Goal: Task Accomplishment & Management: Complete application form

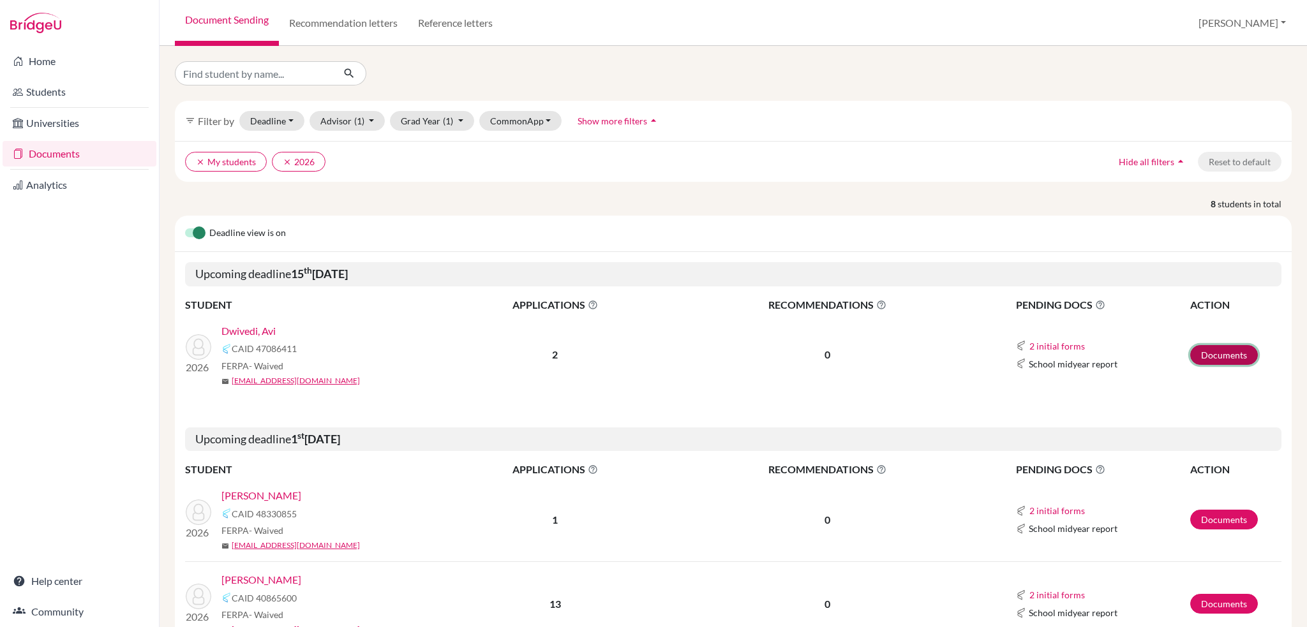
click at [1212, 356] on link "Documents" at bounding box center [1224, 355] width 68 height 20
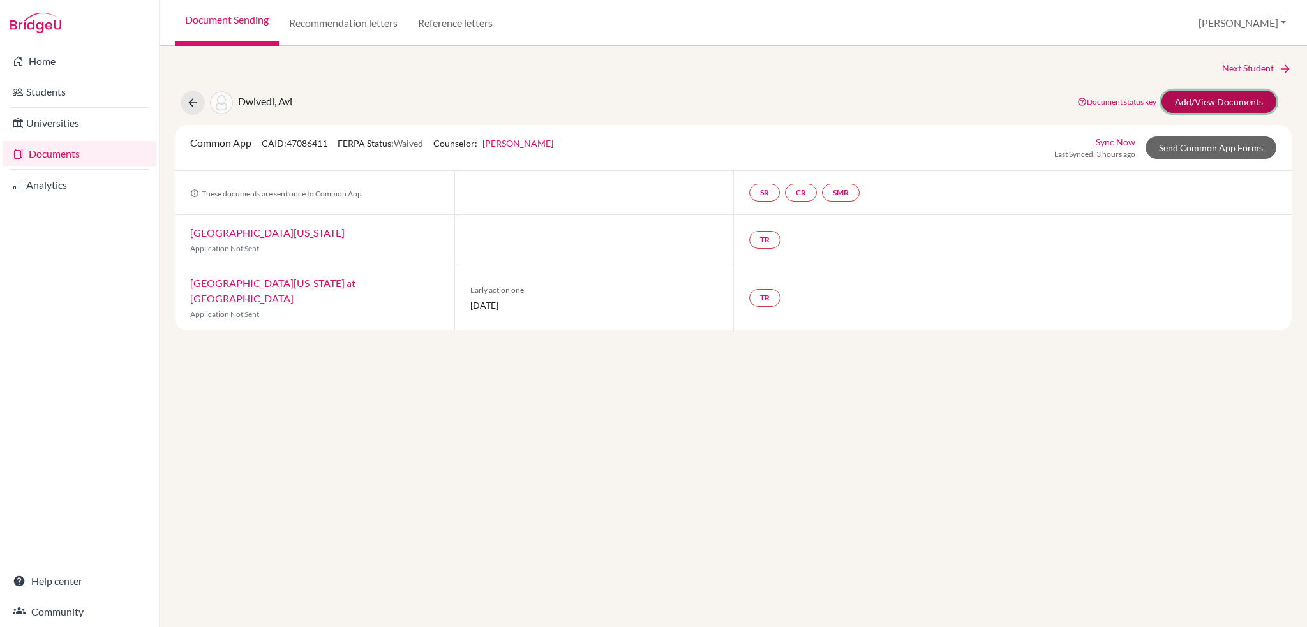
click at [1223, 101] on link "Add/View Documents" at bounding box center [1218, 102] width 115 height 22
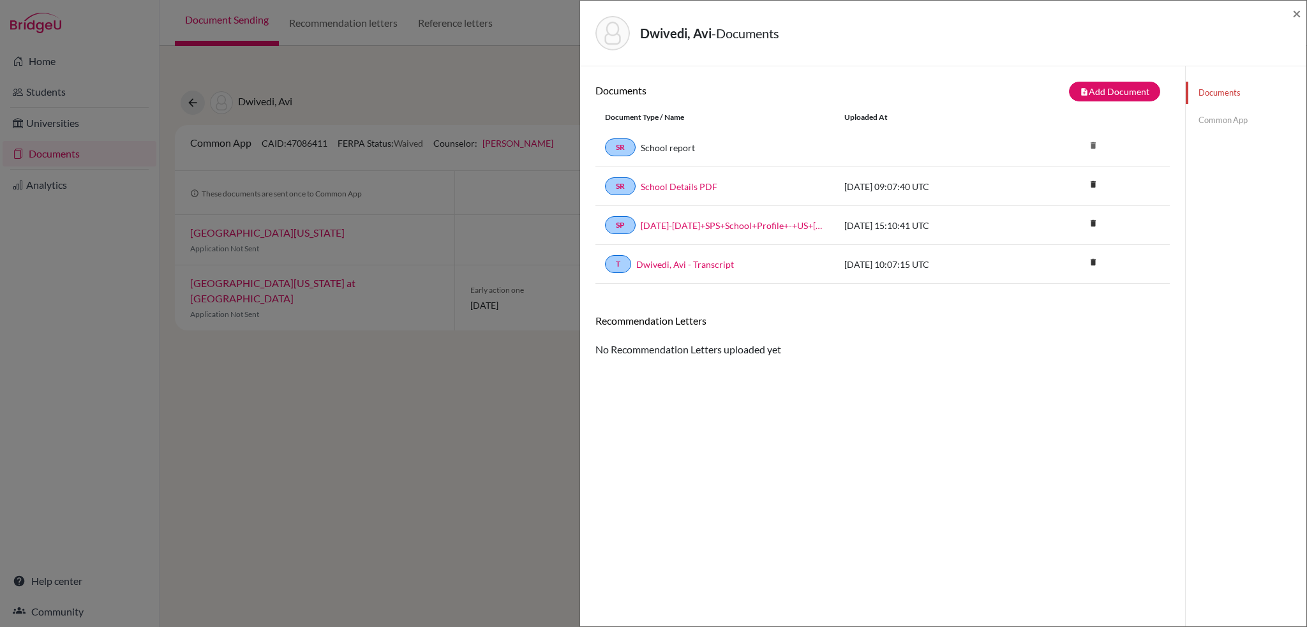
click at [1219, 119] on link "Common App" at bounding box center [1246, 120] width 121 height 22
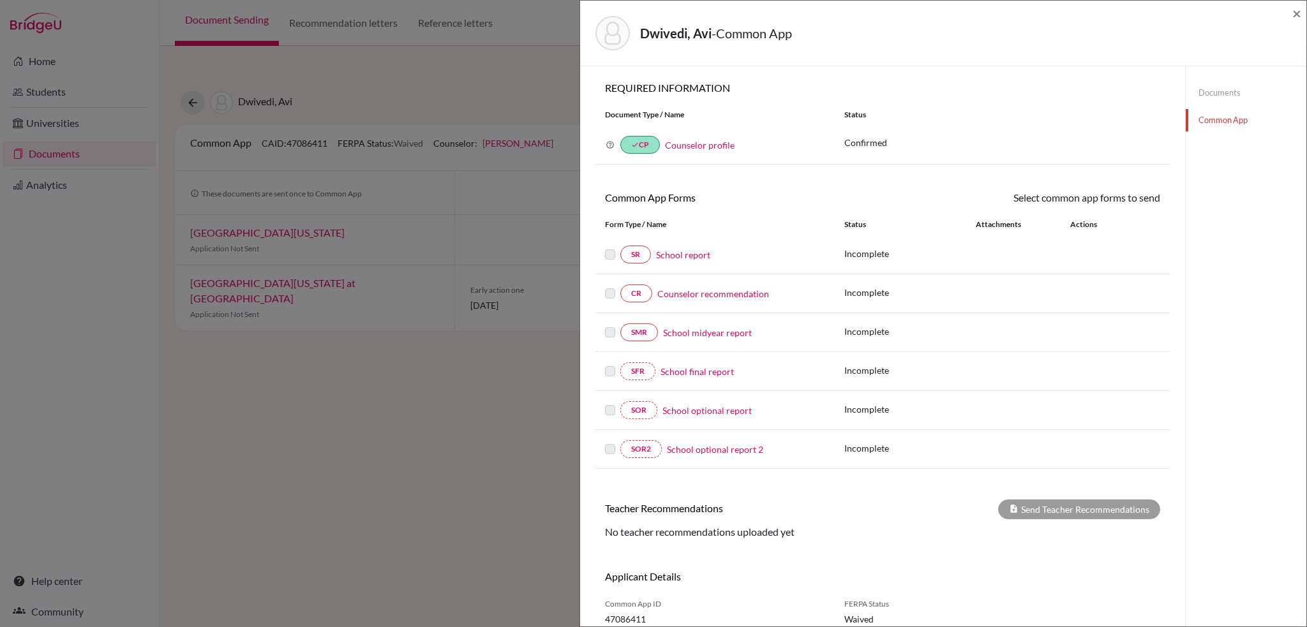
click at [1211, 96] on link "Documents" at bounding box center [1246, 93] width 121 height 22
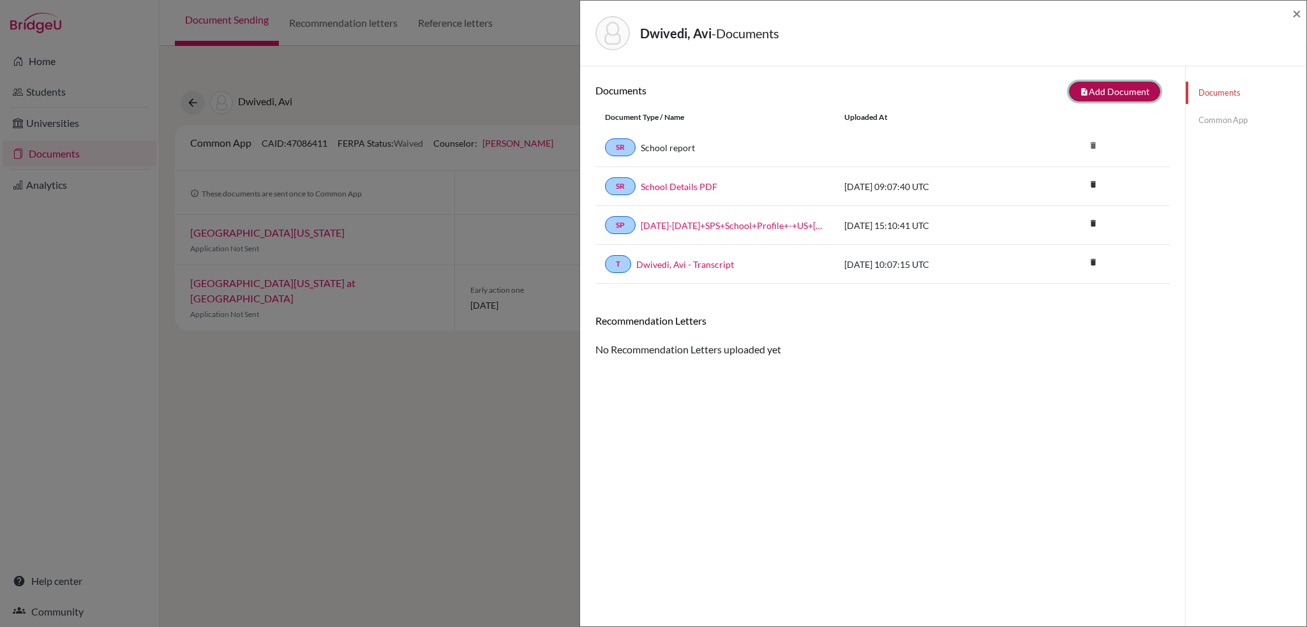
click at [1126, 91] on button "note_add Add Document" at bounding box center [1114, 92] width 91 height 20
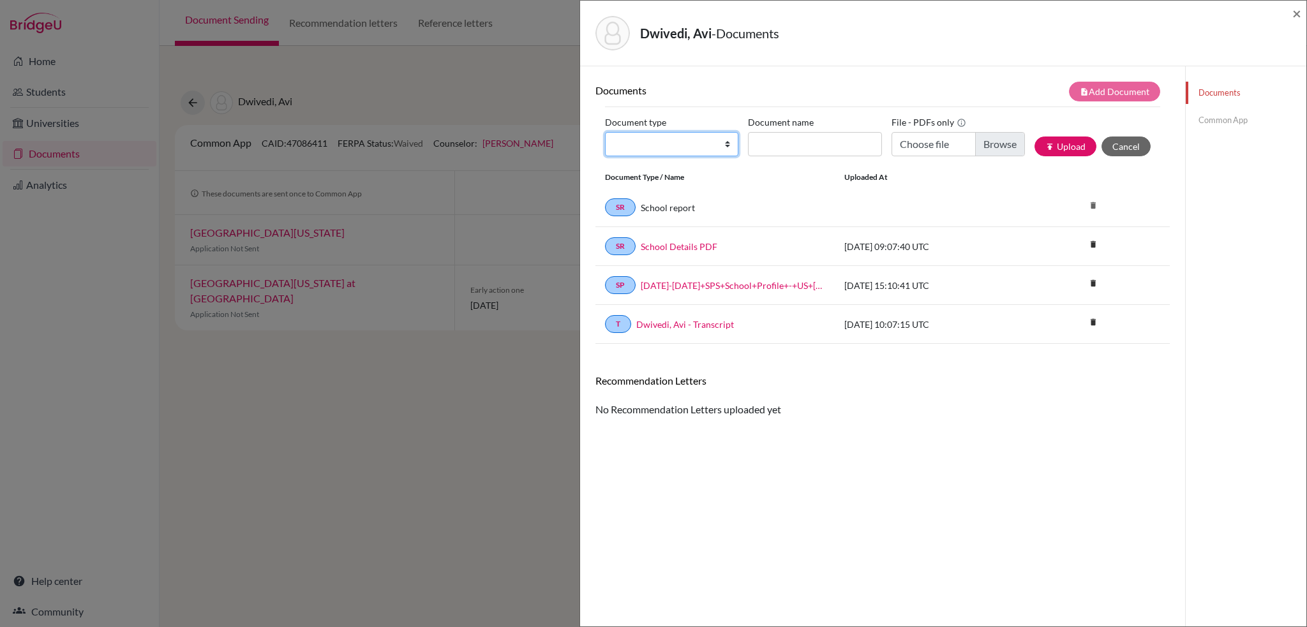
click at [719, 147] on select "Change explanation for Common App reports Counselor recommendation Internationa…" at bounding box center [671, 144] width 133 height 24
select select "5"
click at [605, 132] on select "Change explanation for Common App reports Counselor recommendation Internationa…" at bounding box center [671, 144] width 133 height 24
click at [796, 140] on input "Recommender's name" at bounding box center [814, 144] width 133 height 24
type input "X"
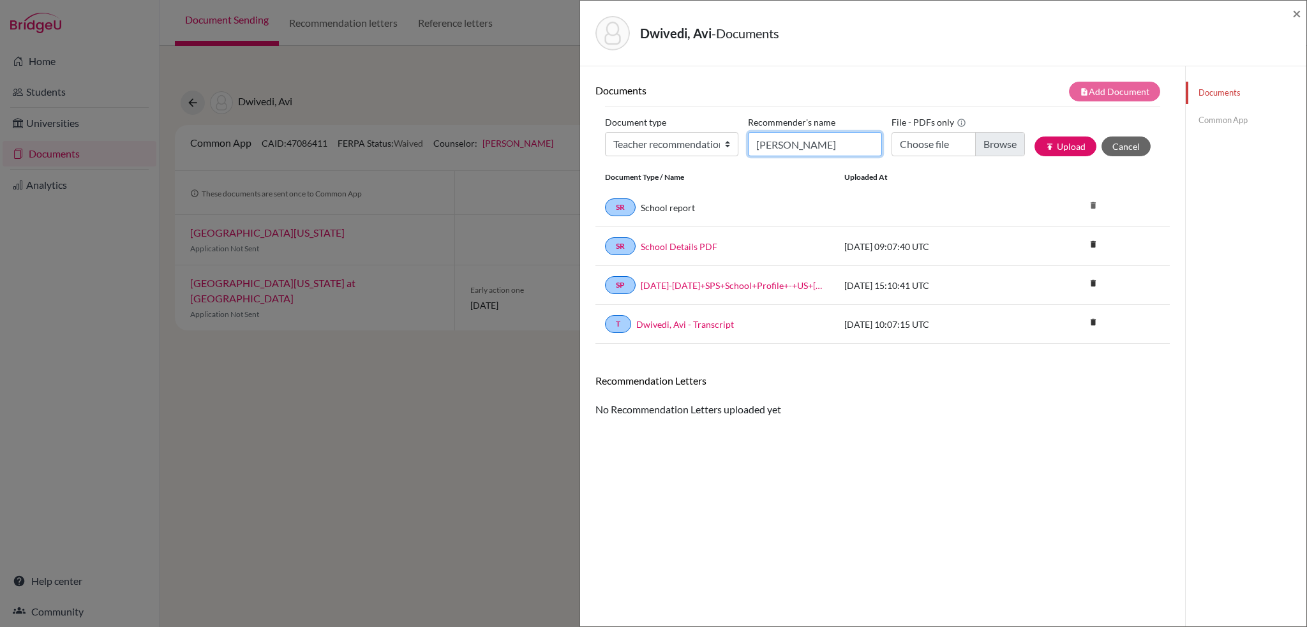
type input "Zhivko Stoyanov"
click at [985, 149] on input "Choose file" at bounding box center [957, 144] width 133 height 24
type input "C:\fakepath\Teacher_Recommendation_Avi_Dwivedi_ZS.pdf"
click at [1070, 148] on button "publish Upload" at bounding box center [1065, 147] width 62 height 20
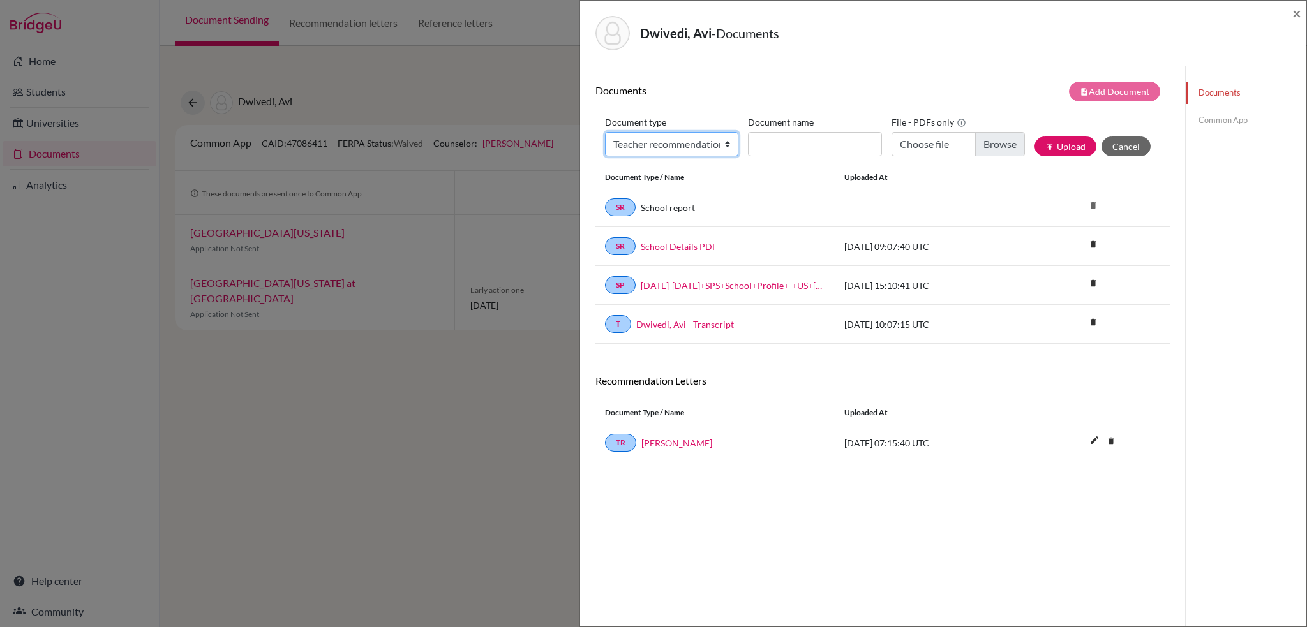
click at [730, 148] on select "Change explanation for Common App reports Counselor recommendation Internationa…" at bounding box center [671, 144] width 133 height 24
select select "5"
click at [605, 132] on select "Change explanation for Common App reports Counselor recommendation Internationa…" at bounding box center [671, 144] width 133 height 24
click at [791, 150] on input "Recommender's name" at bounding box center [814, 144] width 133 height 24
type input "Sam Schmitt"
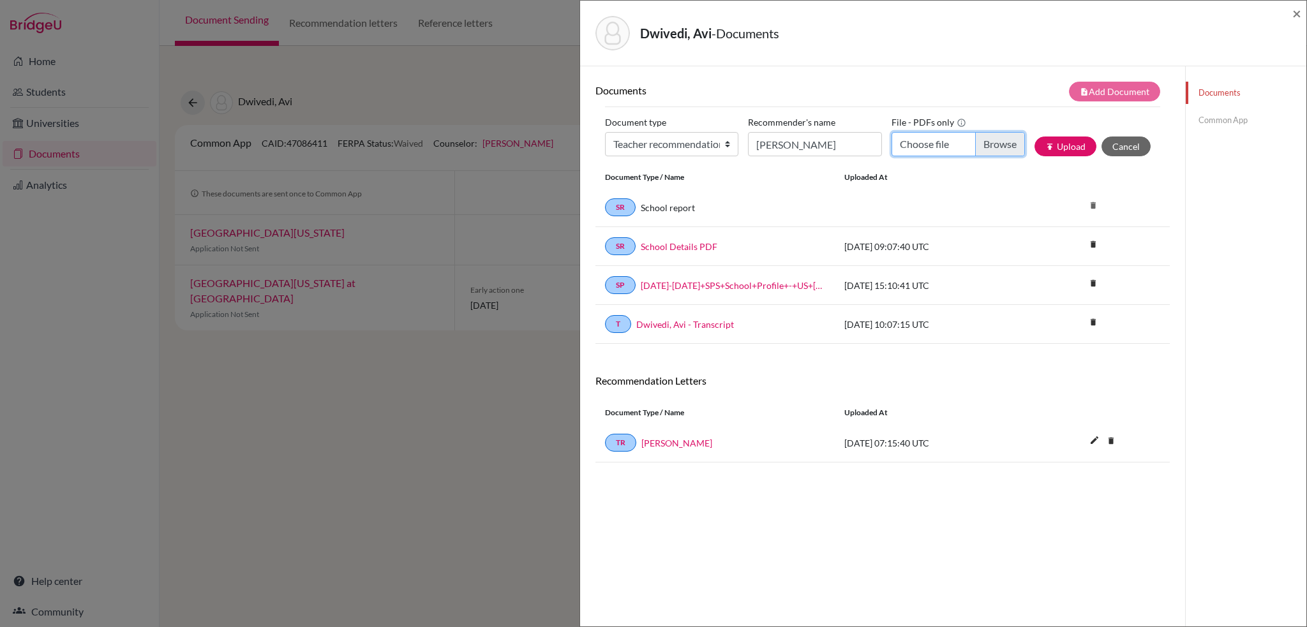
click at [939, 145] on input "Choose file" at bounding box center [957, 144] width 133 height 24
type input "C:\fakepath\Teacher Reference DWIVEDI_SS.pdf"
click at [1076, 145] on button "publish Upload" at bounding box center [1065, 147] width 62 height 20
click at [1220, 122] on link "Common App" at bounding box center [1246, 120] width 121 height 22
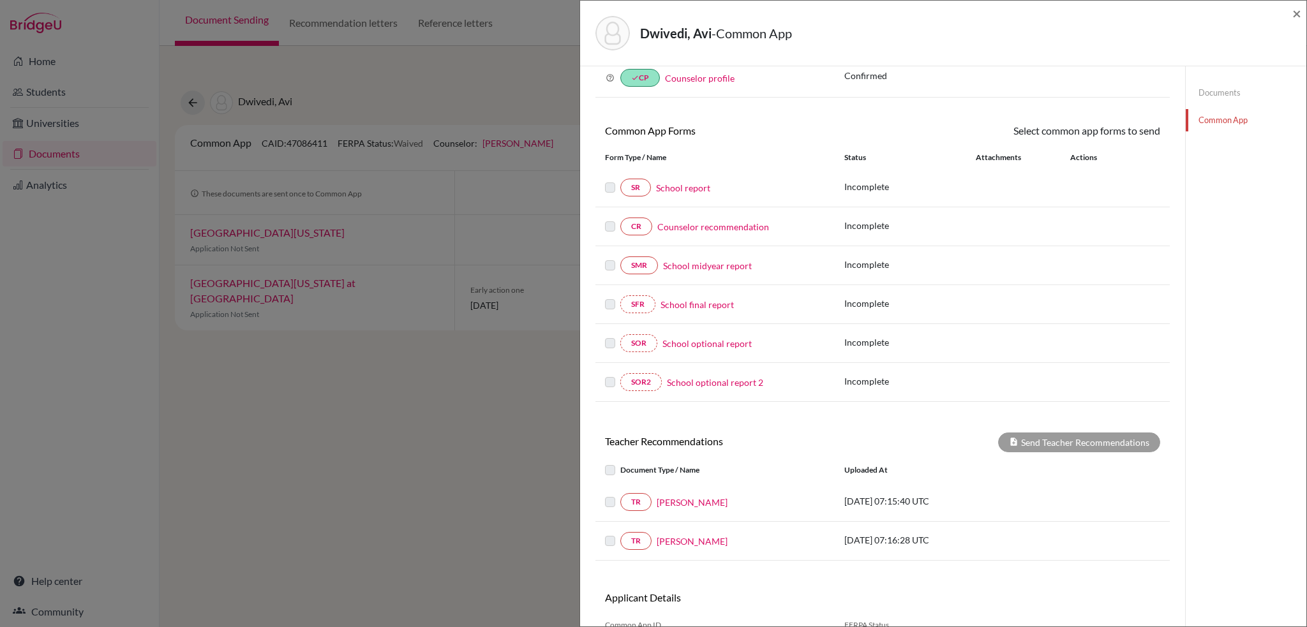
scroll to position [134, 0]
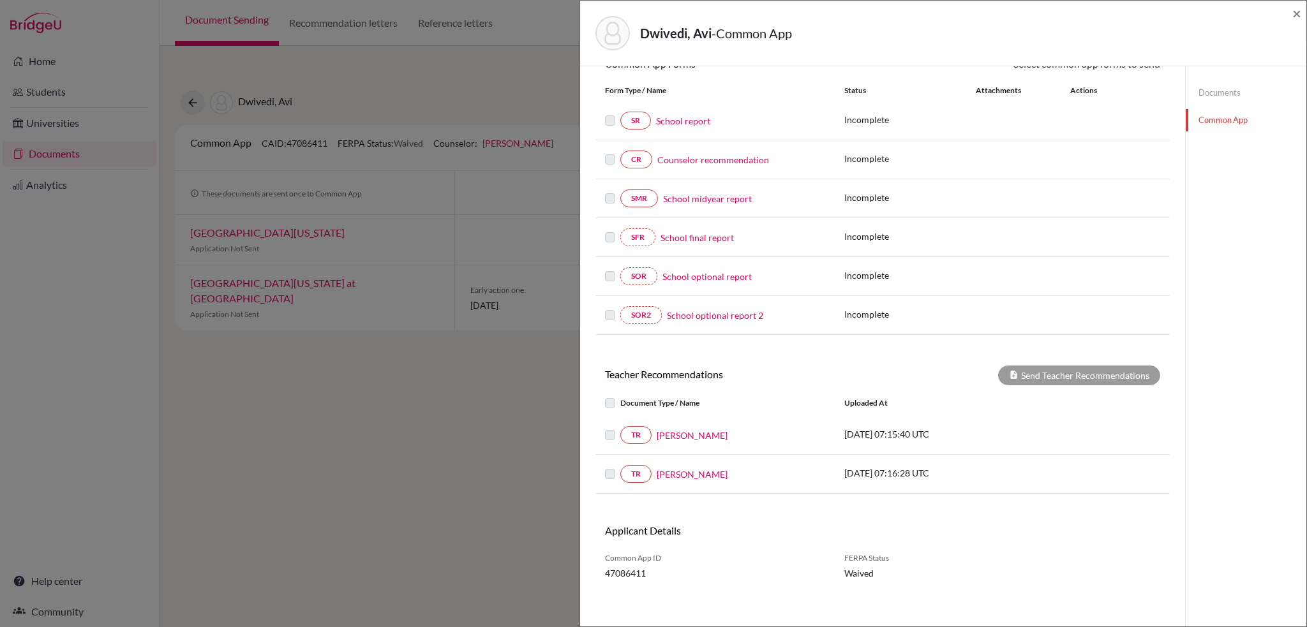
click at [620, 396] on label at bounding box center [620, 396] width 0 height 0
click at [620, 428] on label at bounding box center [620, 428] width 0 height 0
click at [1051, 373] on div "Send Teacher Recommendations" at bounding box center [1079, 376] width 162 height 20
click at [620, 428] on label at bounding box center [620, 428] width 0 height 0
click at [643, 432] on link "TR" at bounding box center [635, 435] width 31 height 18
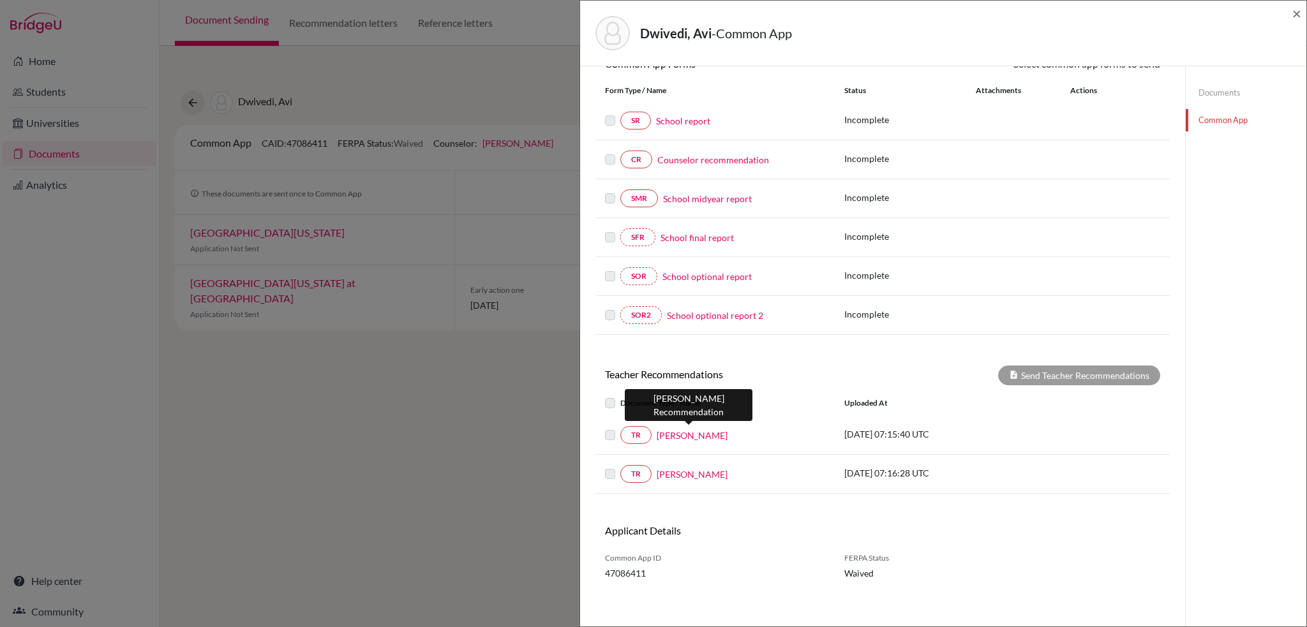
click at [677, 433] on link "Zhivko Stoyanov" at bounding box center [692, 435] width 71 height 13
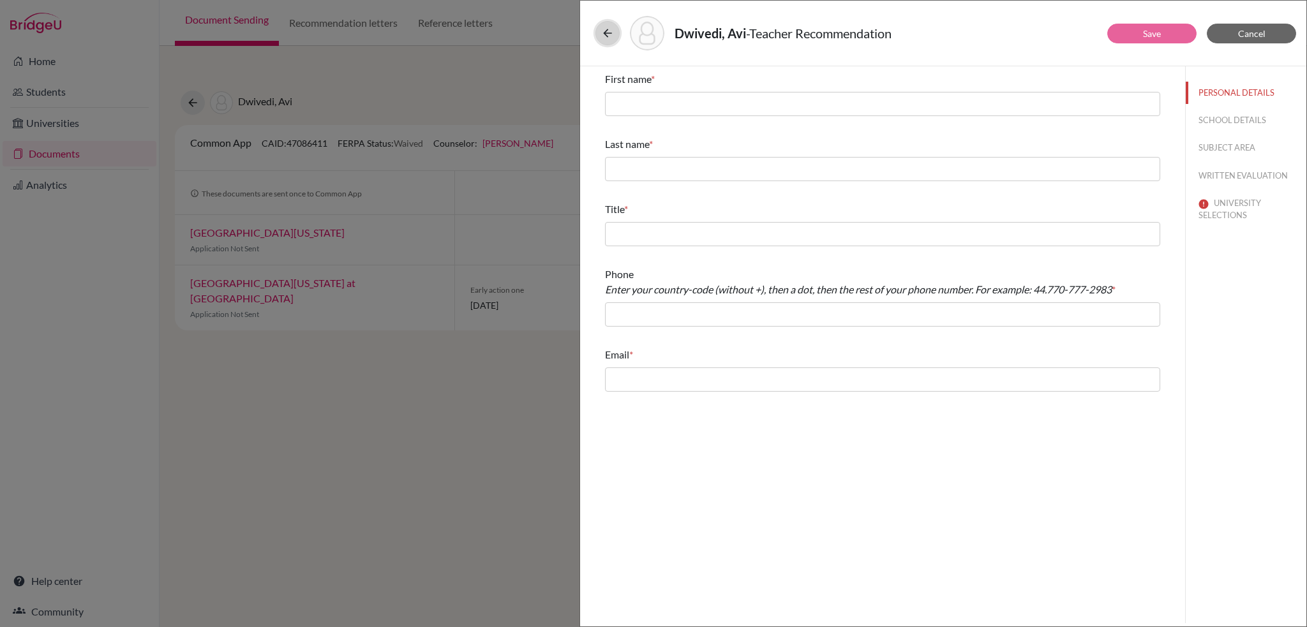
click at [606, 36] on icon at bounding box center [607, 33] width 13 height 13
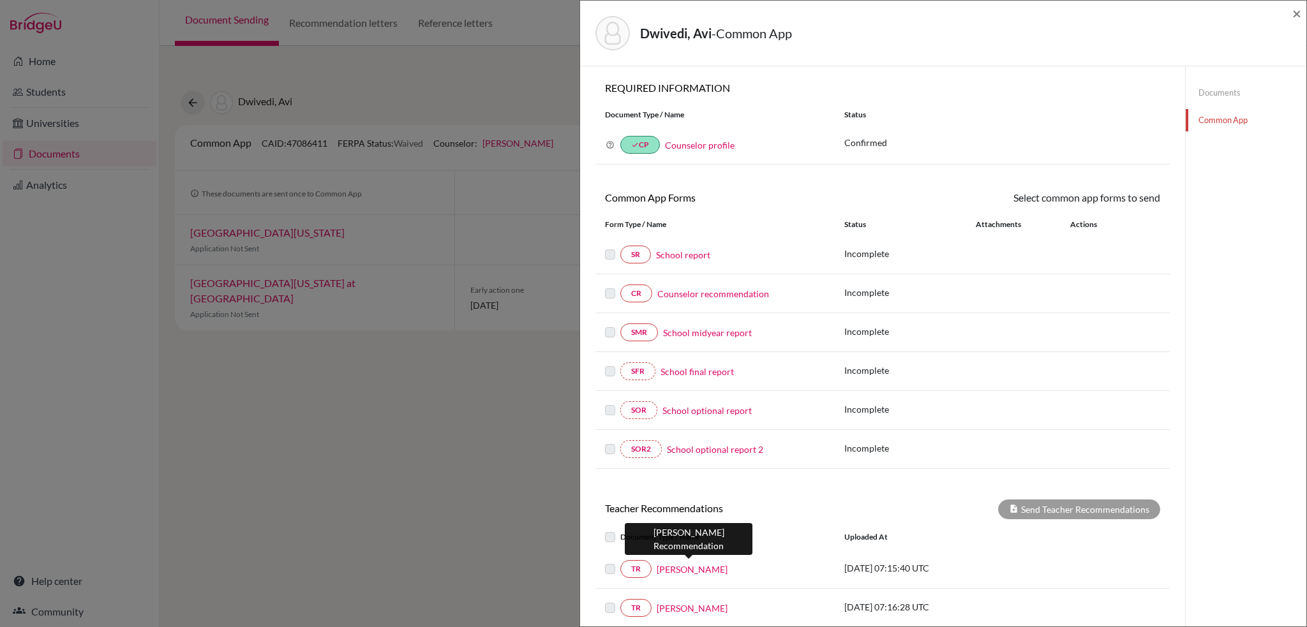
click at [692, 570] on link "Zhivko Stoyanov" at bounding box center [692, 569] width 71 height 13
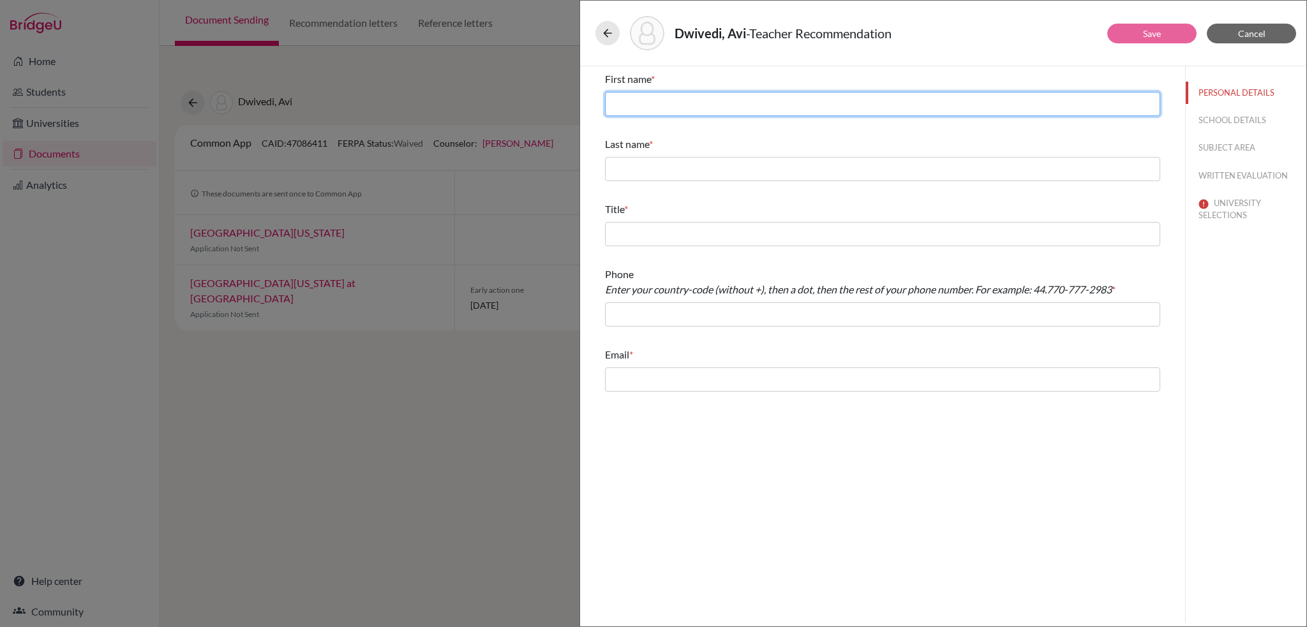
click at [694, 101] on input "text" at bounding box center [882, 104] width 555 height 24
type input "Zhivko"
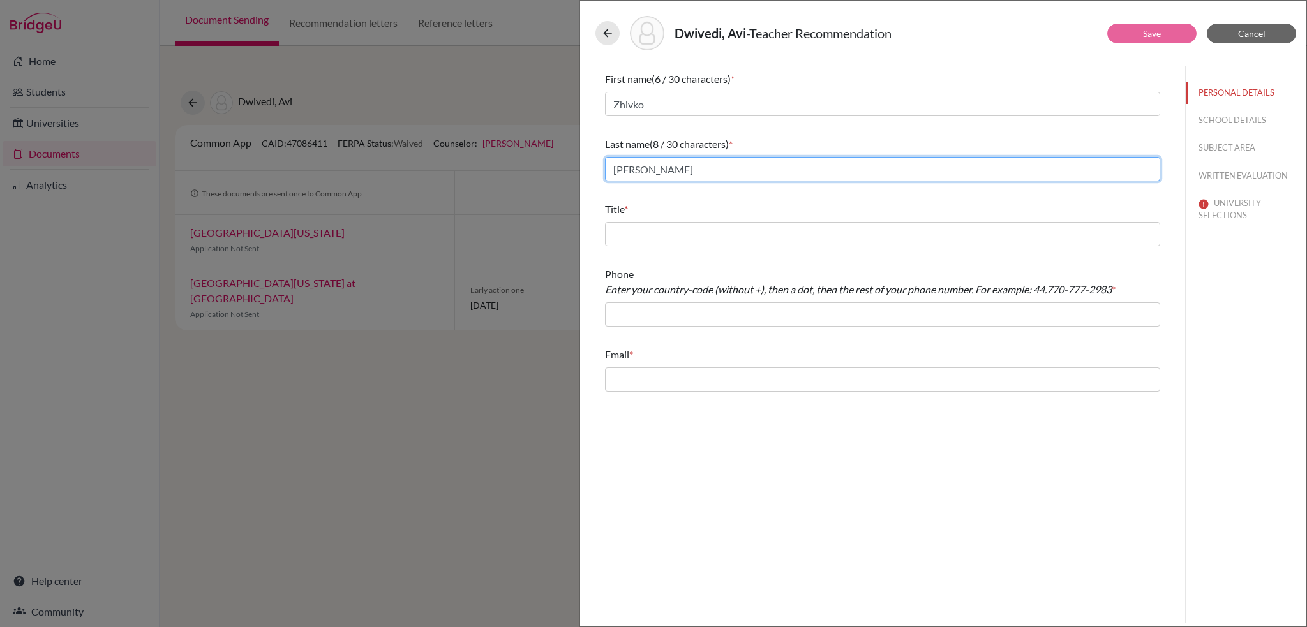
type input "Stoyanov"
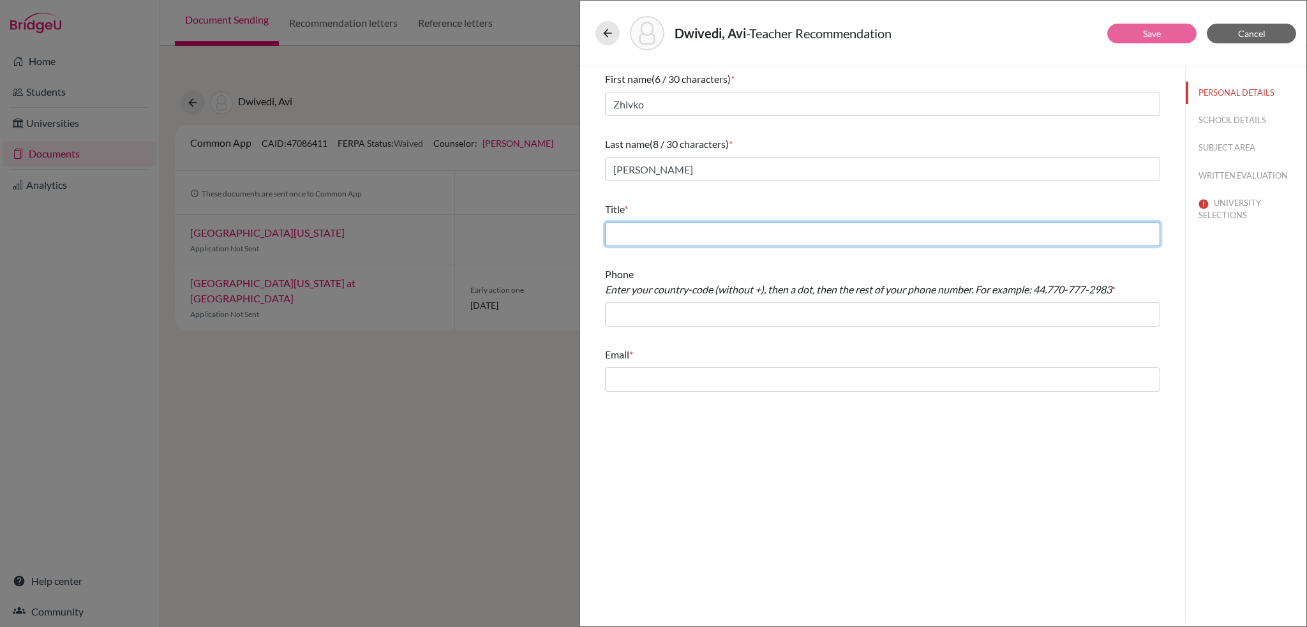
click at [654, 237] on input "text" at bounding box center [882, 234] width 555 height 24
type input "Teacher of Mathematics"
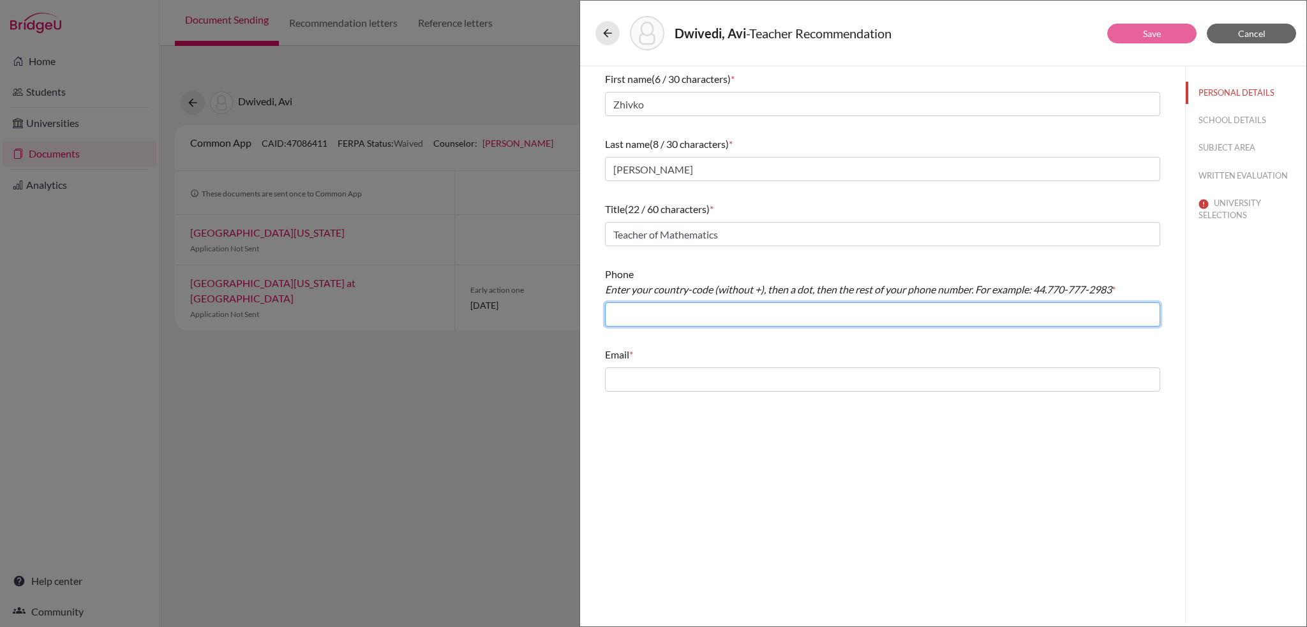
click at [681, 320] on input "text" at bounding box center [882, 314] width 555 height 24
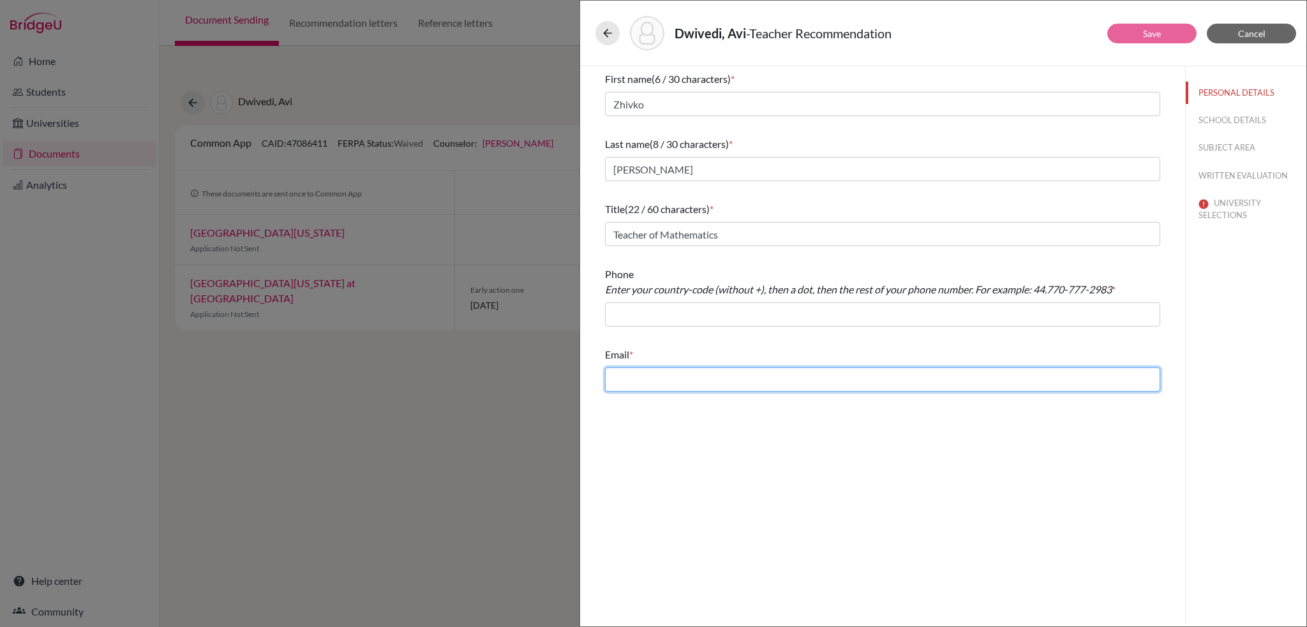
click at [638, 372] on input "text" at bounding box center [882, 380] width 555 height 24
type input "zs@stpaulsschool.org.uk"
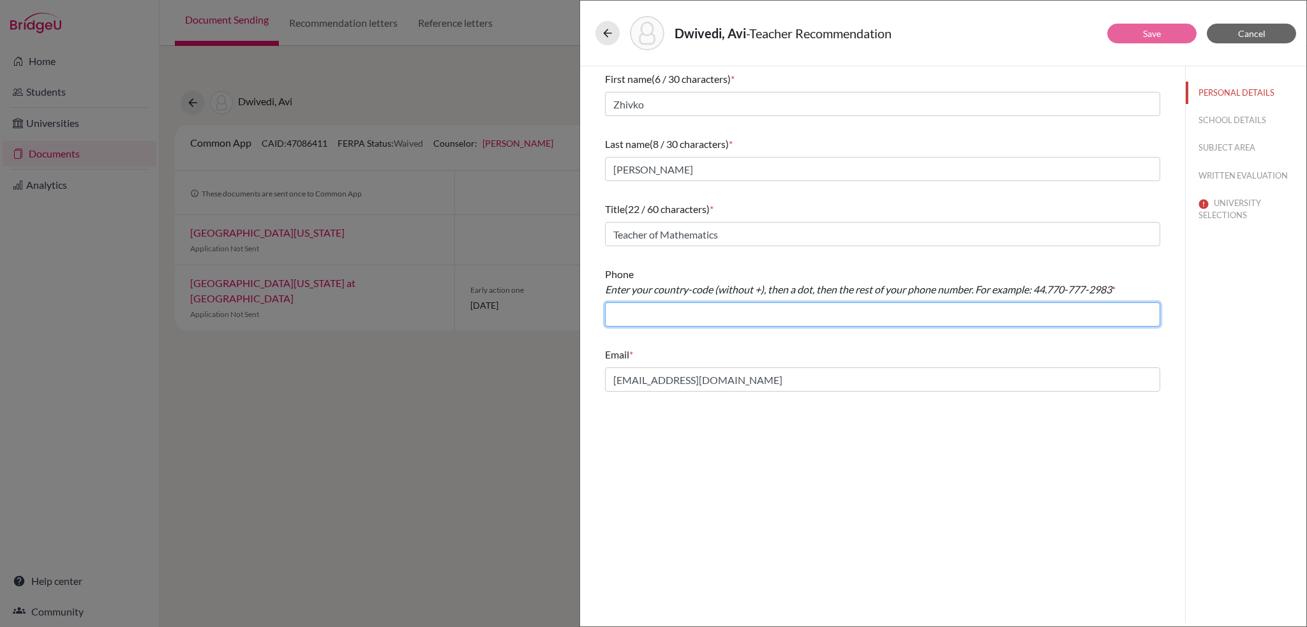
click at [679, 315] on input "text" at bounding box center [882, 314] width 555 height 24
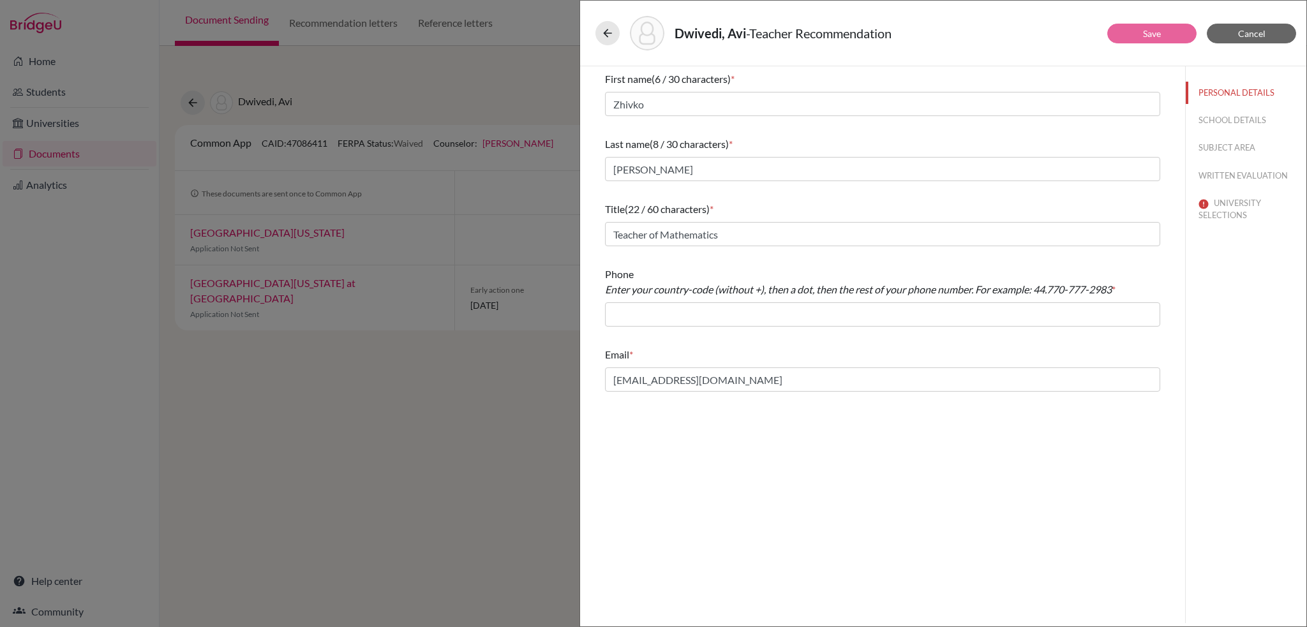
click at [748, 449] on div "First name (6 / 30 characters) * Zhivko Last name (8 / 30 characters) * Stoyano…" at bounding box center [882, 344] width 605 height 557
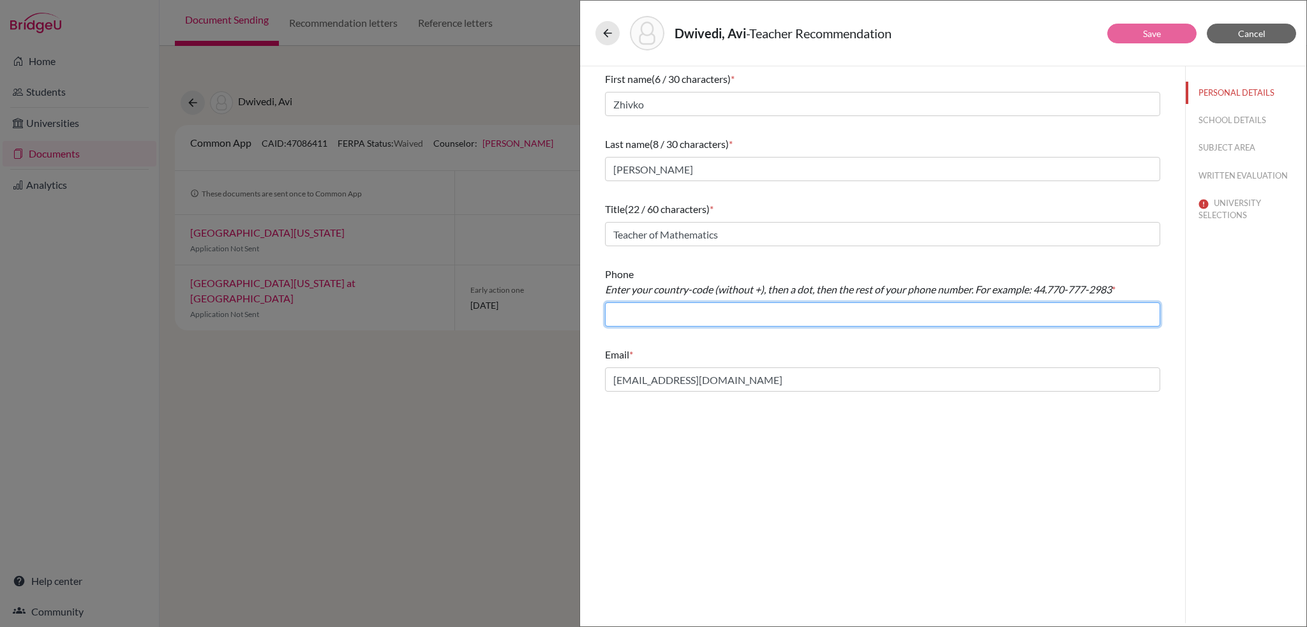
click at [657, 315] on input "text" at bounding box center [882, 314] width 555 height 24
type input "44.2087489162"
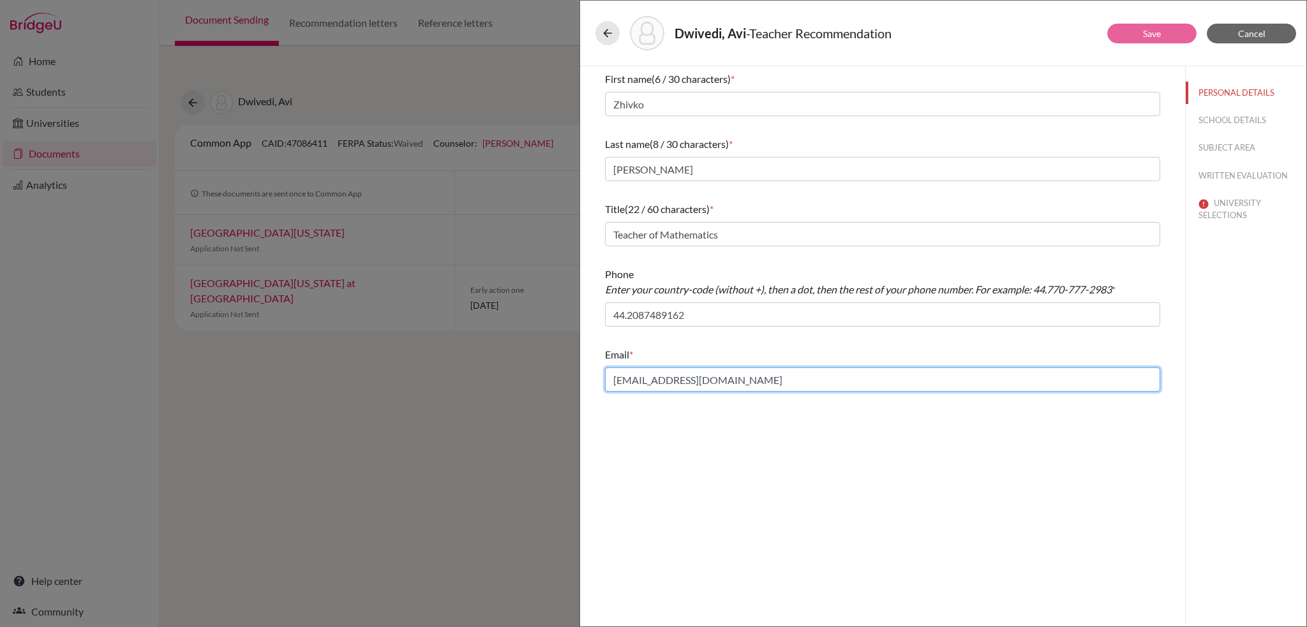
click at [777, 390] on input "zs@stpaulsschool.org.uk" at bounding box center [882, 380] width 555 height 24
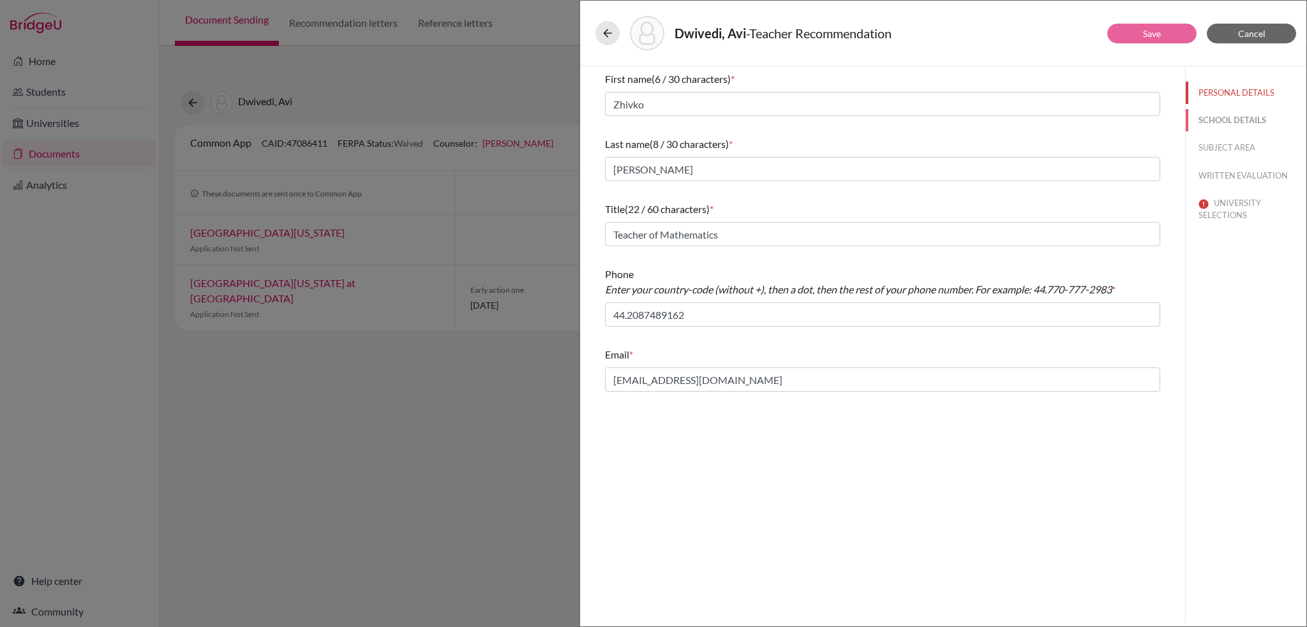
click at [1232, 117] on button "SCHOOL DETAILS" at bounding box center [1246, 120] width 121 height 22
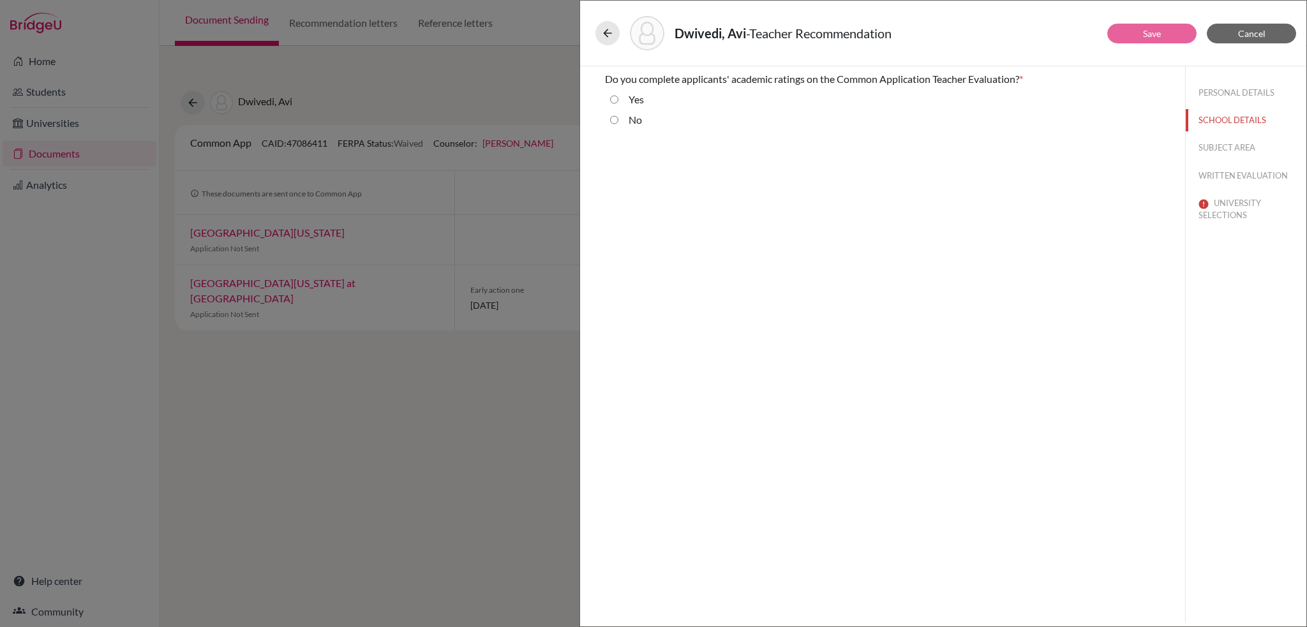
click at [614, 119] on input "No" at bounding box center [614, 119] width 8 height 15
radio input "true"
click at [1226, 144] on button "SUBJECT AREA" at bounding box center [1246, 148] width 121 height 22
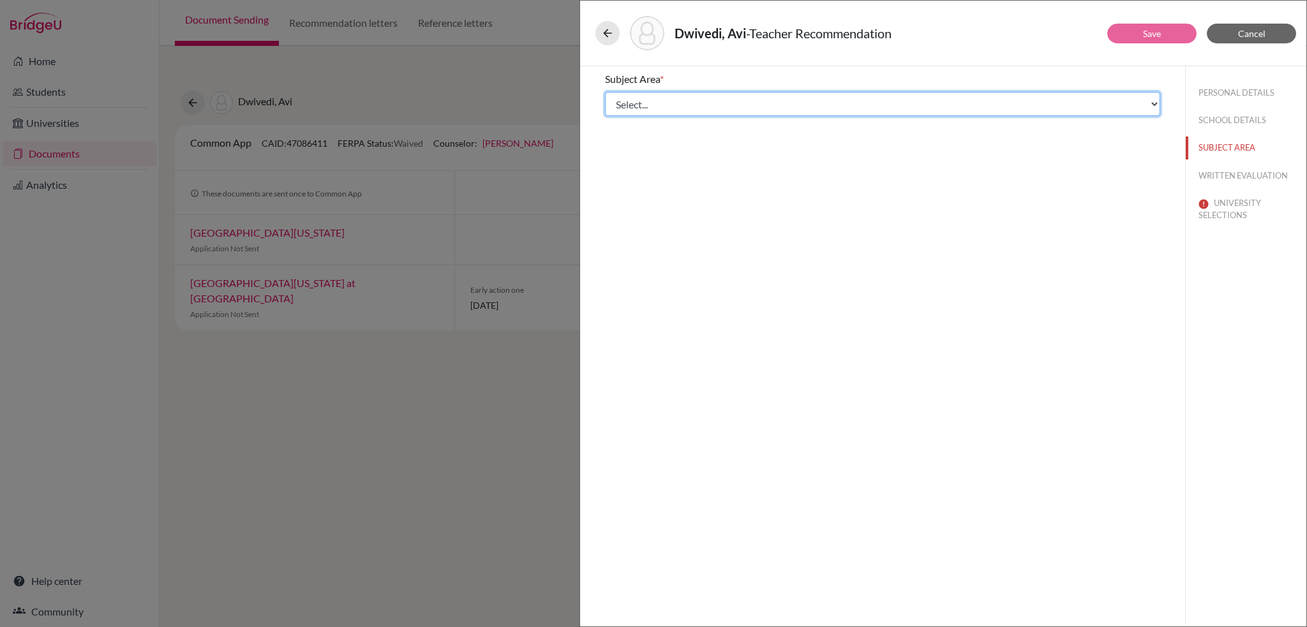
click at [765, 105] on select "Select... Math English Science World Language Social Studies Other Computer Sci…" at bounding box center [882, 104] width 555 height 24
select select "0"
click at [605, 92] on select "Select... Math English Science World Language Social Studies Other Computer Sci…" at bounding box center [882, 104] width 555 height 24
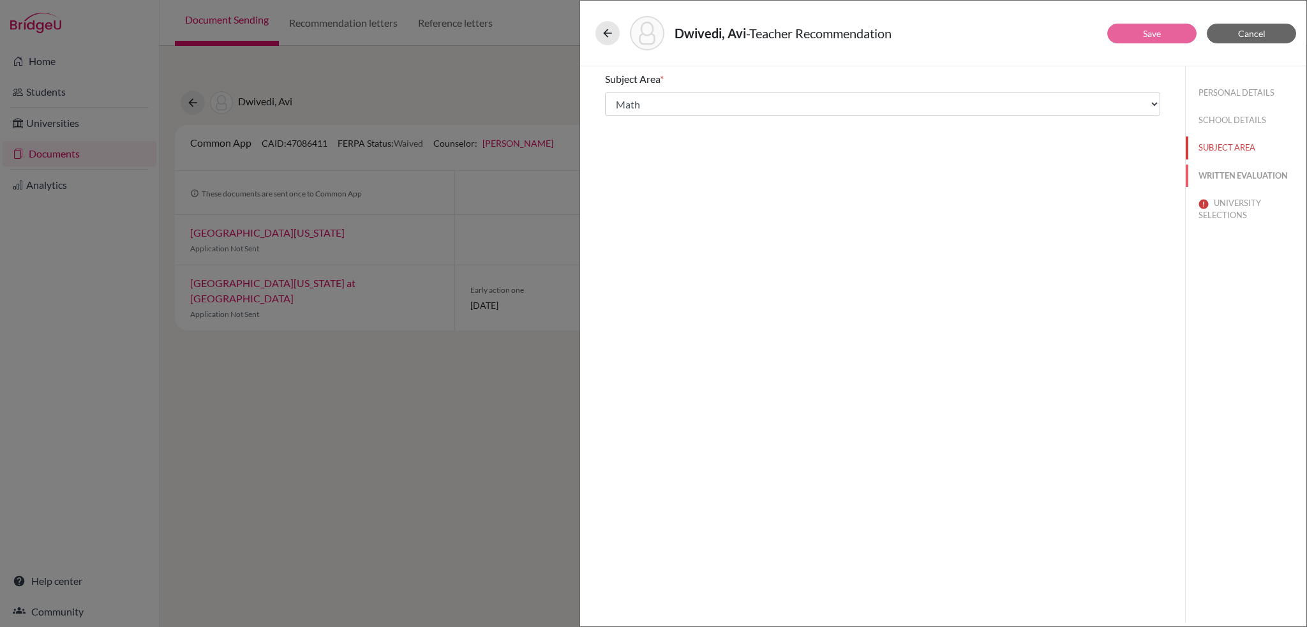
click at [1224, 174] on button "WRITTEN EVALUATION" at bounding box center [1246, 176] width 121 height 22
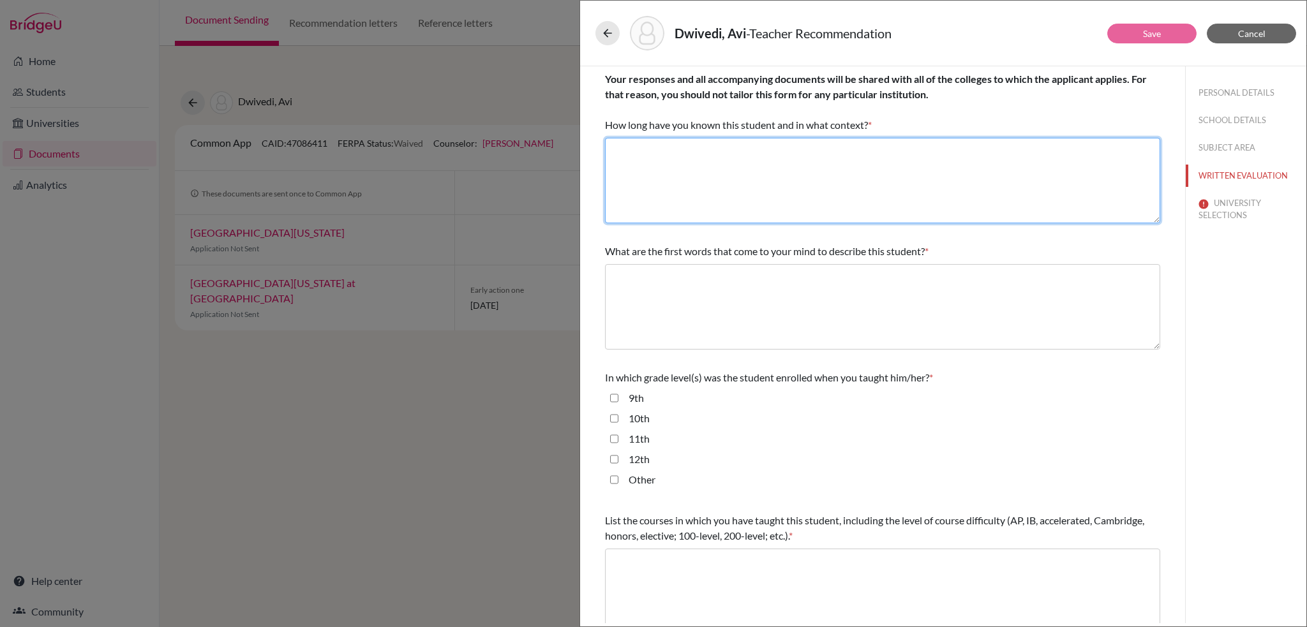
click at [771, 155] on textarea at bounding box center [882, 181] width 555 height 86
type textarea "2 years, classroom teacher and maths problem solving group"
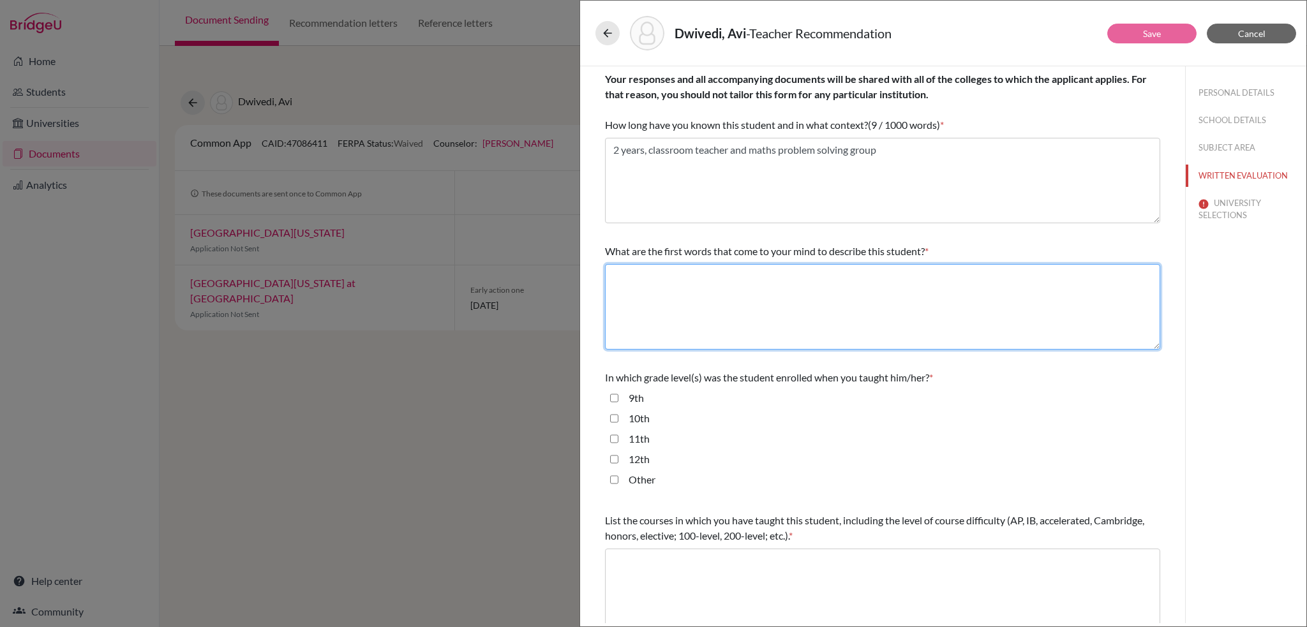
click at [668, 295] on textarea at bounding box center [882, 307] width 555 height 86
type textarea "Please see letter of recommendation"
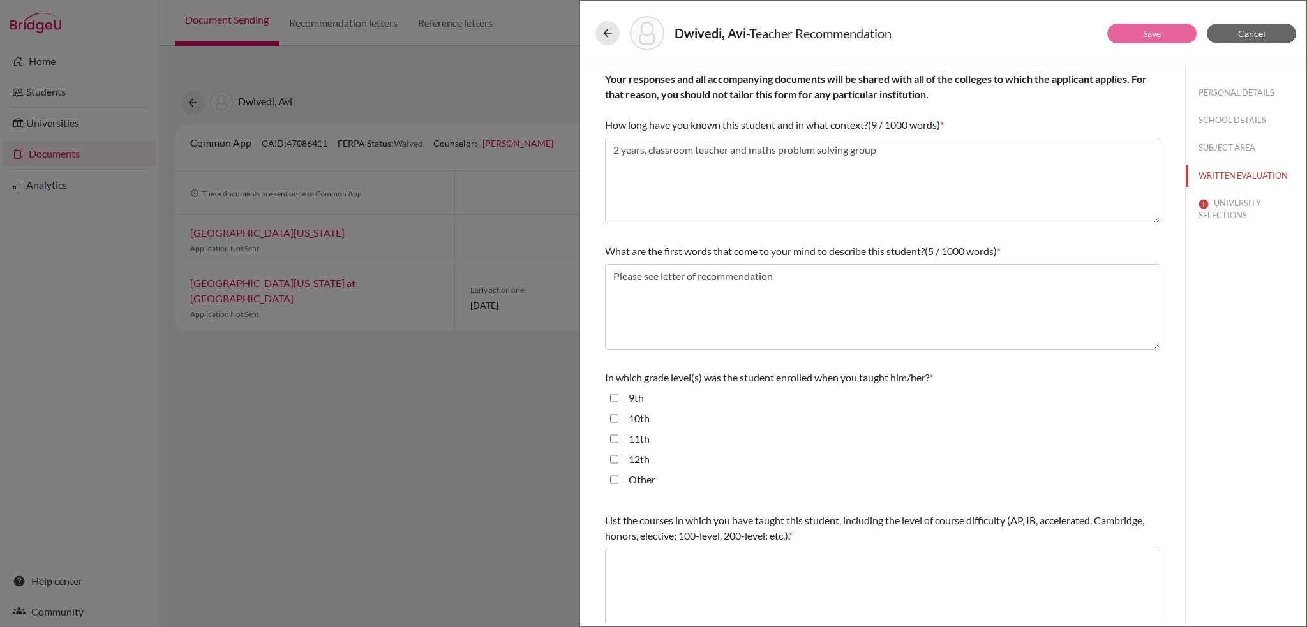
click at [616, 440] on input "11th" at bounding box center [614, 438] width 8 height 15
checkbox input "true"
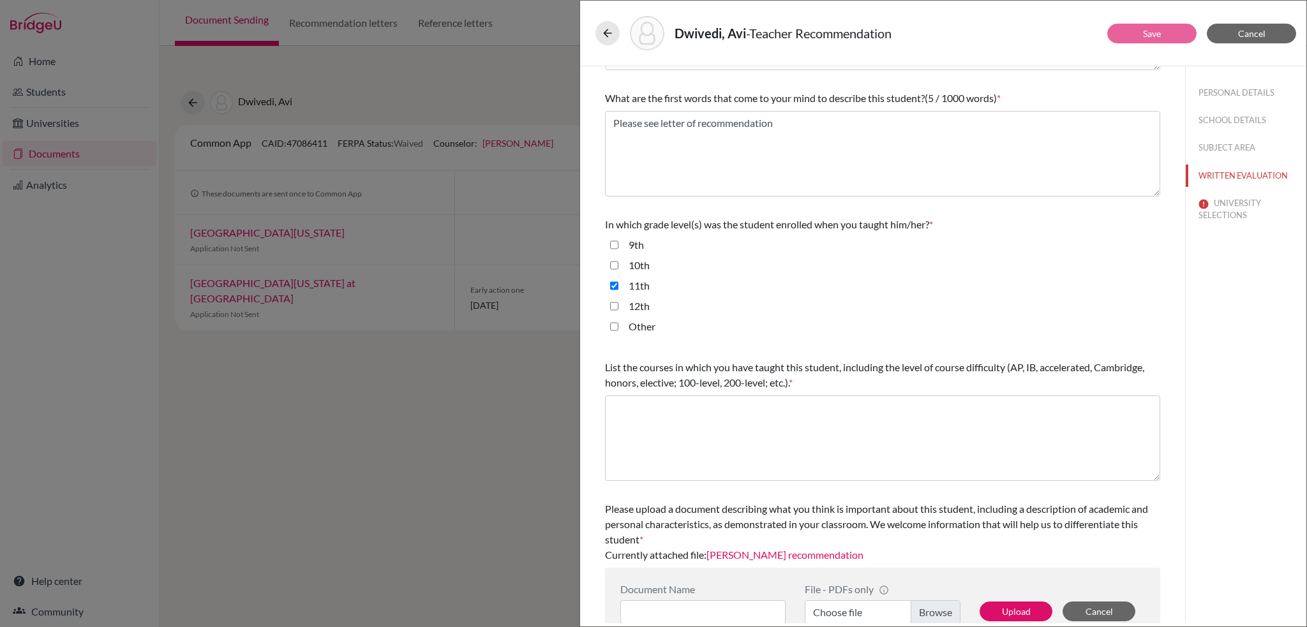
scroll to position [179, 0]
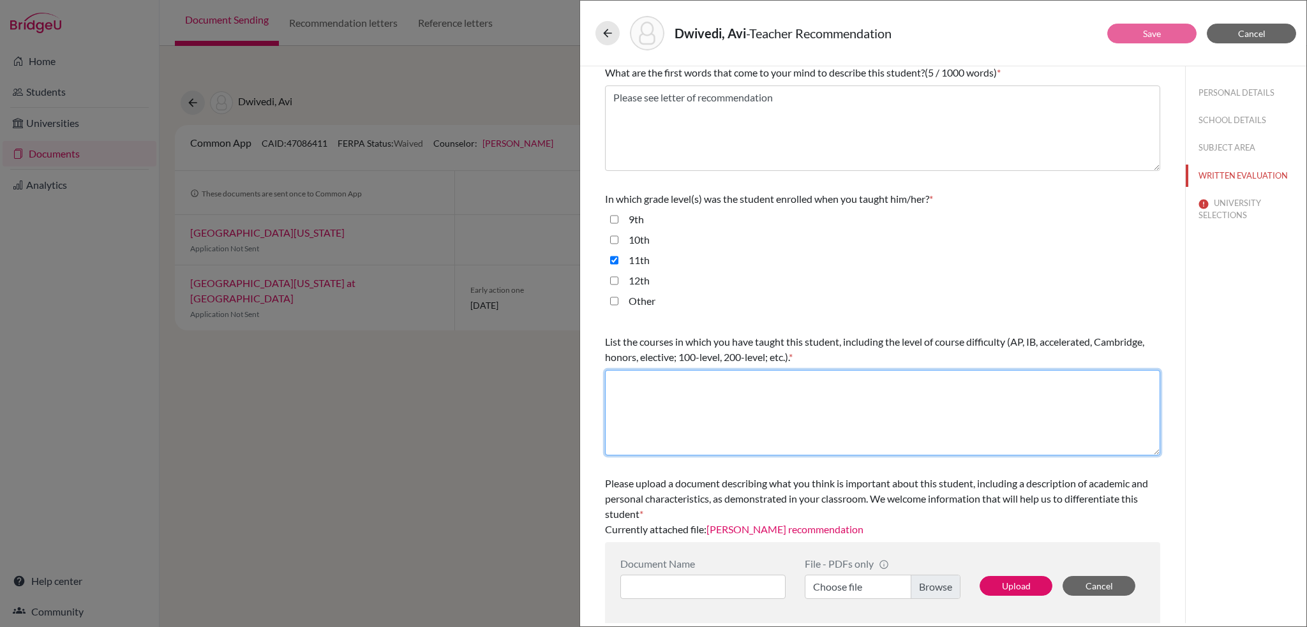
click at [667, 386] on textarea at bounding box center [882, 413] width 555 height 86
type textarea "OCR A-level Mathematics and Further Mathematics"
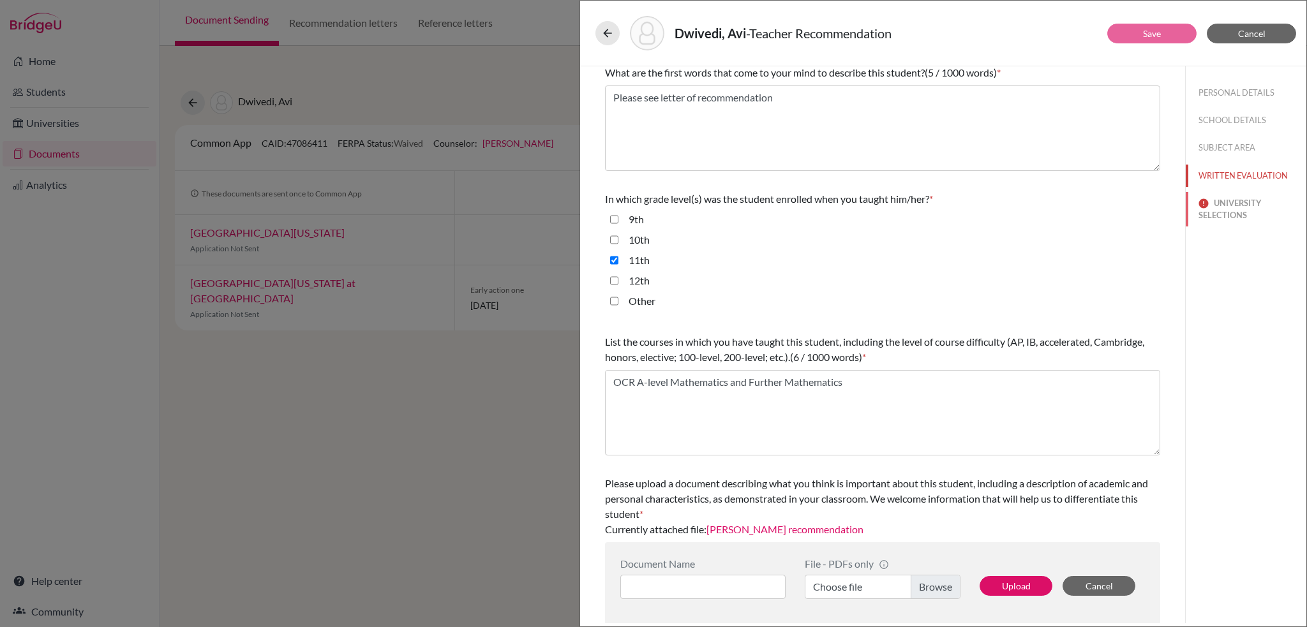
click at [1229, 206] on button "UNIVERSITY SELECTIONS" at bounding box center [1246, 209] width 121 height 34
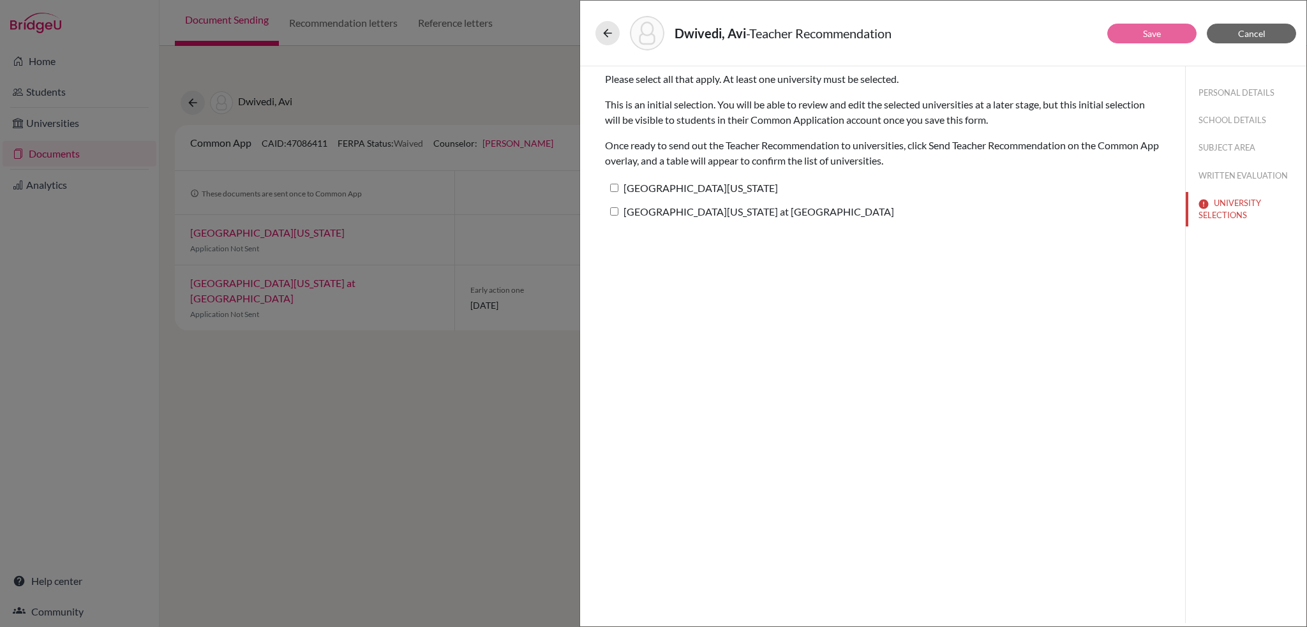
click at [620, 190] on label "University of Pennsylvania" at bounding box center [691, 188] width 173 height 19
click at [618, 190] on input "University of Pennsylvania" at bounding box center [614, 188] width 8 height 8
checkbox input "true"
click at [618, 209] on label "University of North Carolina at Chapel Hill" at bounding box center [749, 211] width 289 height 19
click at [618, 209] on input "University of North Carolina at Chapel Hill" at bounding box center [614, 211] width 8 height 8
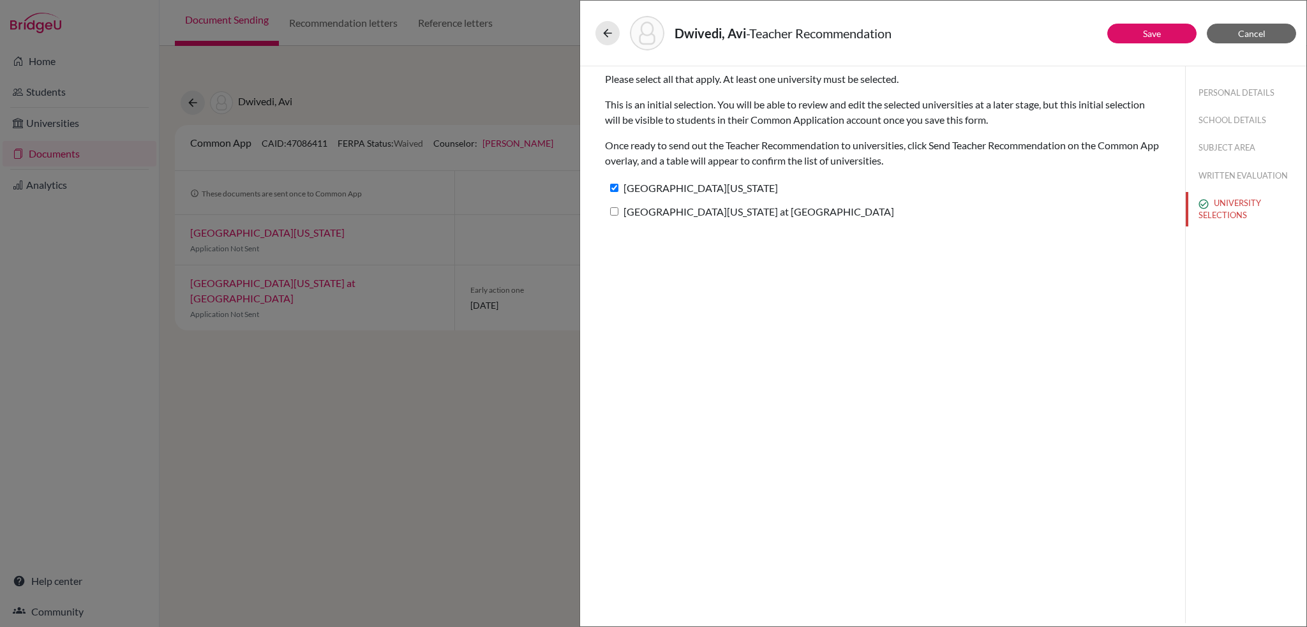
checkbox input "true"
click at [1221, 170] on button "WRITTEN EVALUATION" at bounding box center [1246, 176] width 121 height 22
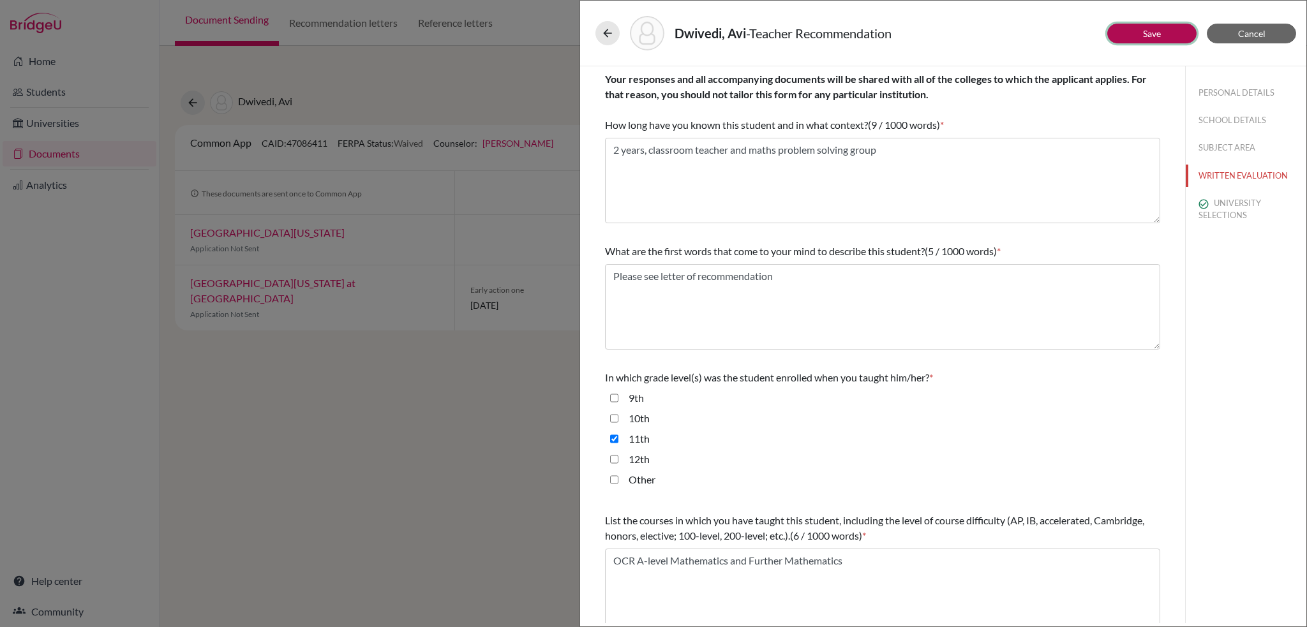
click at [1164, 30] on button "Save" at bounding box center [1151, 34] width 89 height 20
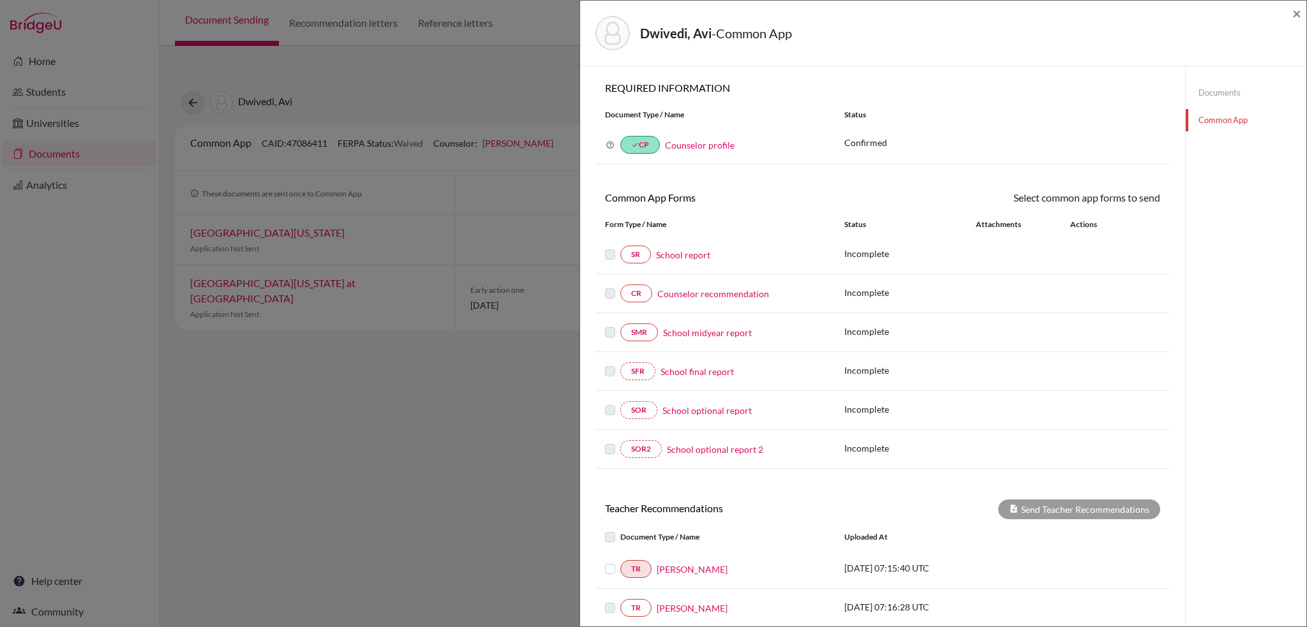
scroll to position [128, 0]
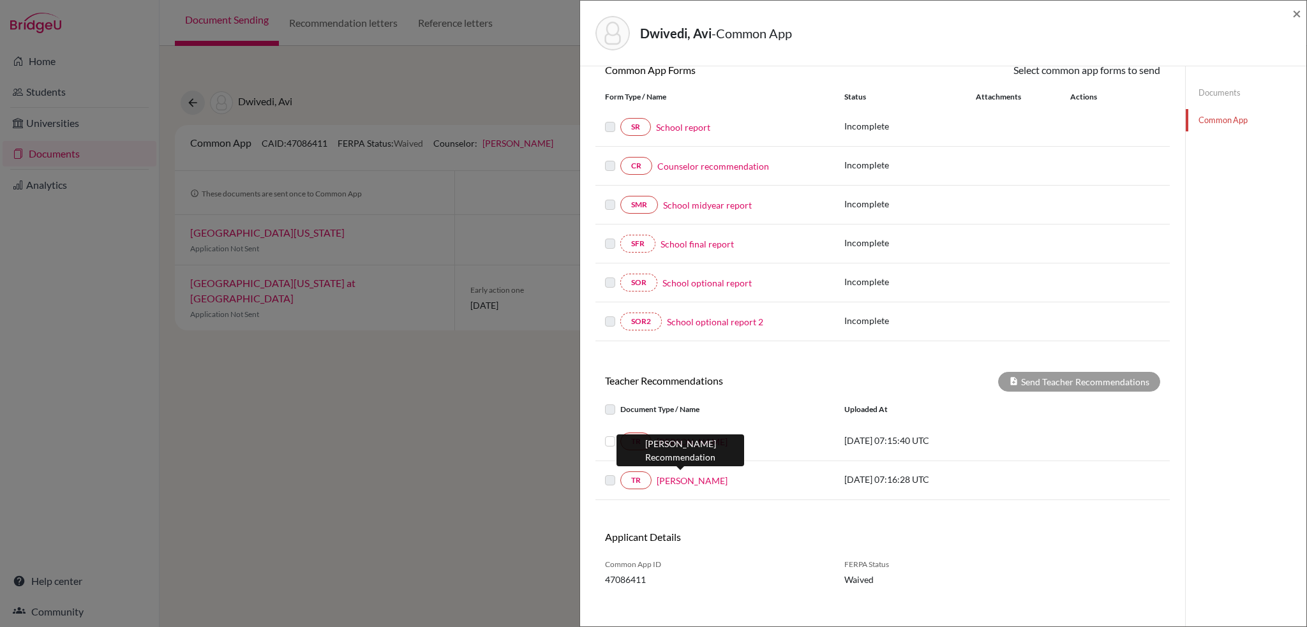
click at [679, 477] on link "Sam Schmitt" at bounding box center [692, 480] width 71 height 13
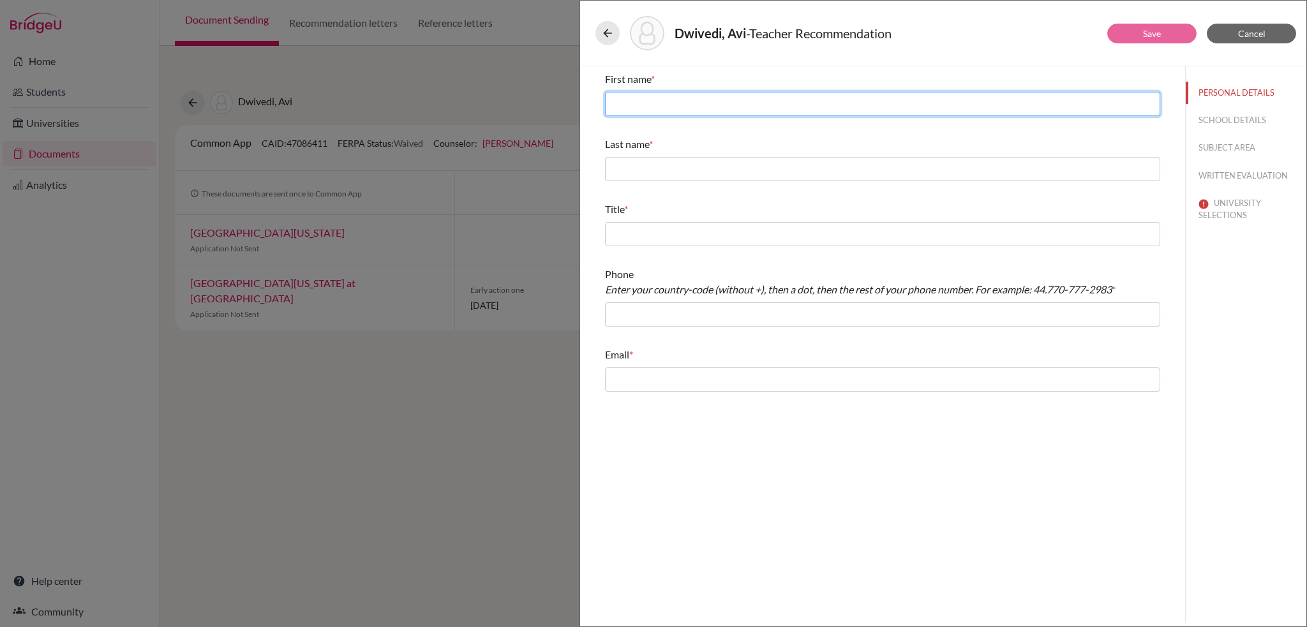
click at [685, 100] on input "text" at bounding box center [882, 104] width 555 height 24
type input "Sam"
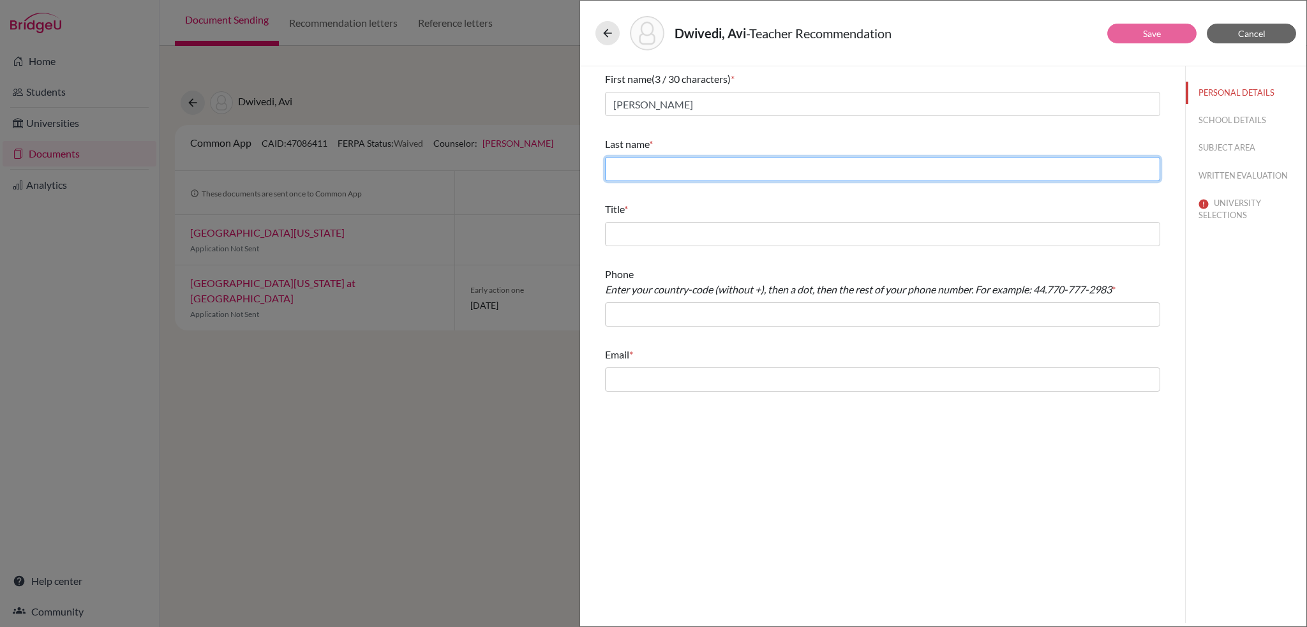
click at [683, 163] on input "text" at bounding box center [882, 169] width 555 height 24
type input "Schmitt"
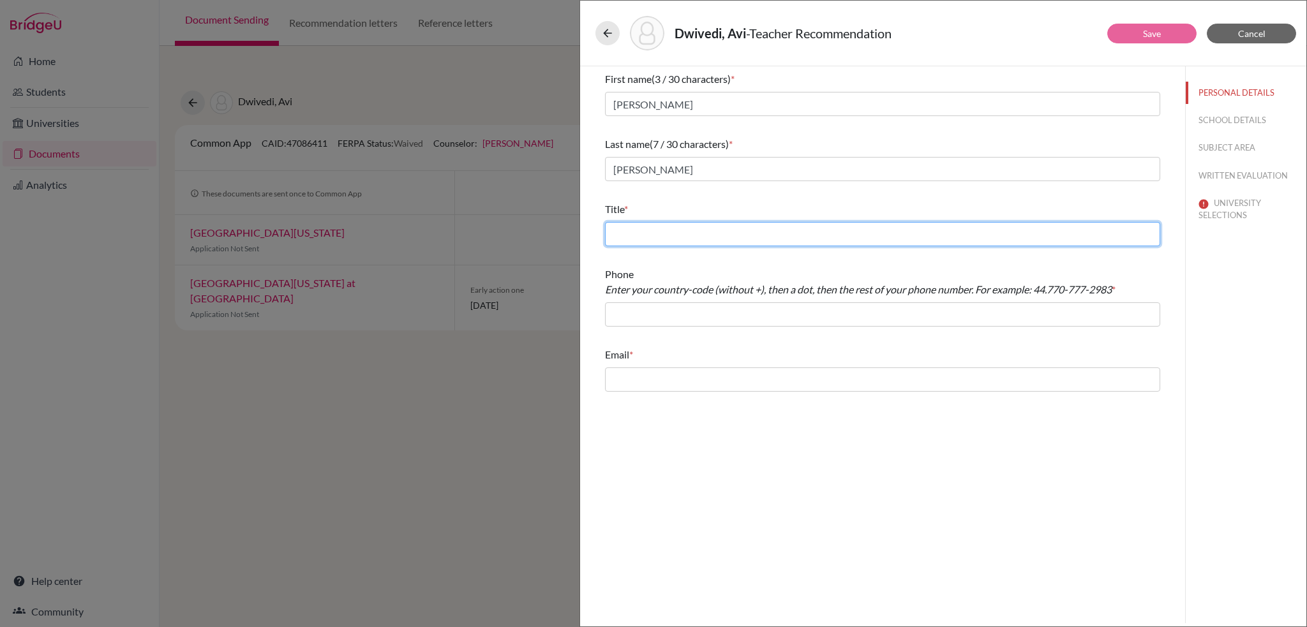
click at [644, 227] on input "text" at bounding box center [882, 234] width 555 height 24
type input "Head of Economics Department"
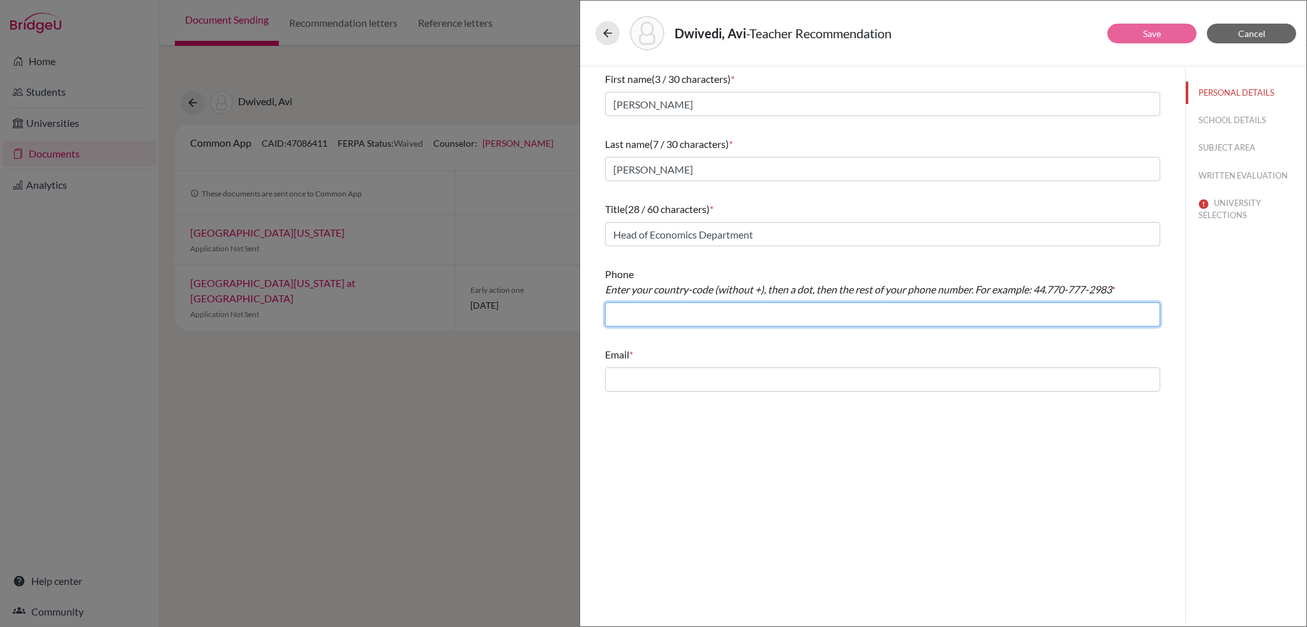
click at [642, 315] on input "text" at bounding box center [882, 314] width 555 height 24
type input "44.2087489162"
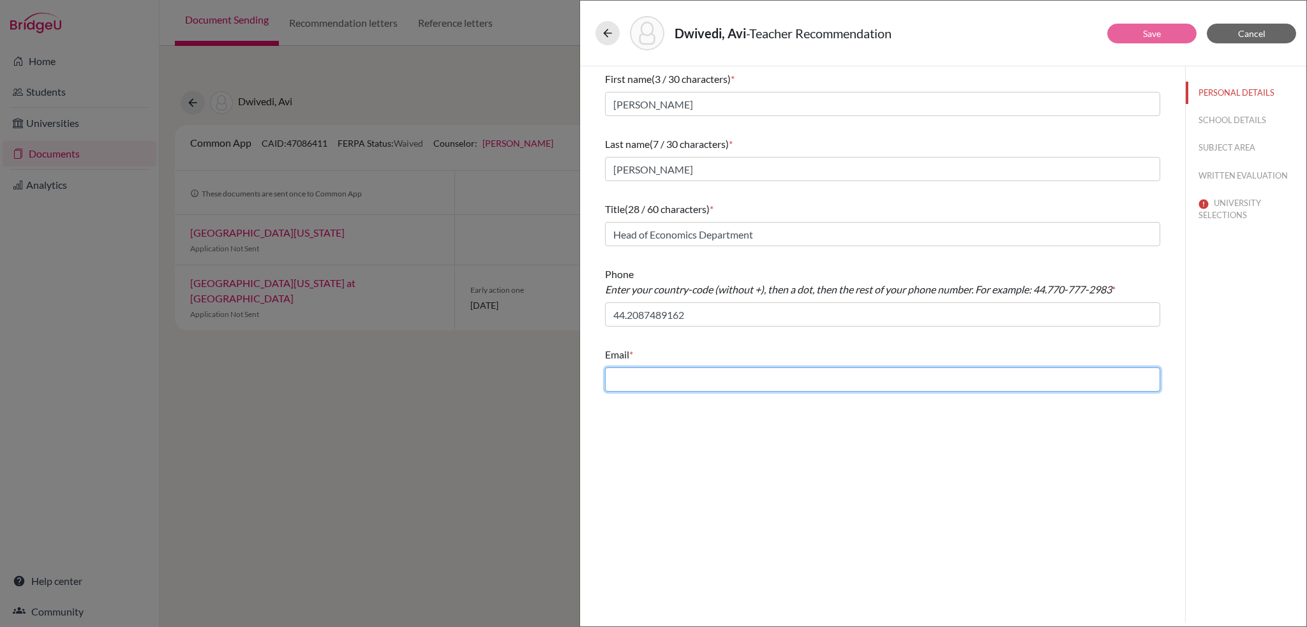
click at [643, 377] on input "text" at bounding box center [882, 380] width 555 height 24
type input "ss@stpaulsschool.org.uk"
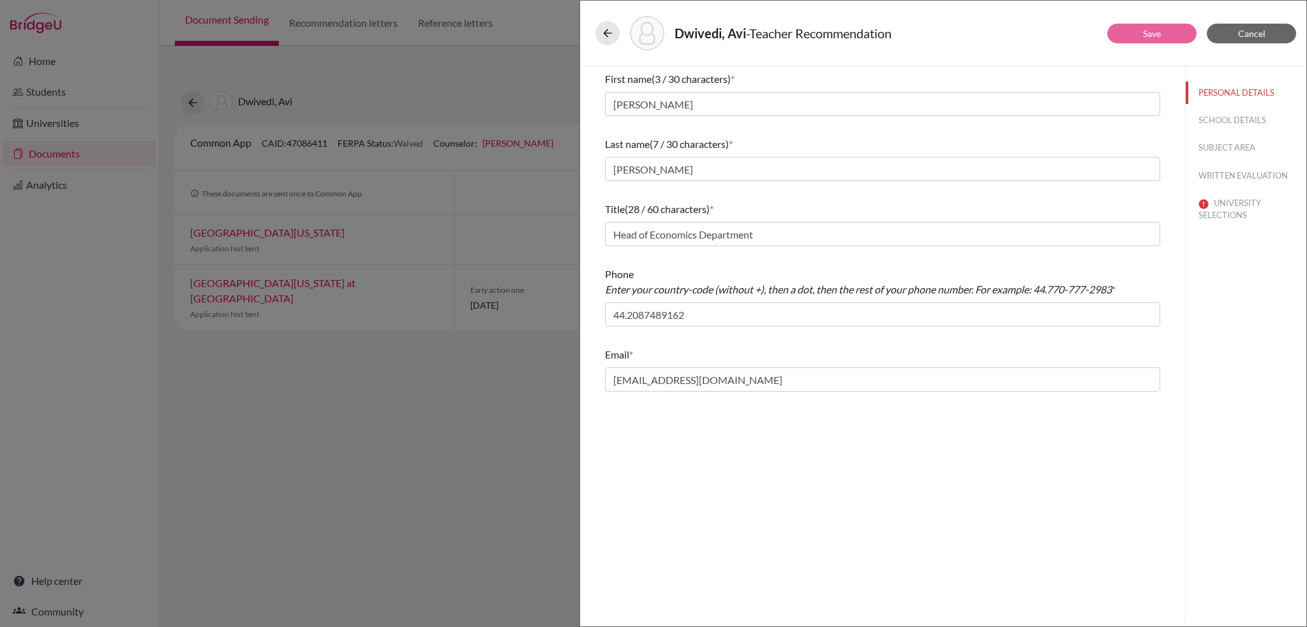
click at [764, 449] on div "First name (3 / 30 characters) * Sam Last name (7 / 30 characters) * Schmitt Ti…" at bounding box center [882, 344] width 605 height 557
click at [1212, 123] on button "SCHOOL DETAILS" at bounding box center [1246, 120] width 121 height 22
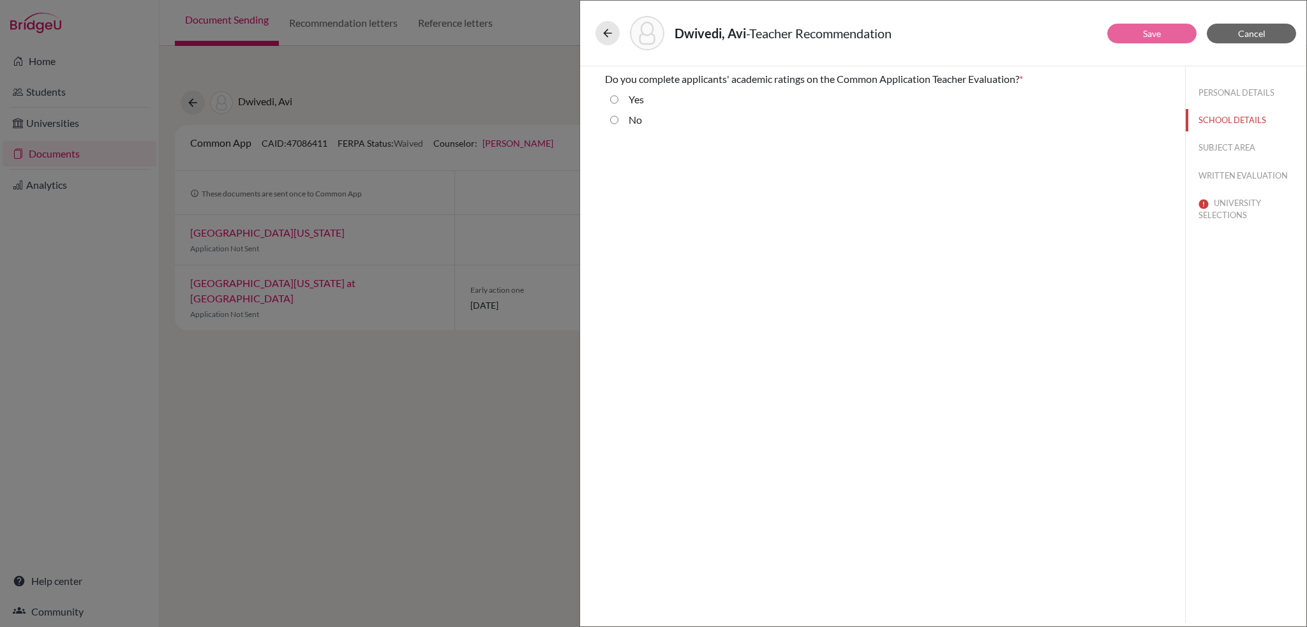
click at [615, 117] on input "No" at bounding box center [614, 119] width 8 height 15
radio input "true"
click at [1217, 150] on button "SUBJECT AREA" at bounding box center [1246, 148] width 121 height 22
click at [1209, 115] on button "SCHOOL DETAILS" at bounding box center [1246, 120] width 121 height 22
click at [633, 105] on label "Yes" at bounding box center [636, 99] width 15 height 15
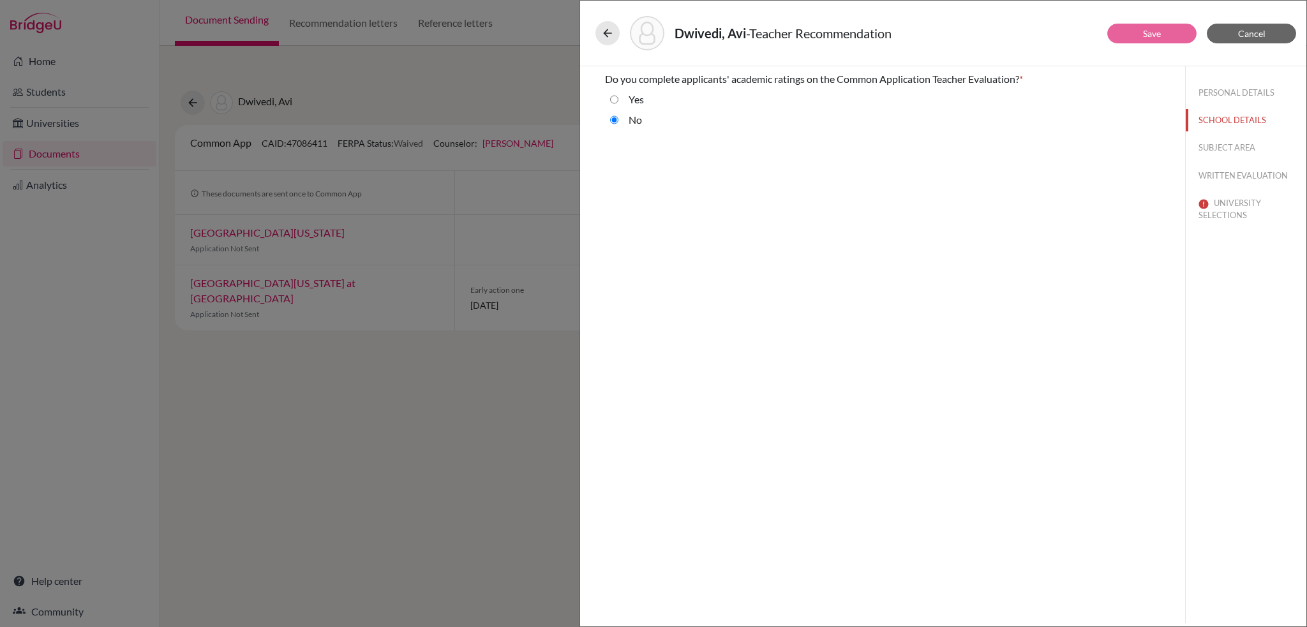
click at [618, 105] on input "Yes" at bounding box center [614, 99] width 8 height 15
radio input "true"
click at [624, 126] on div "No" at bounding box center [630, 122] width 24 height 20
click at [610, 119] on input "No" at bounding box center [614, 119] width 8 height 15
radio input "true"
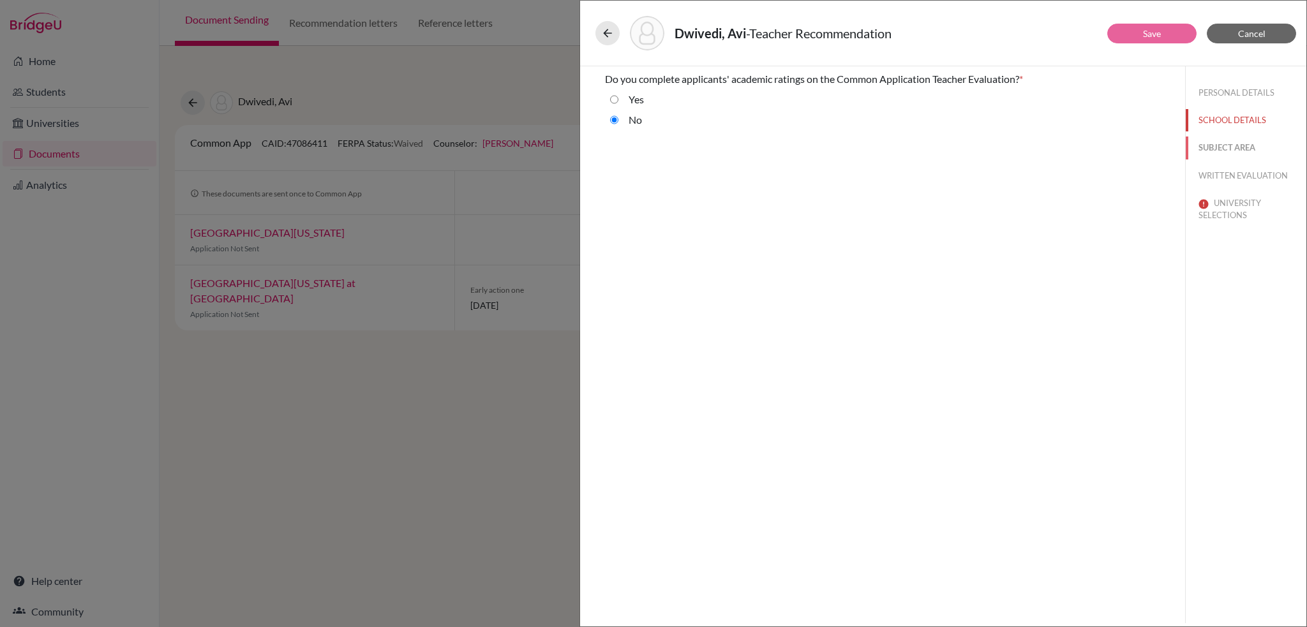
click at [1231, 150] on button "SUBJECT AREA" at bounding box center [1246, 148] width 121 height 22
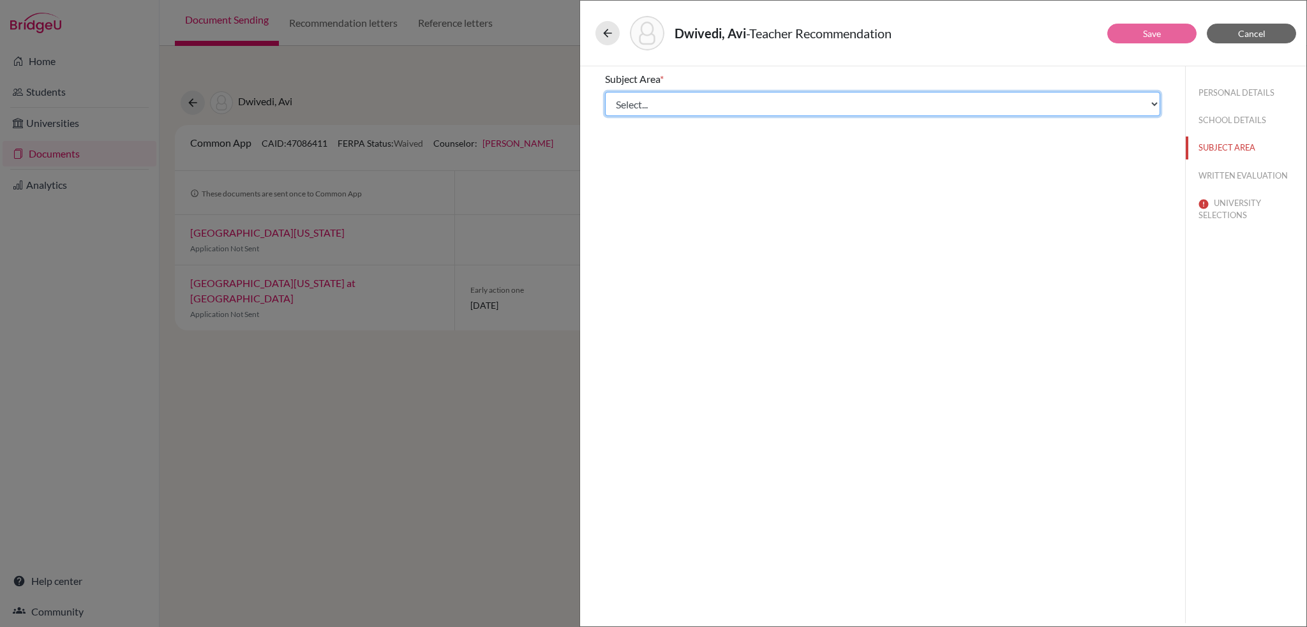
click at [835, 105] on select "Select... Math English Science World Language Social Studies Other Computer Sci…" at bounding box center [882, 104] width 555 height 24
click at [605, 92] on select "Select... Math English Science World Language Social Studies Other Computer Sci…" at bounding box center [882, 104] width 555 height 24
click at [712, 101] on select "Select... Math English Science World Language Social Studies Other Computer Sci…" at bounding box center [882, 104] width 555 height 24
select select "4"
click at [605, 92] on select "Select... Math English Science World Language Social Studies Other Computer Sci…" at bounding box center [882, 104] width 555 height 24
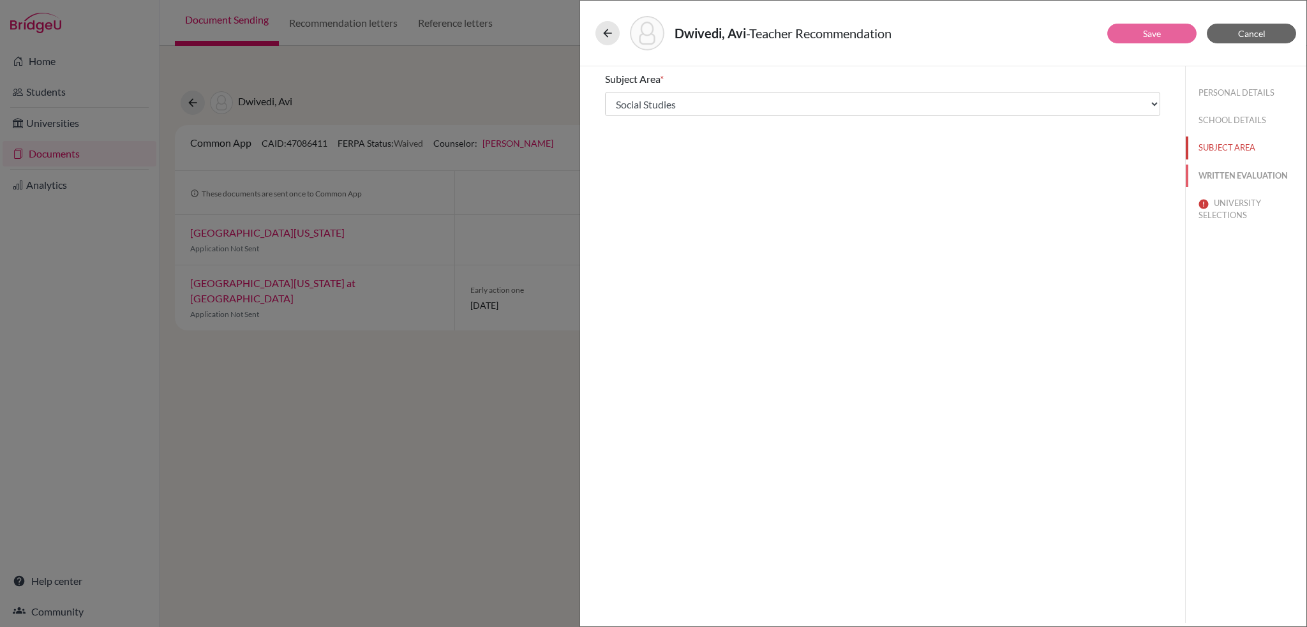
click at [1239, 173] on button "WRITTEN EVALUATION" at bounding box center [1246, 176] width 121 height 22
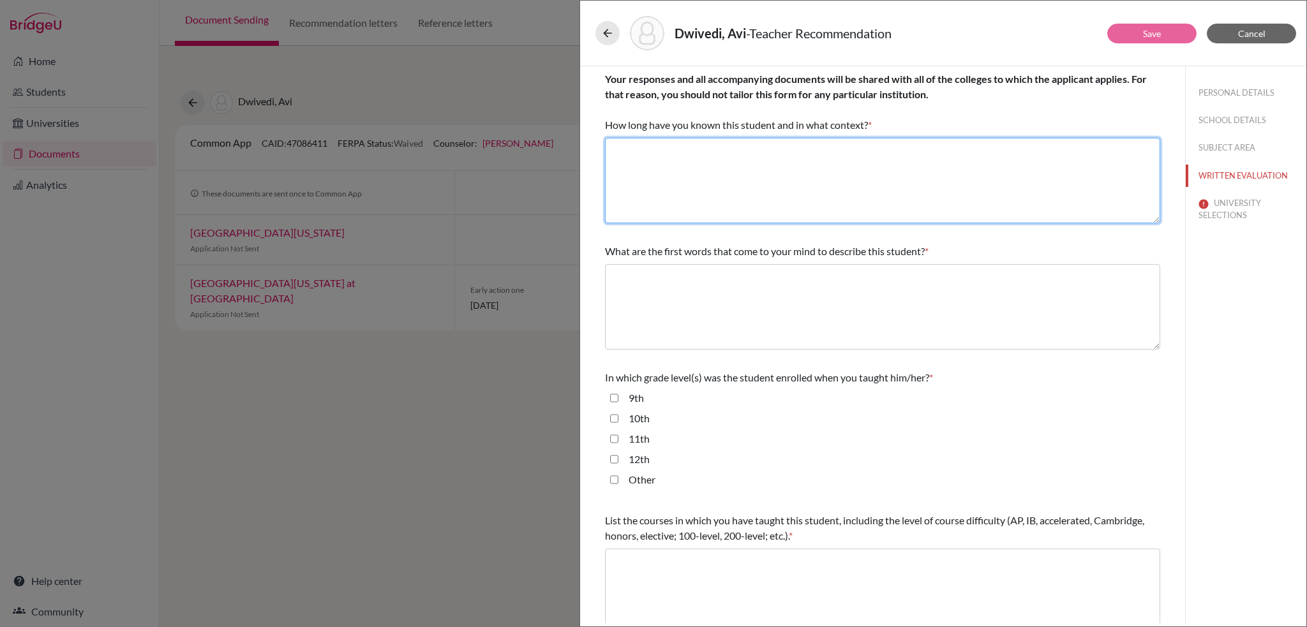
click at [759, 172] on textarea at bounding box center [882, 181] width 555 height 86
paste textarea "As his classroom teacher for 1 year"
type textarea "As his classroom teacher for 1 year"
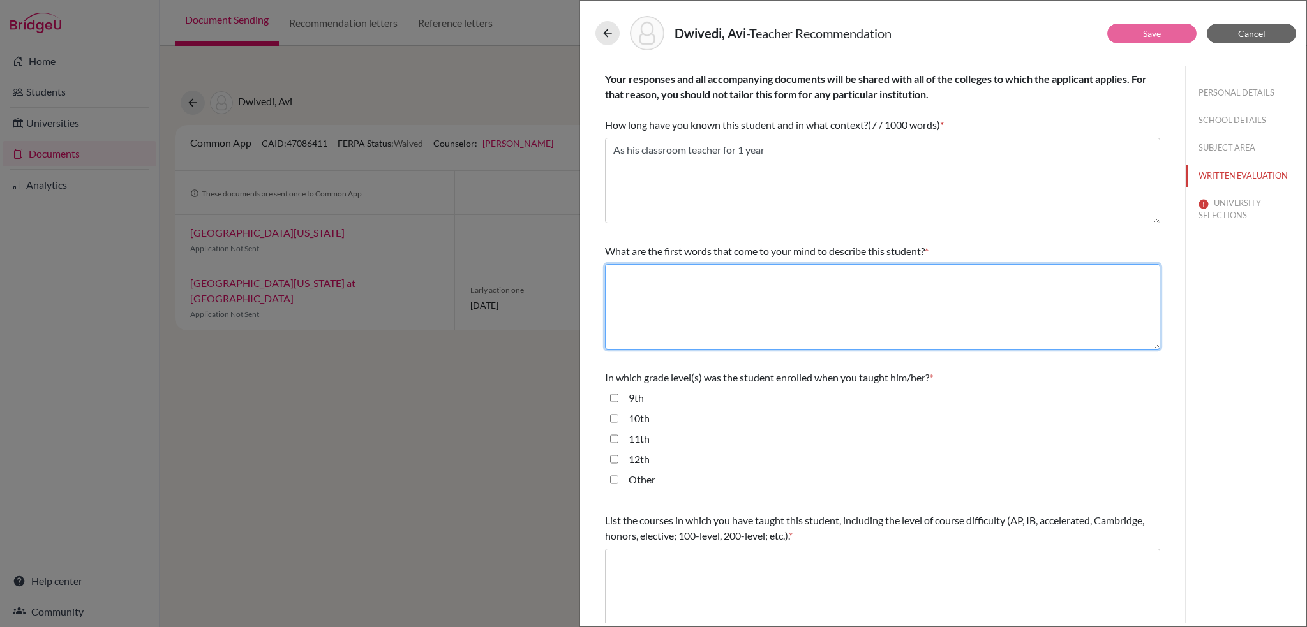
click at [696, 281] on textarea at bounding box center [882, 307] width 555 height 86
type textarea "See letter of recommendation"
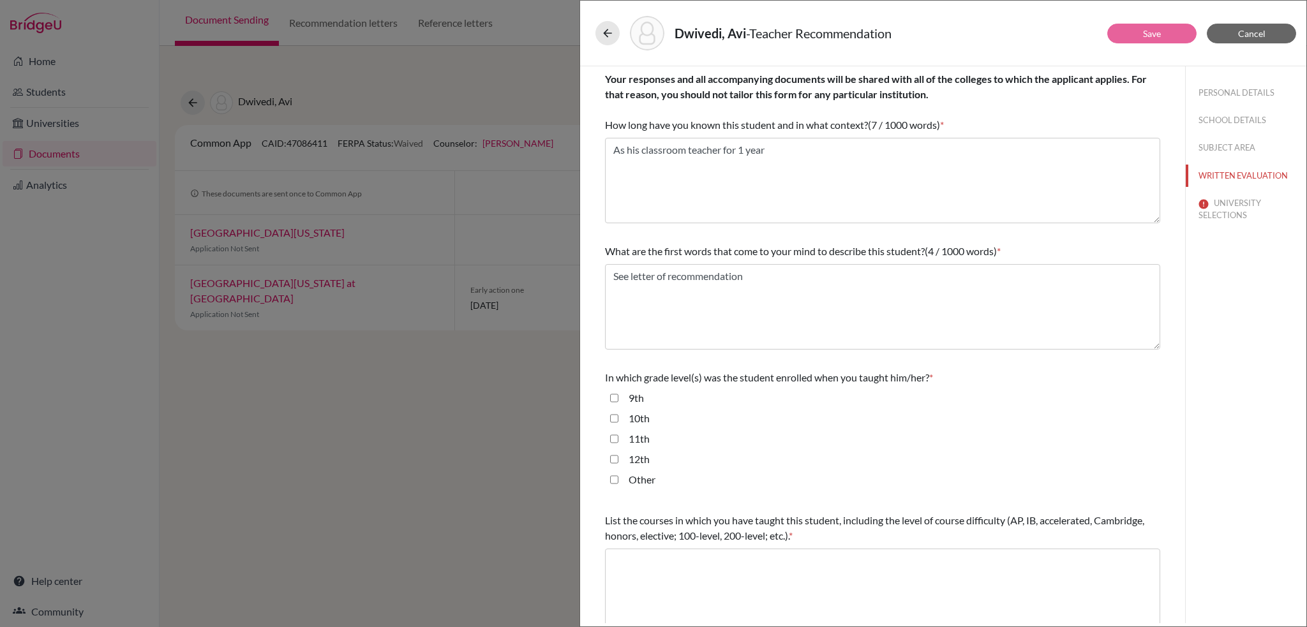
click at [611, 443] on input "11th" at bounding box center [614, 438] width 8 height 15
checkbox input "true"
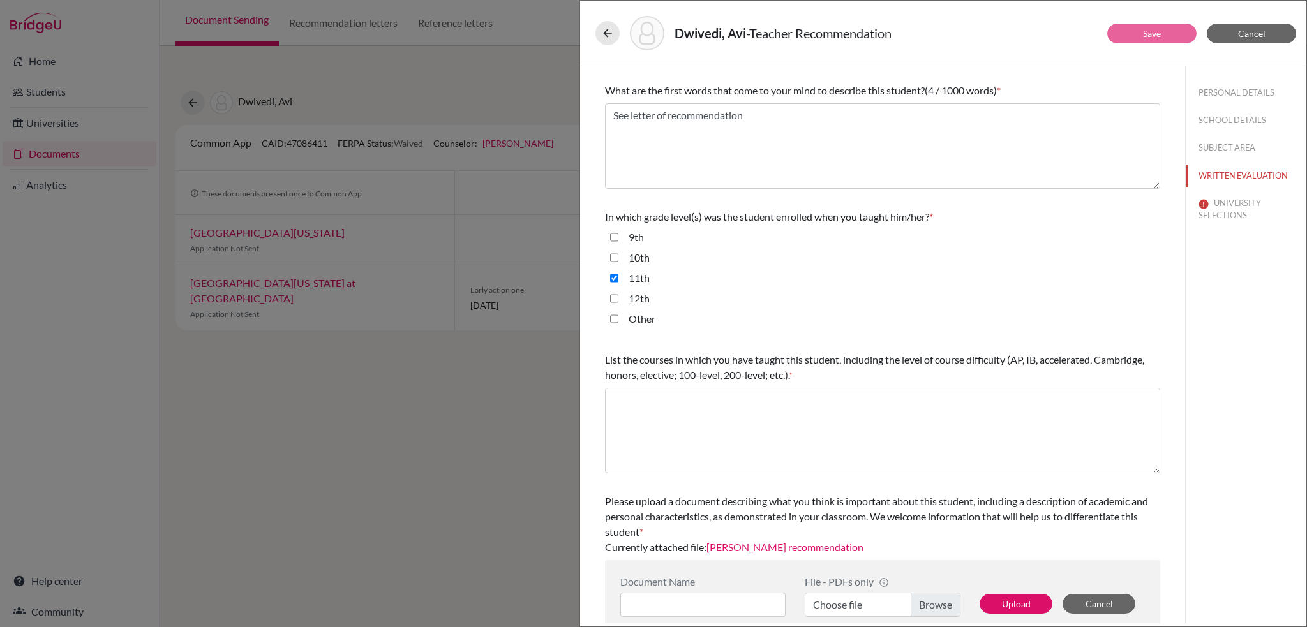
scroll to position [179, 0]
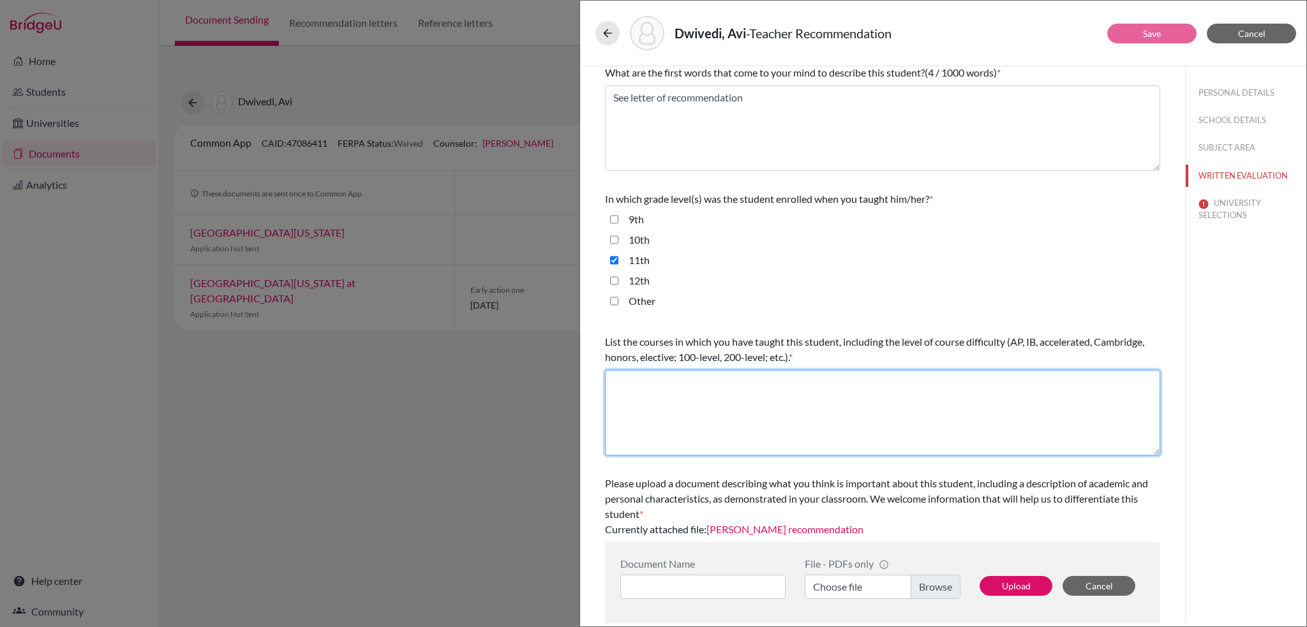
click at [681, 396] on textarea at bounding box center [882, 413] width 555 height 86
paste textarea "GCE A-Level Economics A (Pearson Edexcel)"
type textarea "GCE A-Level Economics A (Pearson Edexcel)"
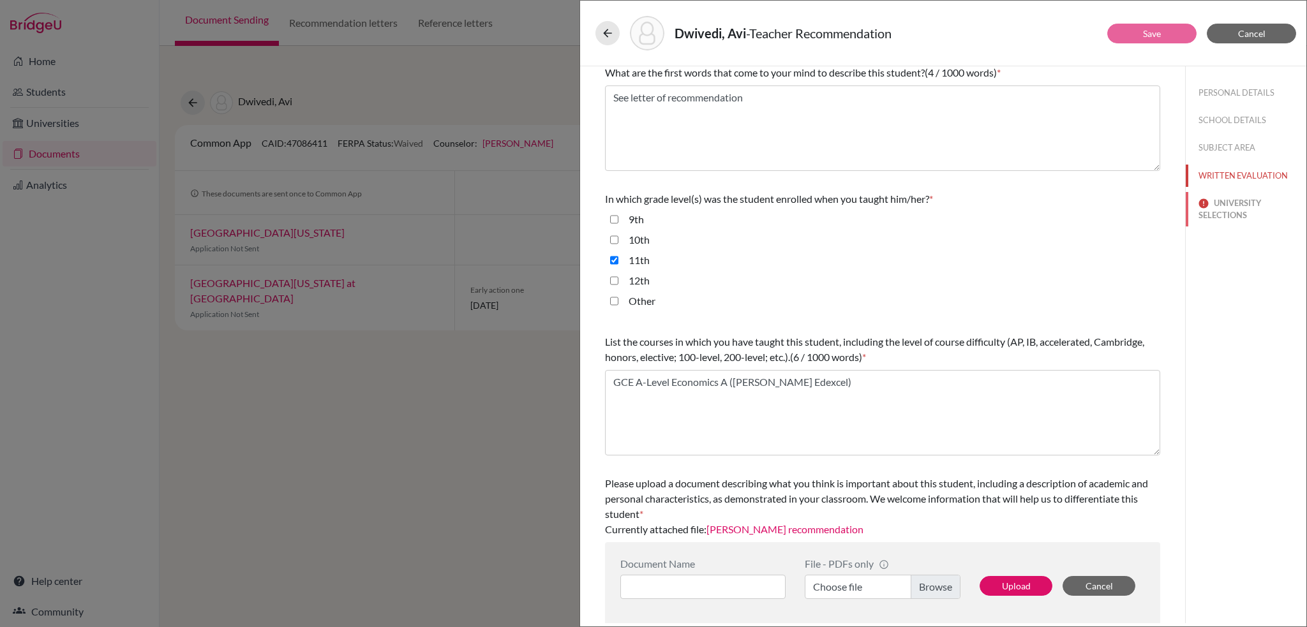
click at [1227, 200] on button "UNIVERSITY SELECTIONS" at bounding box center [1246, 209] width 121 height 34
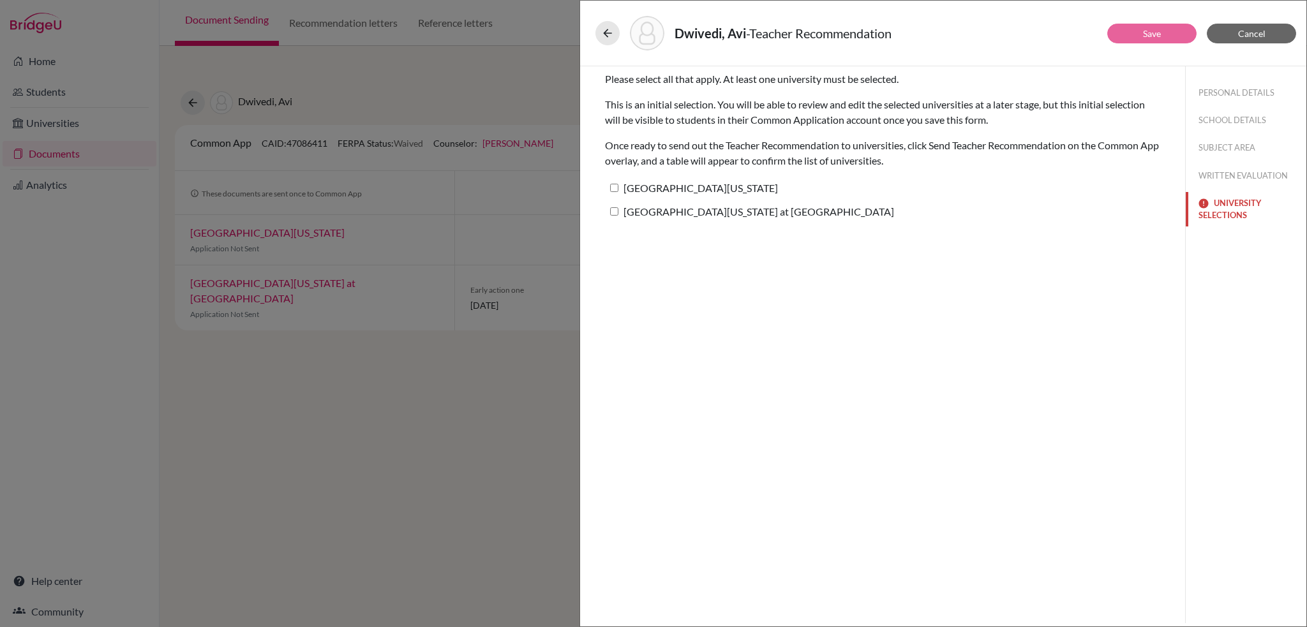
scroll to position [0, 0]
click at [663, 186] on label "University of Pennsylvania" at bounding box center [691, 188] width 173 height 19
click at [618, 186] on input "University of Pennsylvania" at bounding box center [614, 188] width 8 height 8
checkbox input "true"
click at [627, 214] on label "University of North Carolina at Chapel Hill" at bounding box center [749, 211] width 289 height 19
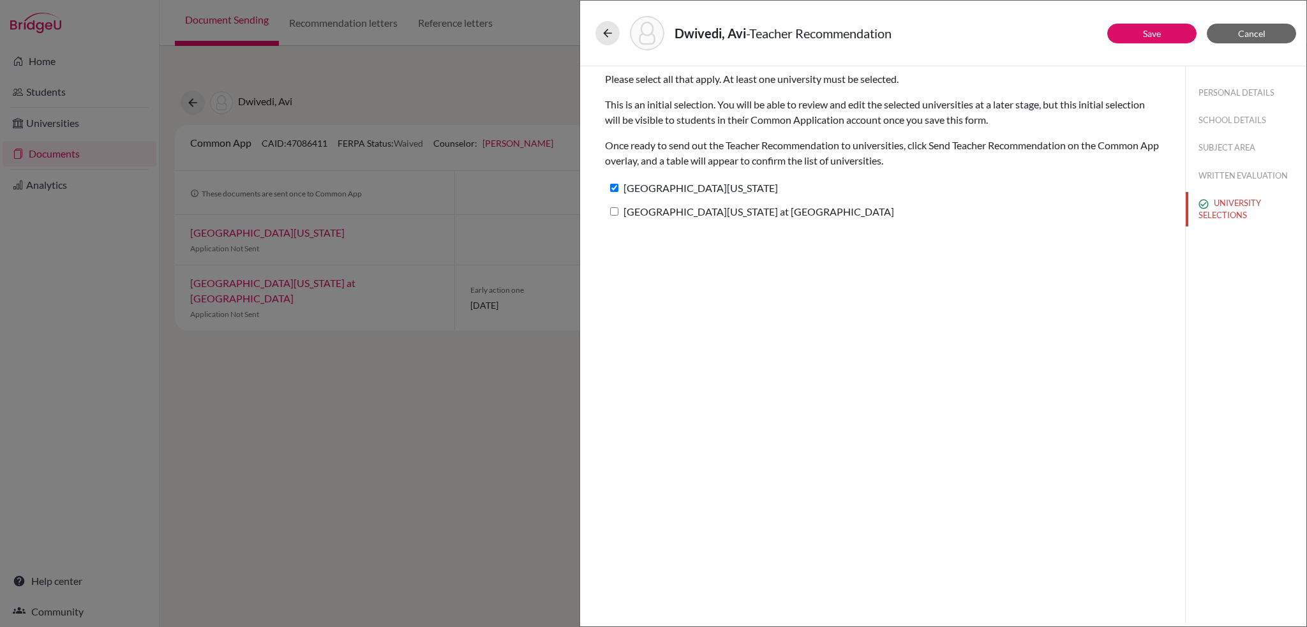
click at [618, 214] on input "University of North Carolina at Chapel Hill" at bounding box center [614, 211] width 8 height 8
checkbox input "true"
click at [1147, 29] on link "Save" at bounding box center [1152, 33] width 18 height 11
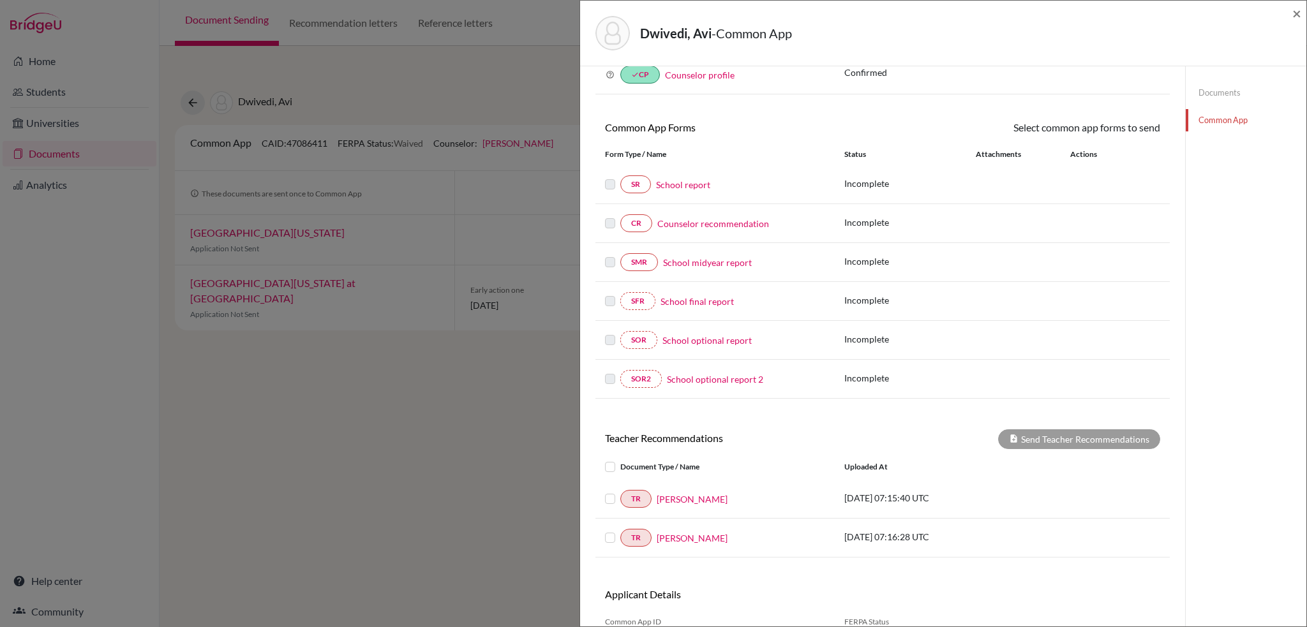
scroll to position [6, 0]
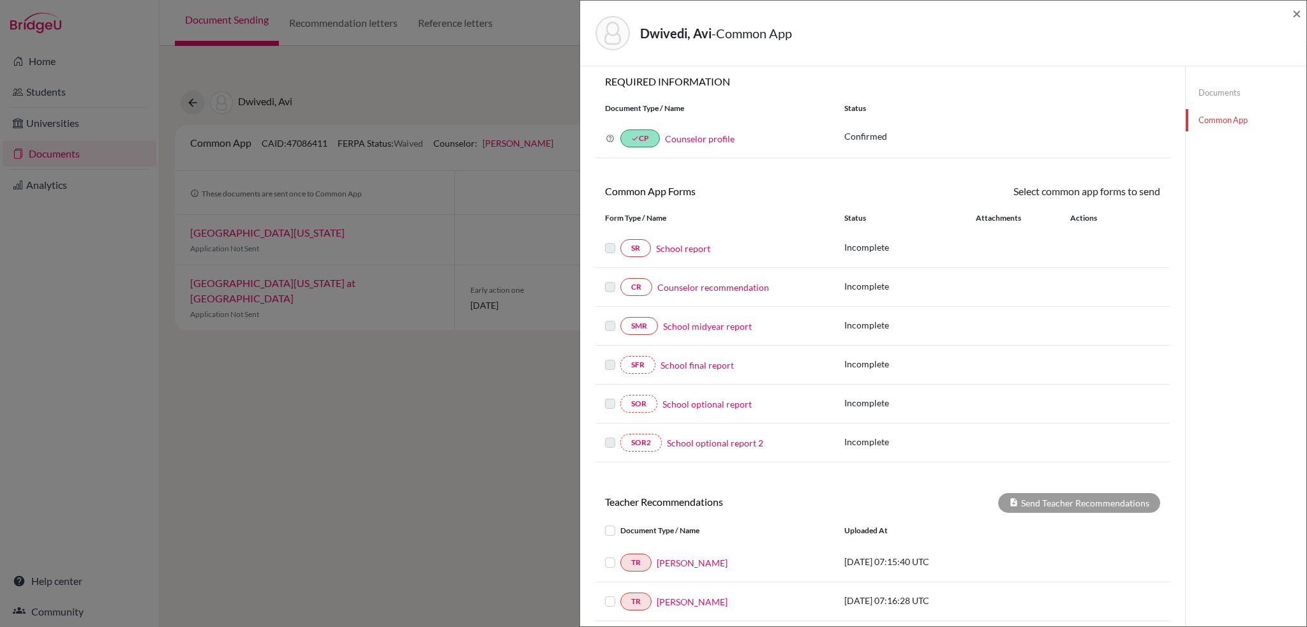
click at [620, 523] on label at bounding box center [620, 523] width 0 height 0
click at [0, 0] on input "checkbox" at bounding box center [0, 0] width 0 height 0
click at [620, 594] on label at bounding box center [620, 594] width 0 height 0
click at [0, 0] on input "checkbox" at bounding box center [0, 0] width 0 height 0
click at [1102, 498] on button "Send Teacher Recommendations" at bounding box center [1079, 503] width 162 height 20
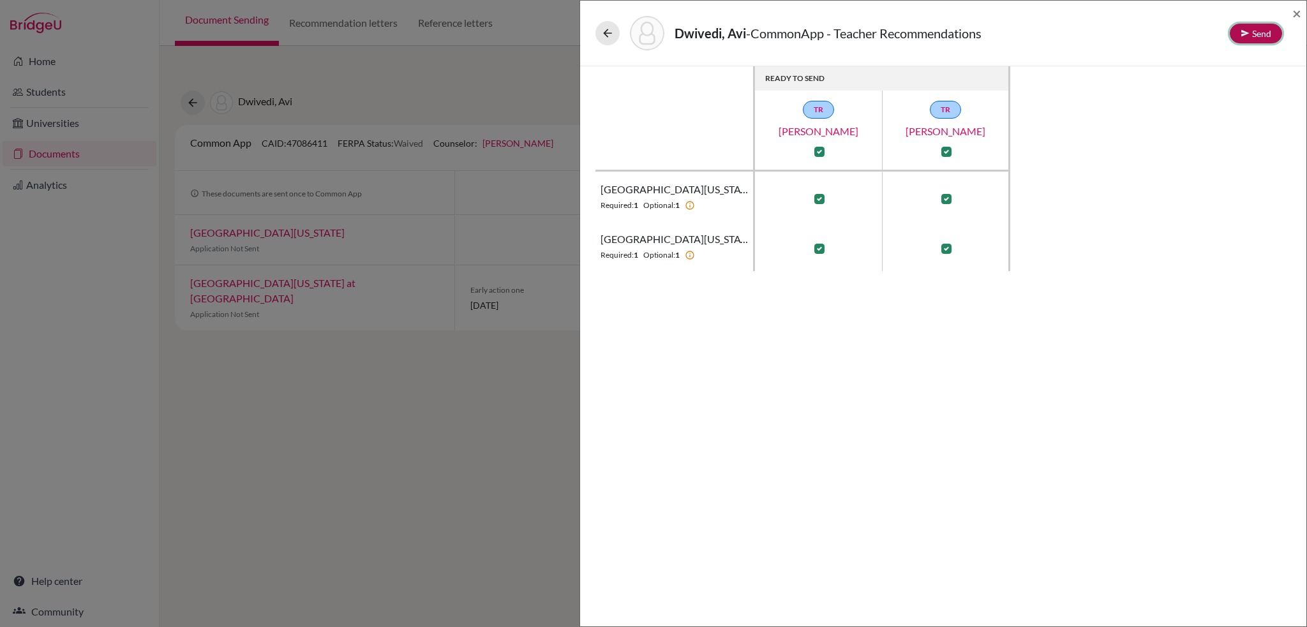
click at [1253, 32] on button "Send" at bounding box center [1256, 34] width 52 height 20
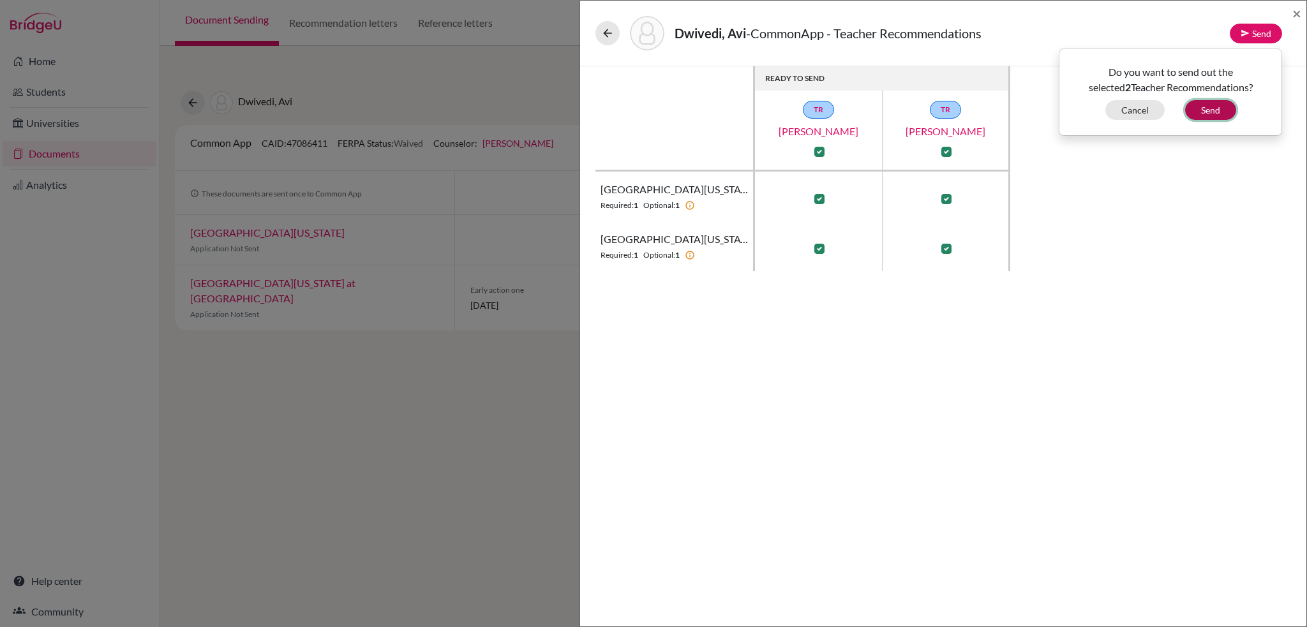
click at [1216, 112] on button "Send" at bounding box center [1210, 110] width 51 height 20
checkbox input "false"
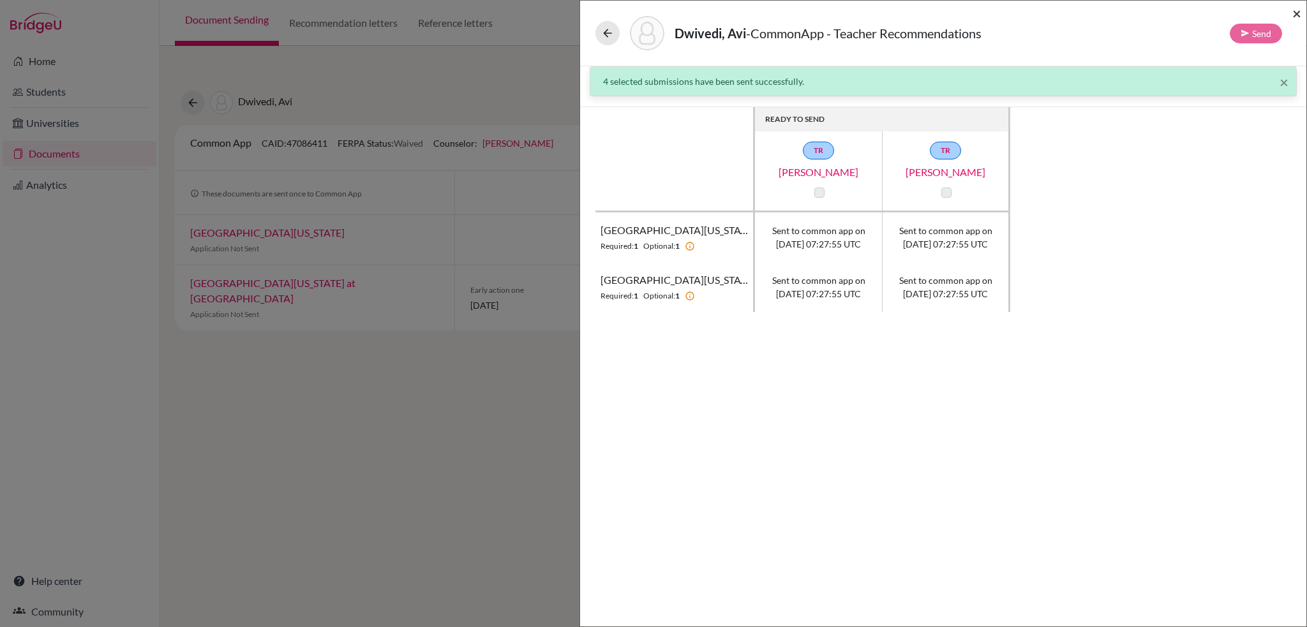
click at [1300, 16] on span "×" at bounding box center [1296, 13] width 9 height 19
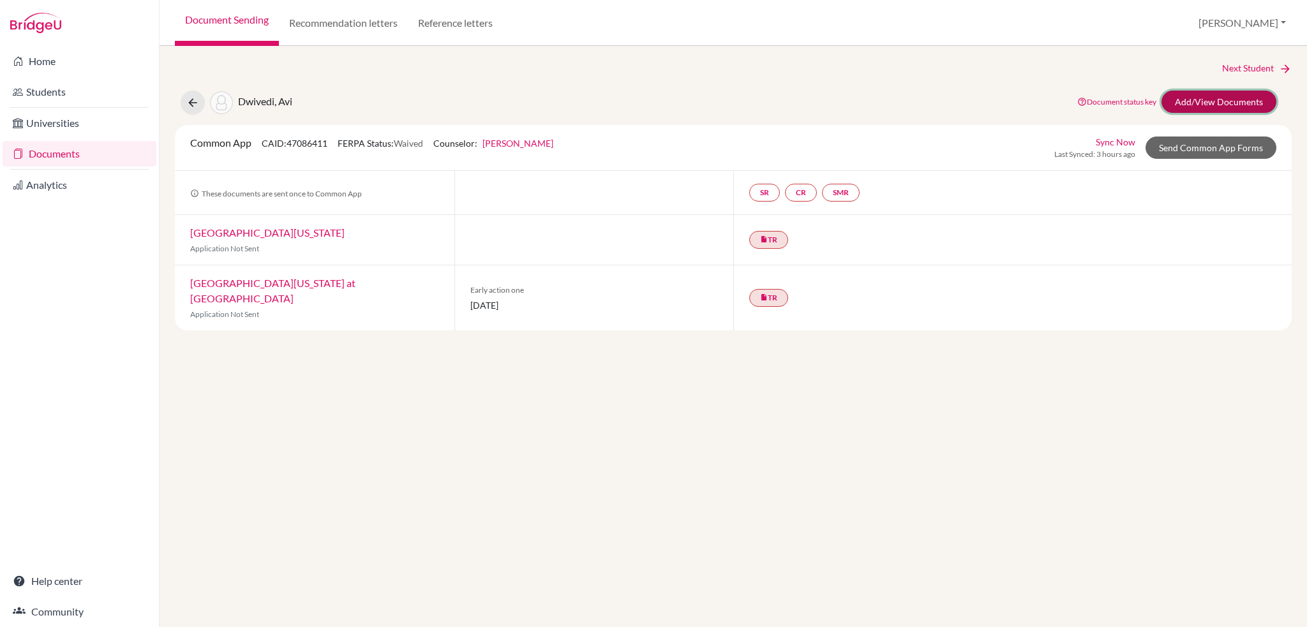
click at [1203, 101] on link "Add/View Documents" at bounding box center [1218, 102] width 115 height 22
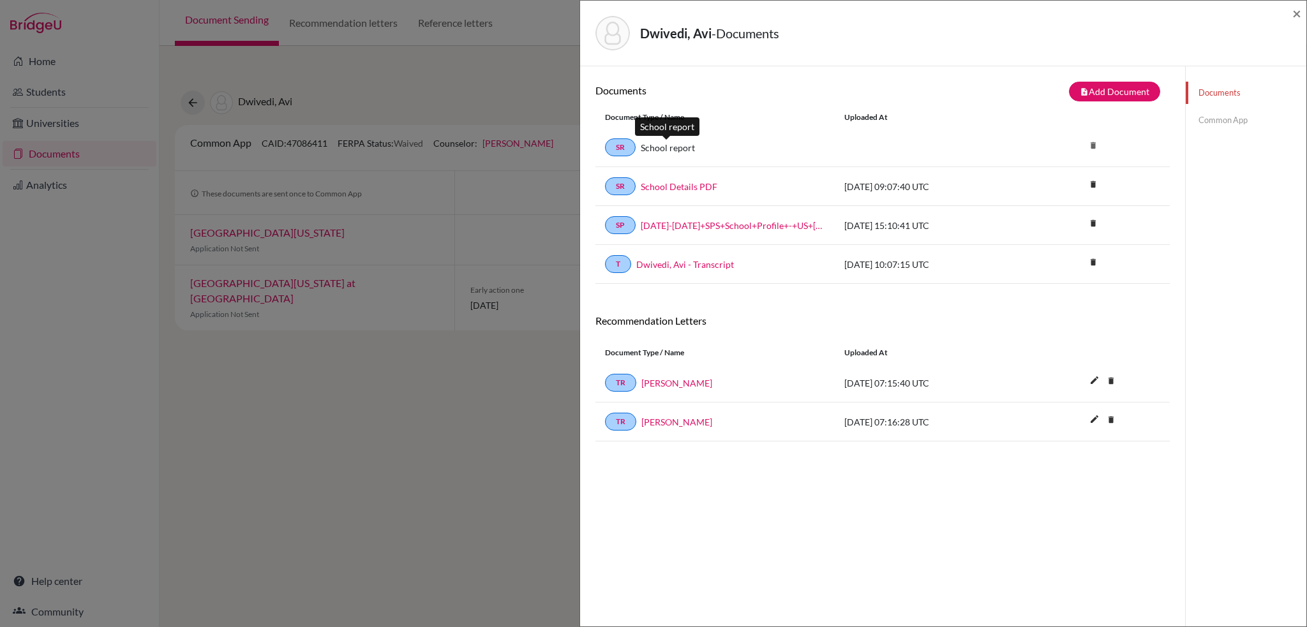
click at [669, 145] on link "School report" at bounding box center [668, 147] width 54 height 13
click at [620, 145] on link "SR" at bounding box center [620, 147] width 31 height 18
click at [671, 145] on link "School report" at bounding box center [668, 147] width 54 height 13
click at [1220, 124] on link "Common App" at bounding box center [1246, 120] width 121 height 22
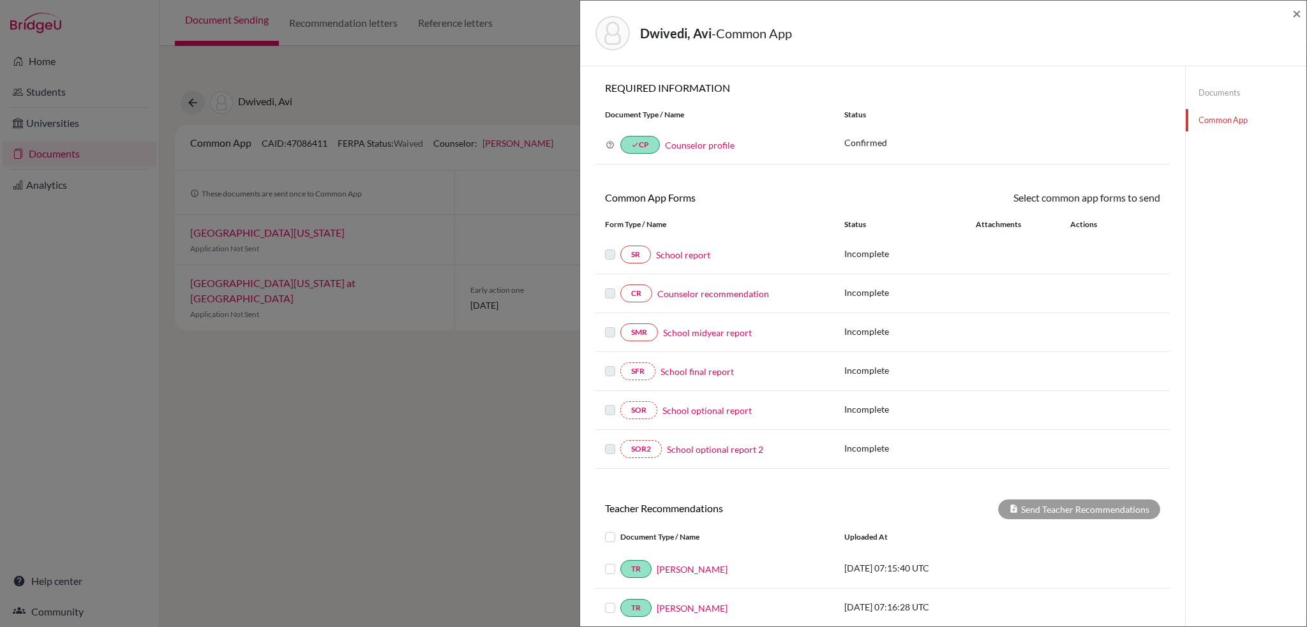
click at [689, 255] on link "School report" at bounding box center [683, 254] width 54 height 13
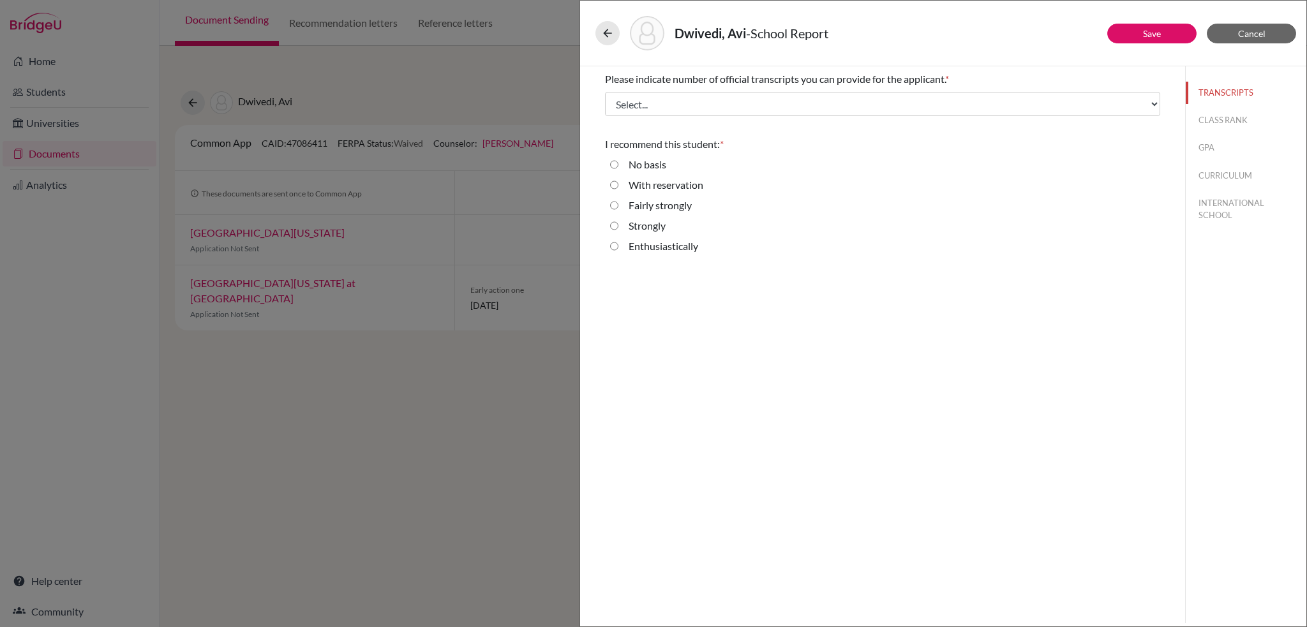
click at [613, 249] on input "Enthusiastically" at bounding box center [614, 246] width 8 height 15
radio input "true"
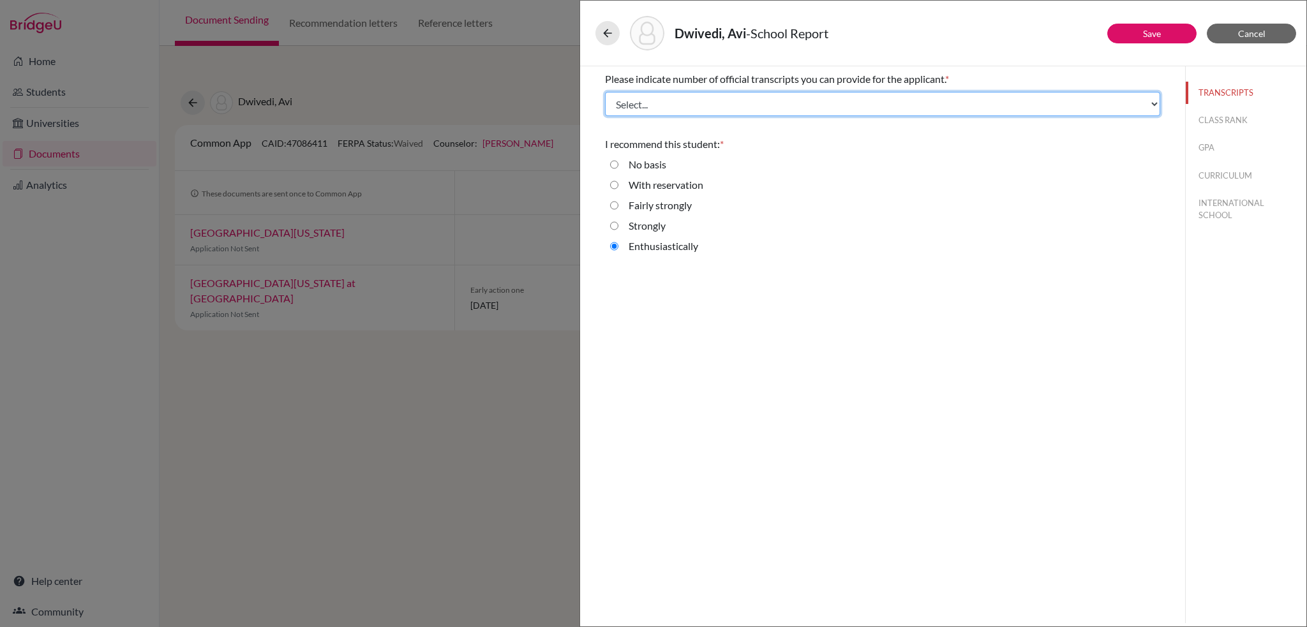
click at [696, 103] on select "Select... 1 2 3 4" at bounding box center [882, 104] width 555 height 24
select select "1"
click at [605, 92] on select "Select... 1 2 3 4" at bounding box center [882, 104] width 555 height 24
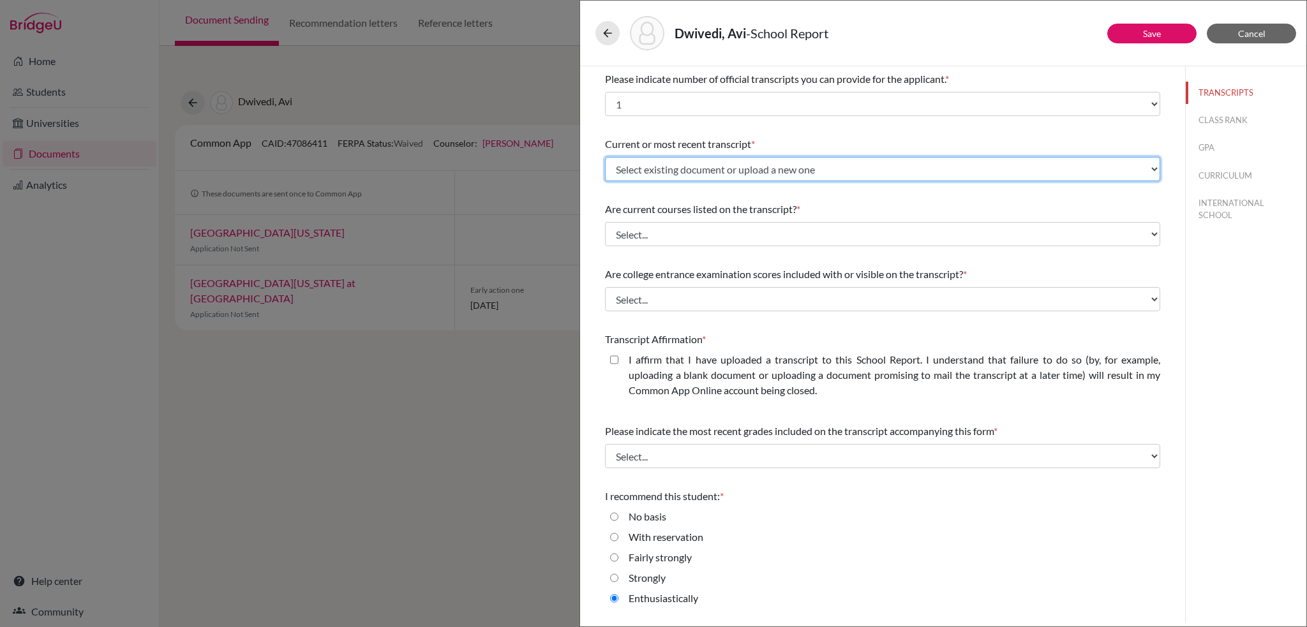
click at [800, 168] on select "Select existing document or upload a new one Dwivedi, Avi - Transcript Upload N…" at bounding box center [882, 169] width 555 height 24
select select "687932"
click at [605, 157] on select "Select existing document or upload a new one Dwivedi, Avi - Transcript Upload N…" at bounding box center [882, 169] width 555 height 24
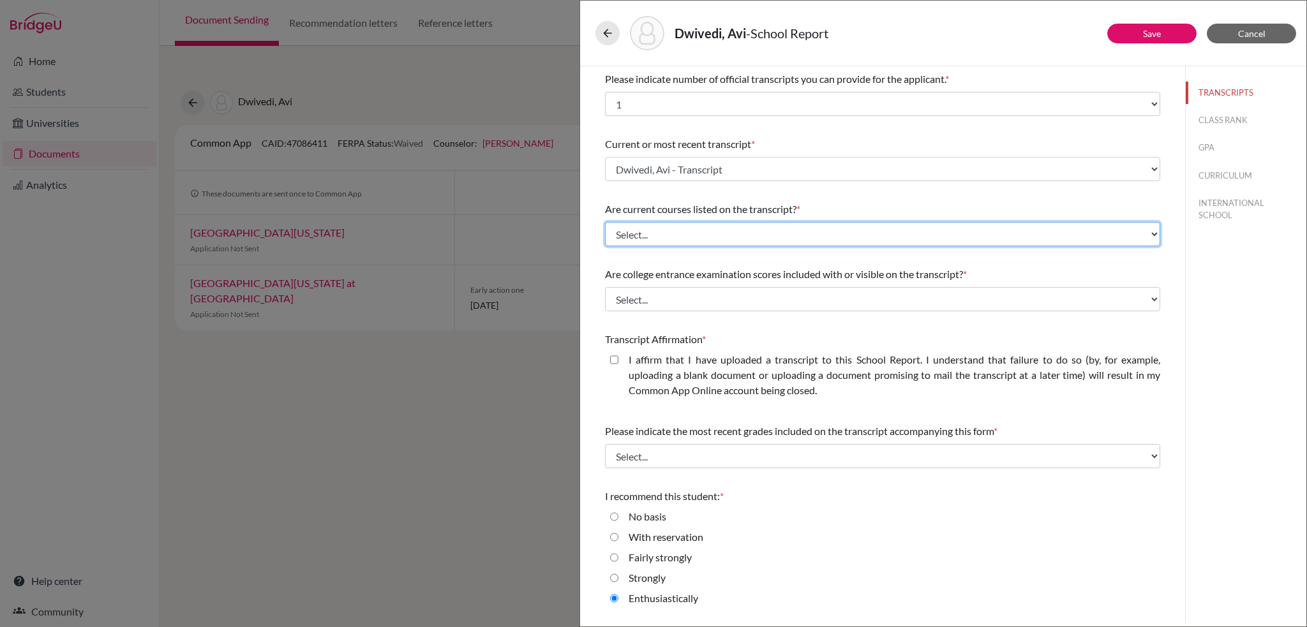
click at [732, 234] on select "Select... Yes No" at bounding box center [882, 234] width 555 height 24
select select "0"
click at [605, 222] on select "Select... Yes No" at bounding box center [882, 234] width 555 height 24
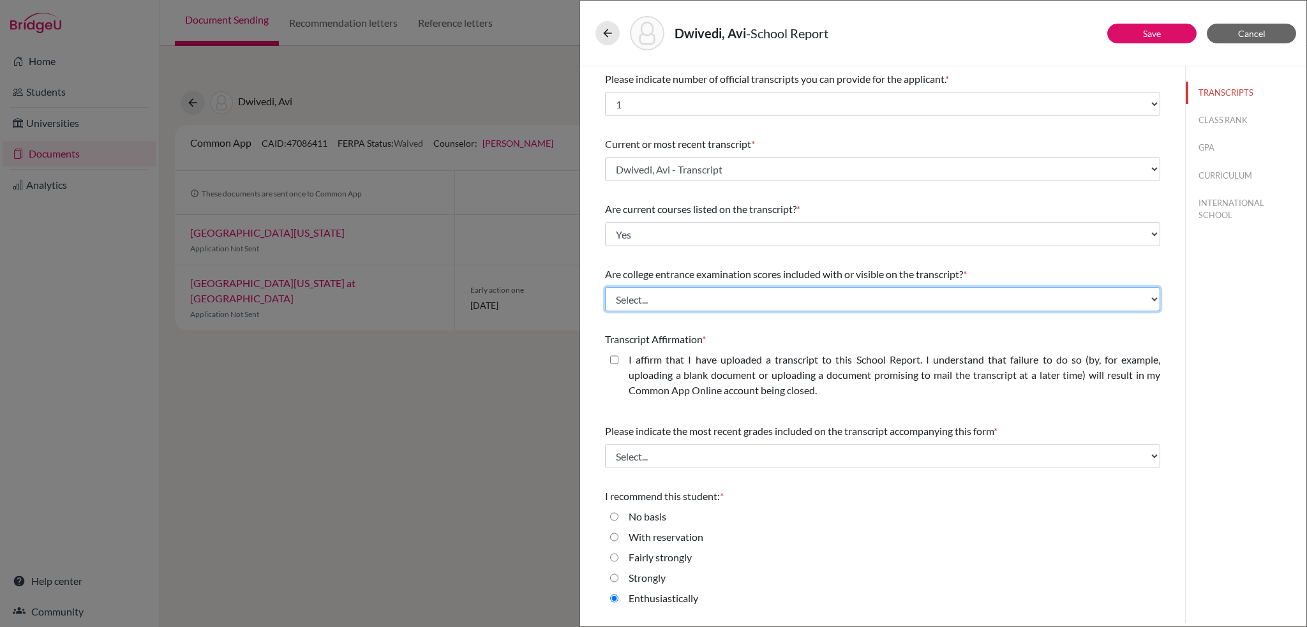
click at [725, 295] on select "Select... Yes No" at bounding box center [882, 299] width 555 height 24
select select "0"
click at [605, 287] on select "Select... Yes No" at bounding box center [882, 299] width 555 height 24
click at [613, 362] on closed\ "I affirm that I have uploaded a transcript to this School Report. I understand …" at bounding box center [614, 359] width 8 height 15
checkbox closed\ "true"
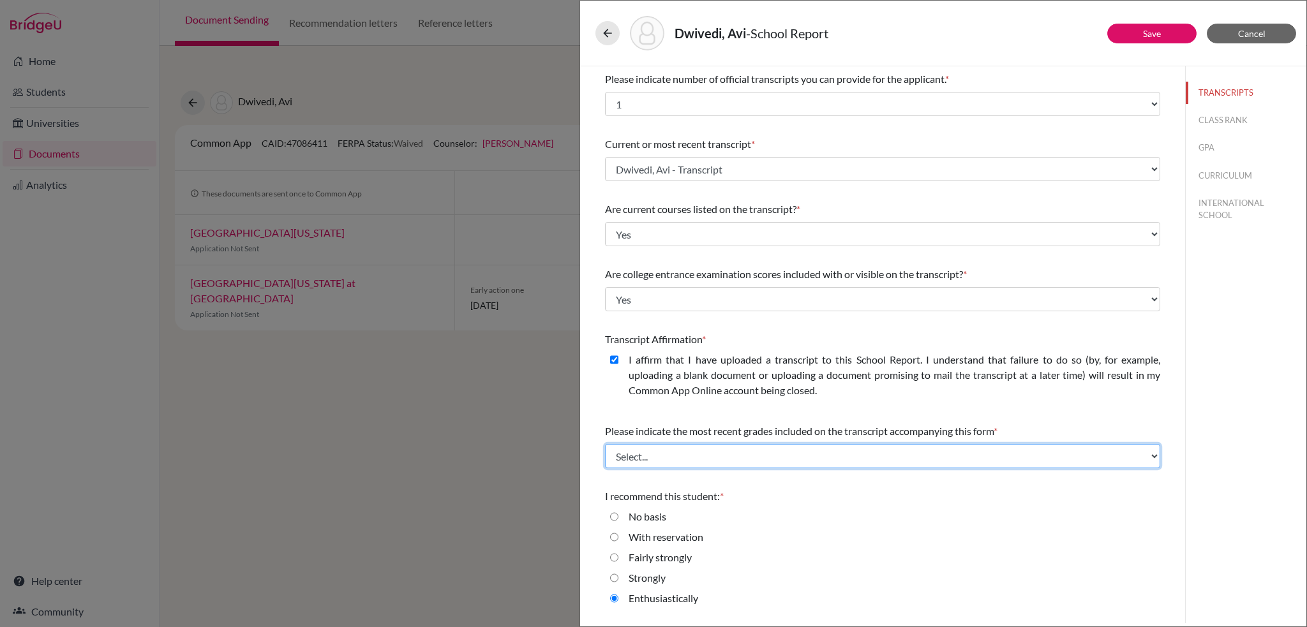
click at [667, 459] on select "Select... Final junior year grades 1st Quarter senior year grades 2nd Quarter/1…" at bounding box center [882, 456] width 555 height 24
select select "0"
click at [605, 444] on select "Select... Final junior year grades 1st Quarter senior year grades 2nd Quarter/1…" at bounding box center [882, 456] width 555 height 24
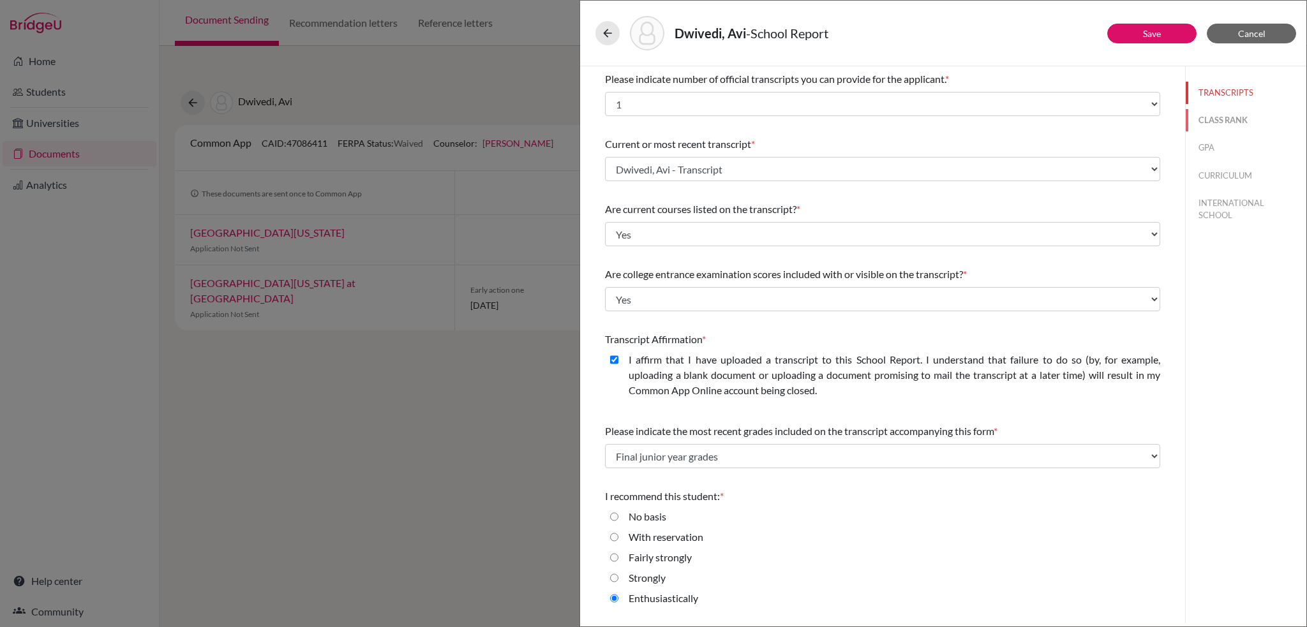
click at [1222, 122] on button "CLASS RANK" at bounding box center [1246, 120] width 121 height 22
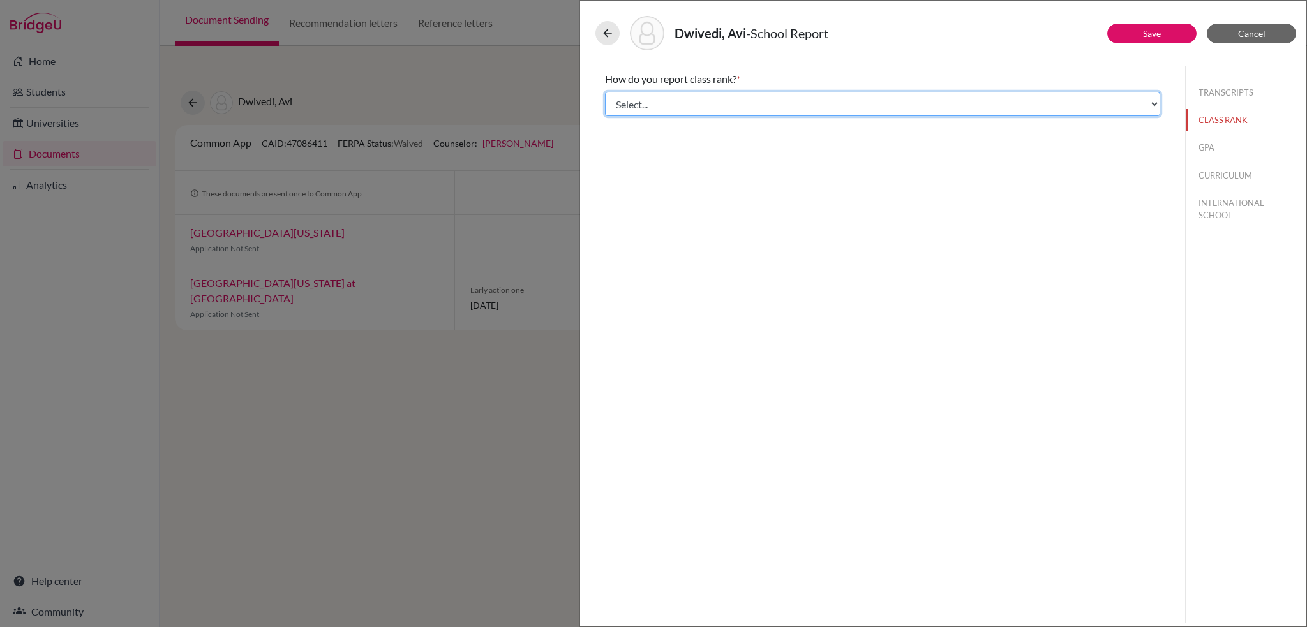
click at [819, 112] on select "Select... Exact Decile Quintile Quartile None" at bounding box center [882, 104] width 555 height 24
select select "5"
click at [605, 92] on select "Select... Exact Decile Quintile Quartile None" at bounding box center [882, 104] width 555 height 24
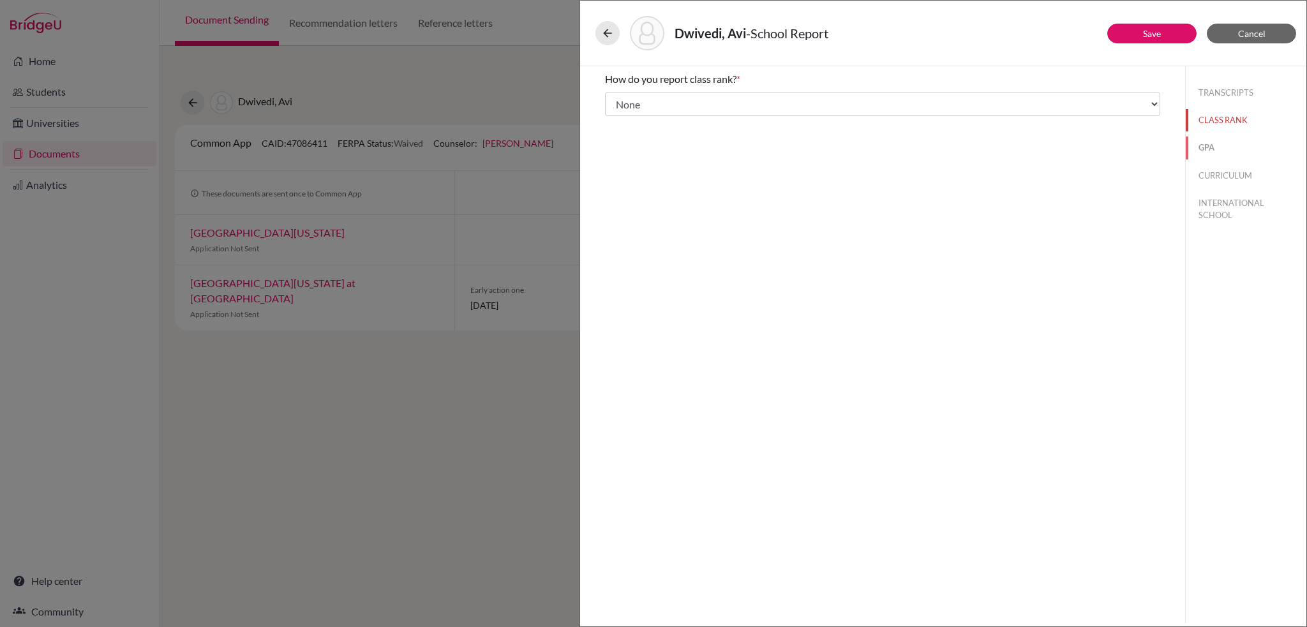
click at [1197, 145] on button "GPA" at bounding box center [1246, 148] width 121 height 22
click at [614, 119] on input "No" at bounding box center [614, 119] width 8 height 15
radio input "true"
click at [1235, 178] on button "CURRICULUM" at bounding box center [1246, 176] width 121 height 22
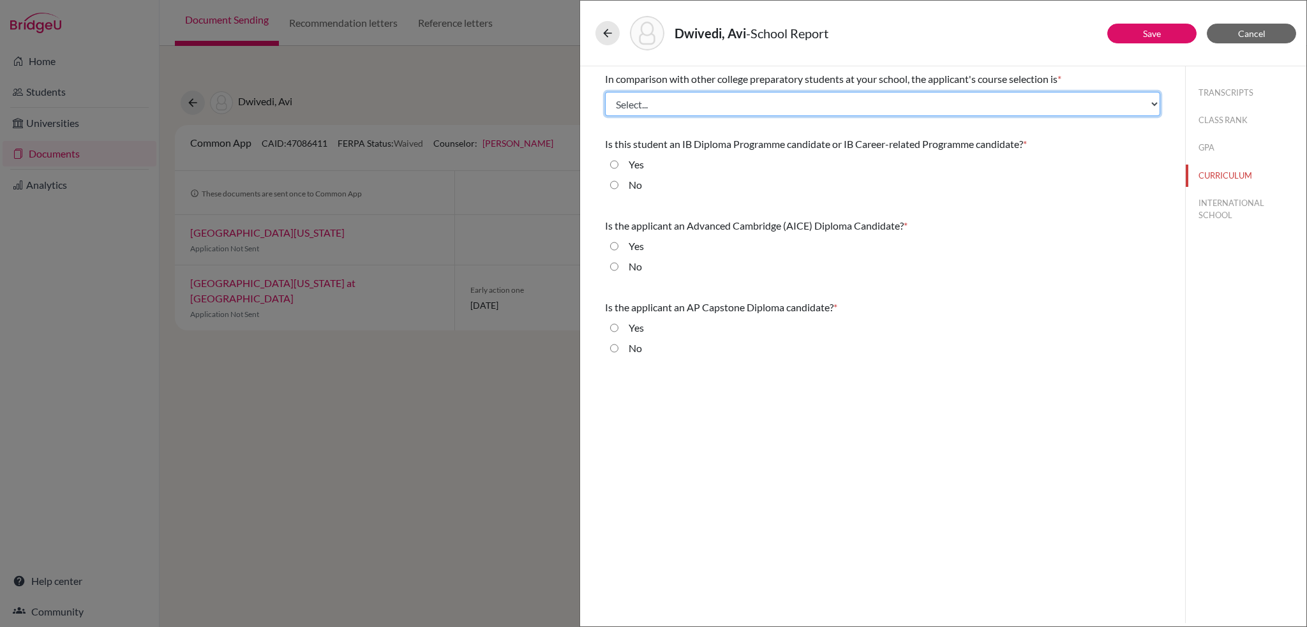
click at [747, 112] on select "Select... Less than demanding Average Demanding Very demanding Most demanding P…" at bounding box center [882, 104] width 555 height 24
select select "4"
click at [605, 92] on select "Select... Less than demanding Average Demanding Very demanding Most demanding P…" at bounding box center [882, 104] width 555 height 24
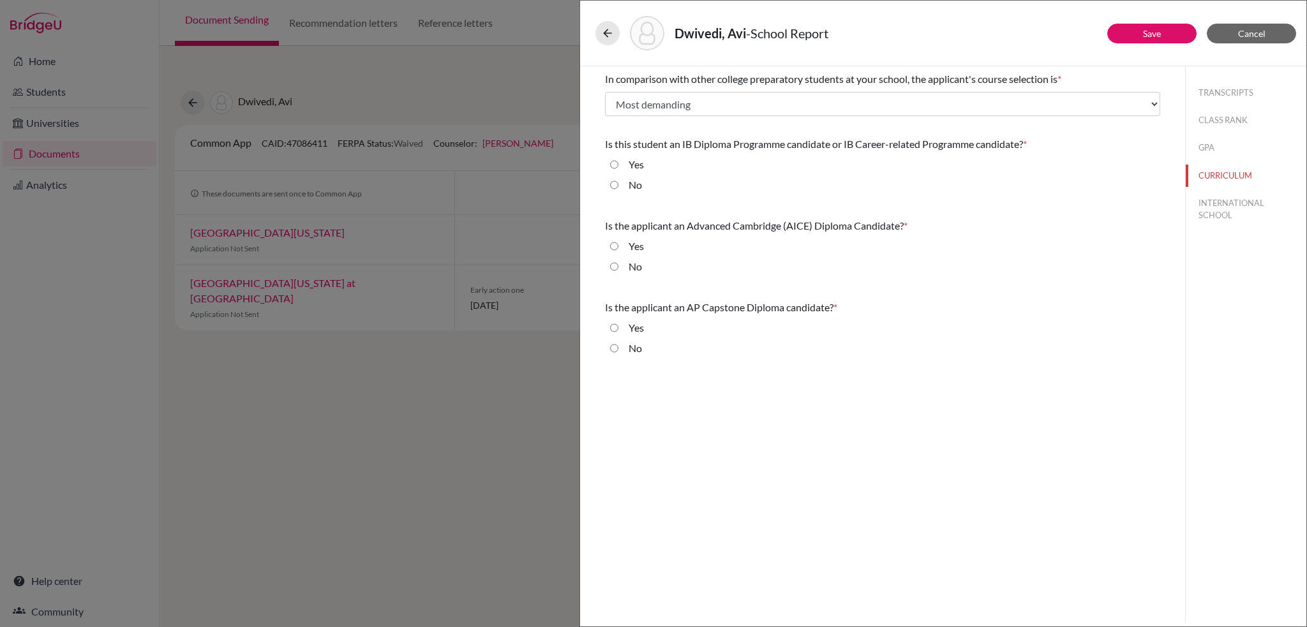
click at [615, 181] on input "No" at bounding box center [614, 184] width 8 height 15
radio input "true"
click at [614, 265] on input "No" at bounding box center [614, 266] width 8 height 15
radio input "true"
click at [611, 348] on input "No" at bounding box center [614, 348] width 8 height 15
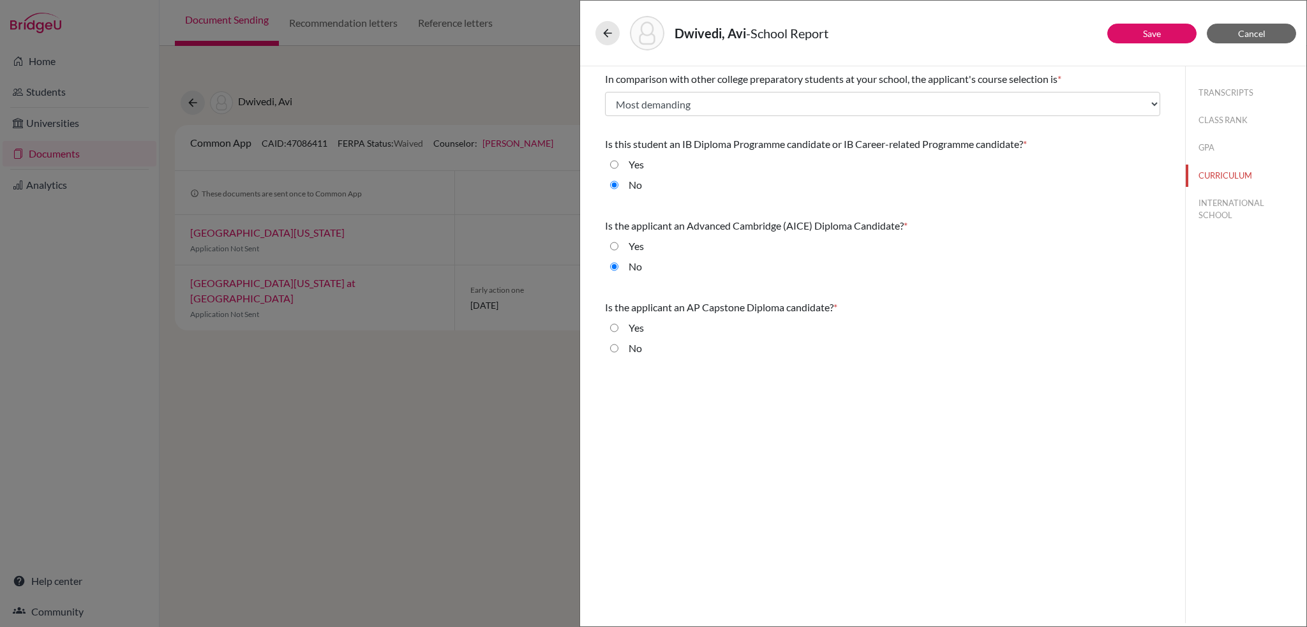
radio input "true"
click at [1233, 200] on button "INTERNATIONAL SCHOOL" at bounding box center [1246, 209] width 121 height 34
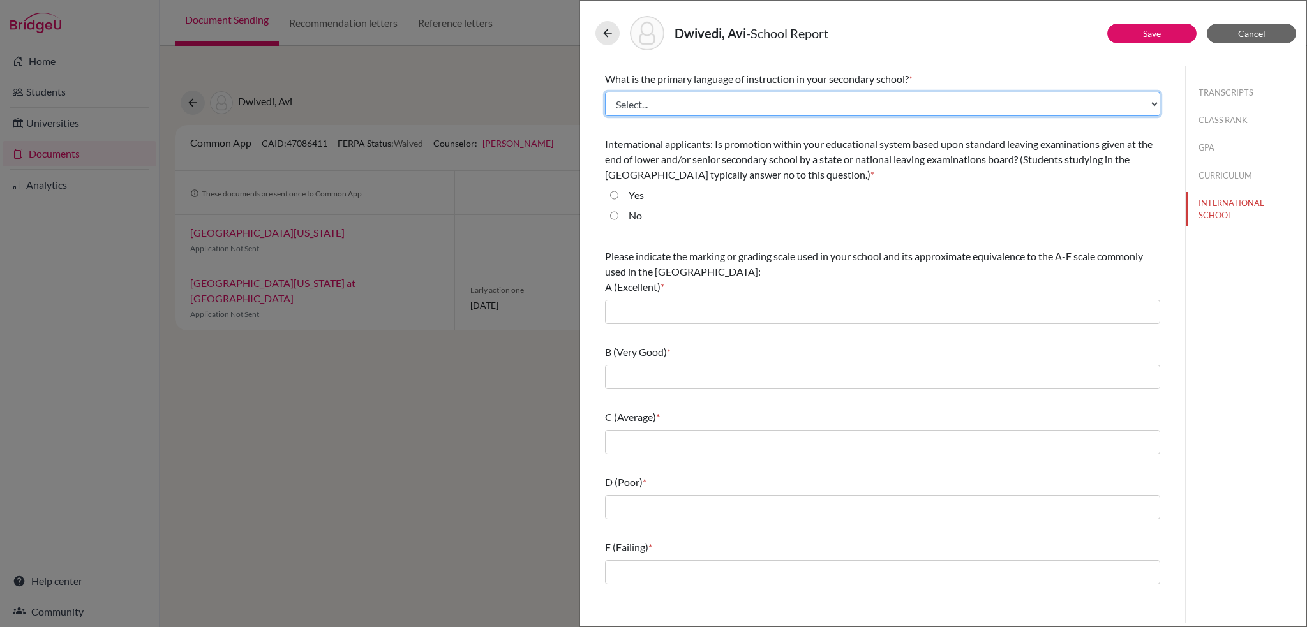
click at [786, 100] on select "Select... Albanian Arabic Armenian Assamese Azerbaijani Belarusian Bengali Bulg…" at bounding box center [882, 104] width 555 height 24
select select "14"
click at [605, 92] on select "Select... Albanian Arabic Armenian Assamese Azerbaijani Belarusian Bengali Bulg…" at bounding box center [882, 104] width 555 height 24
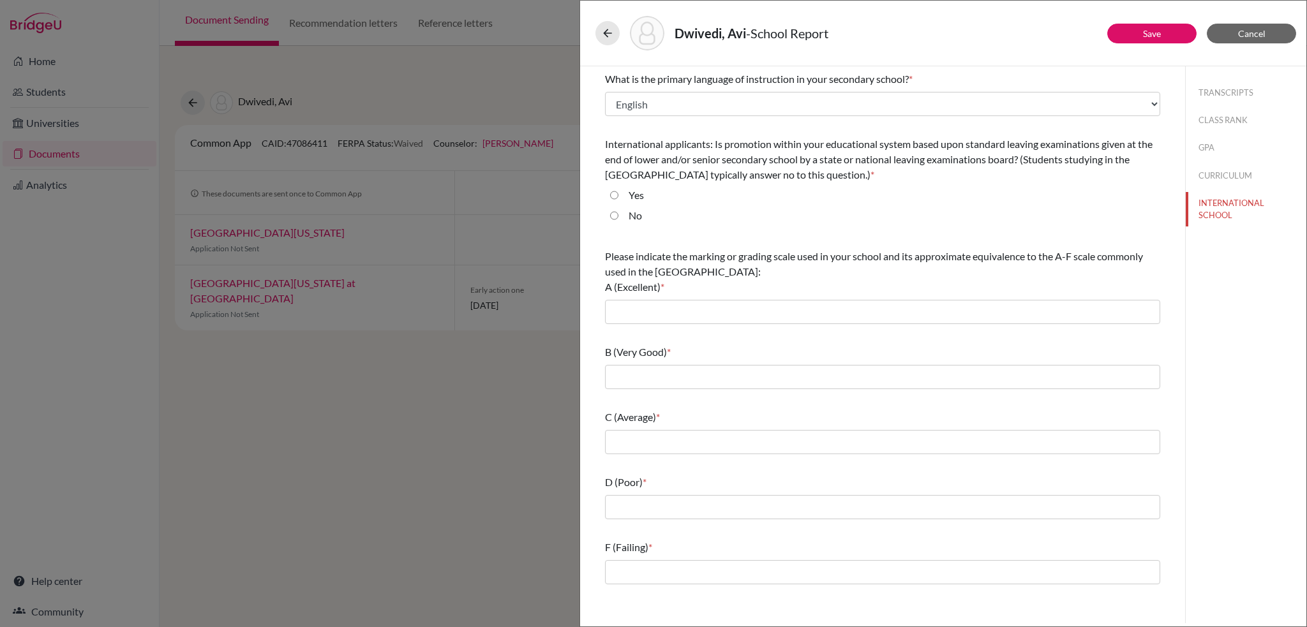
click at [613, 216] on input "No" at bounding box center [614, 215] width 8 height 15
radio input "true"
click at [782, 306] on input "text" at bounding box center [882, 312] width 555 height 24
type input "A*"
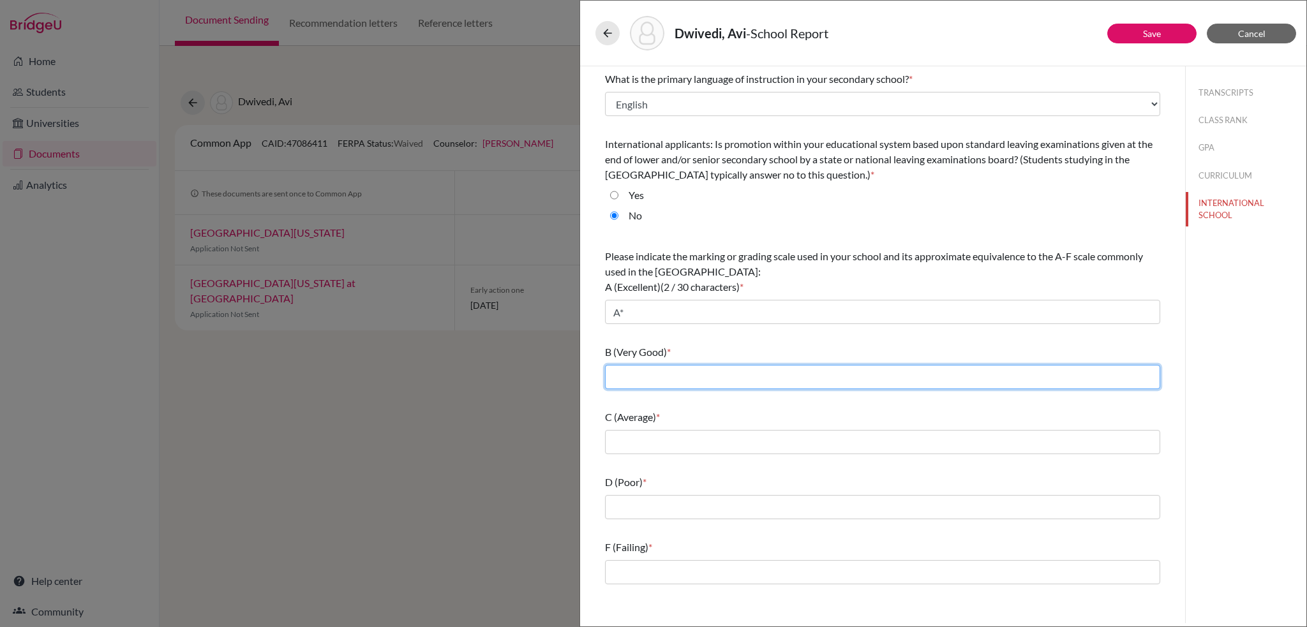
click at [715, 373] on input "text" at bounding box center [882, 377] width 555 height 24
type input "A"
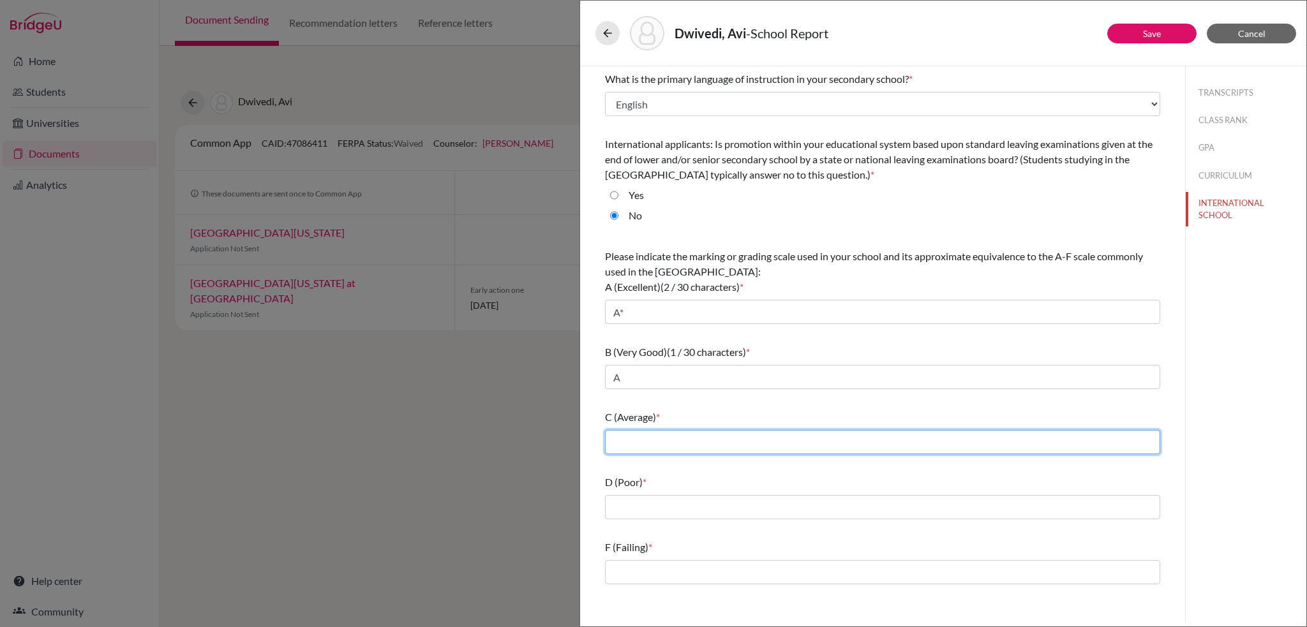
click at [697, 437] on input "text" at bounding box center [882, 442] width 555 height 24
type input "B"
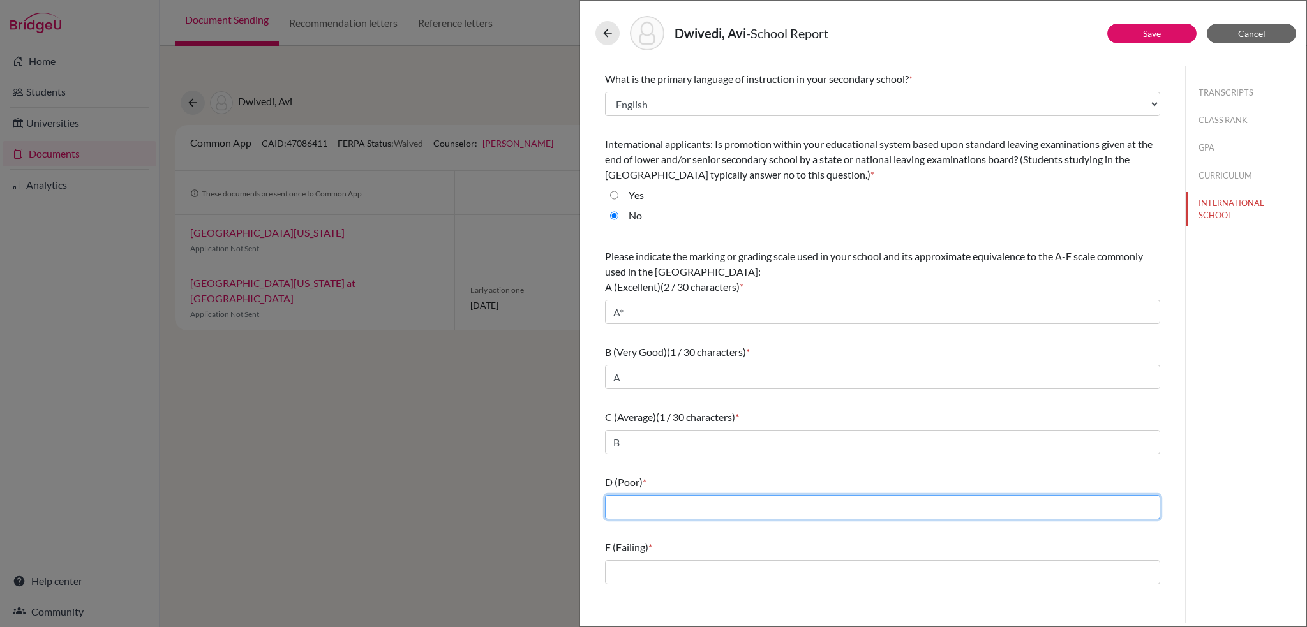
drag, startPoint x: 692, startPoint y: 502, endPoint x: 693, endPoint y: 514, distance: 11.5
click at [692, 502] on input "text" at bounding box center [882, 507] width 555 height 24
type input "C"
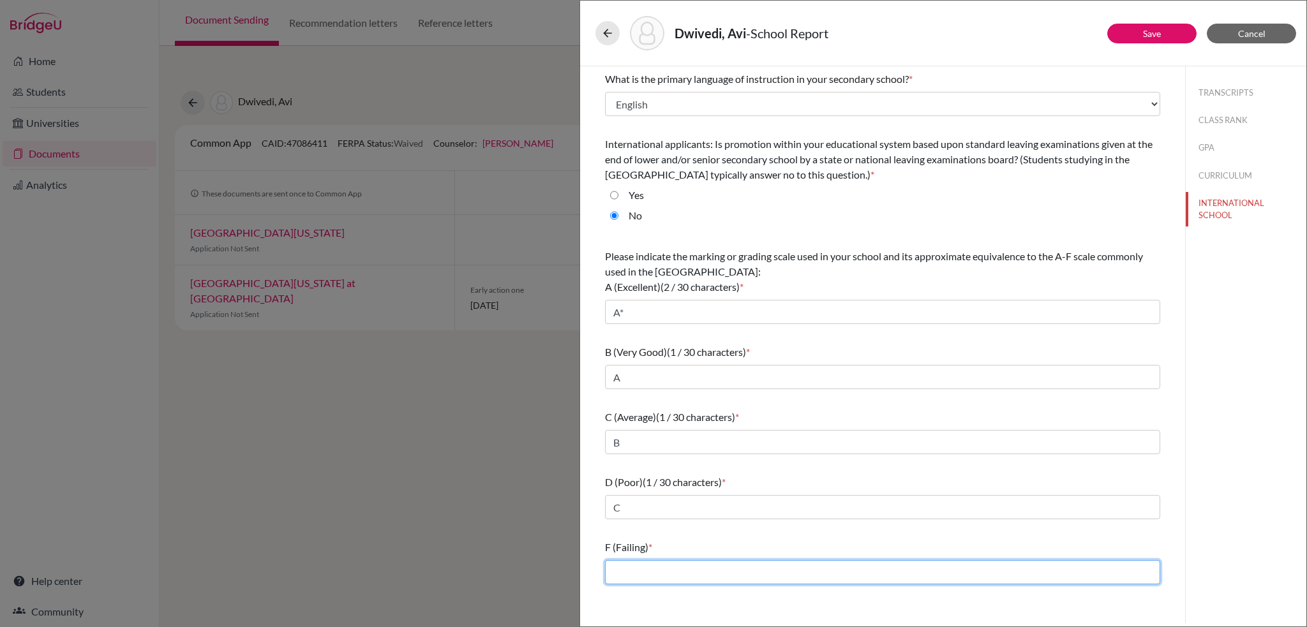
click at [686, 574] on input "text" at bounding box center [882, 572] width 555 height 24
type input "D"
click at [1228, 172] on button "CURRICULUM" at bounding box center [1246, 176] width 121 height 22
select select "4"
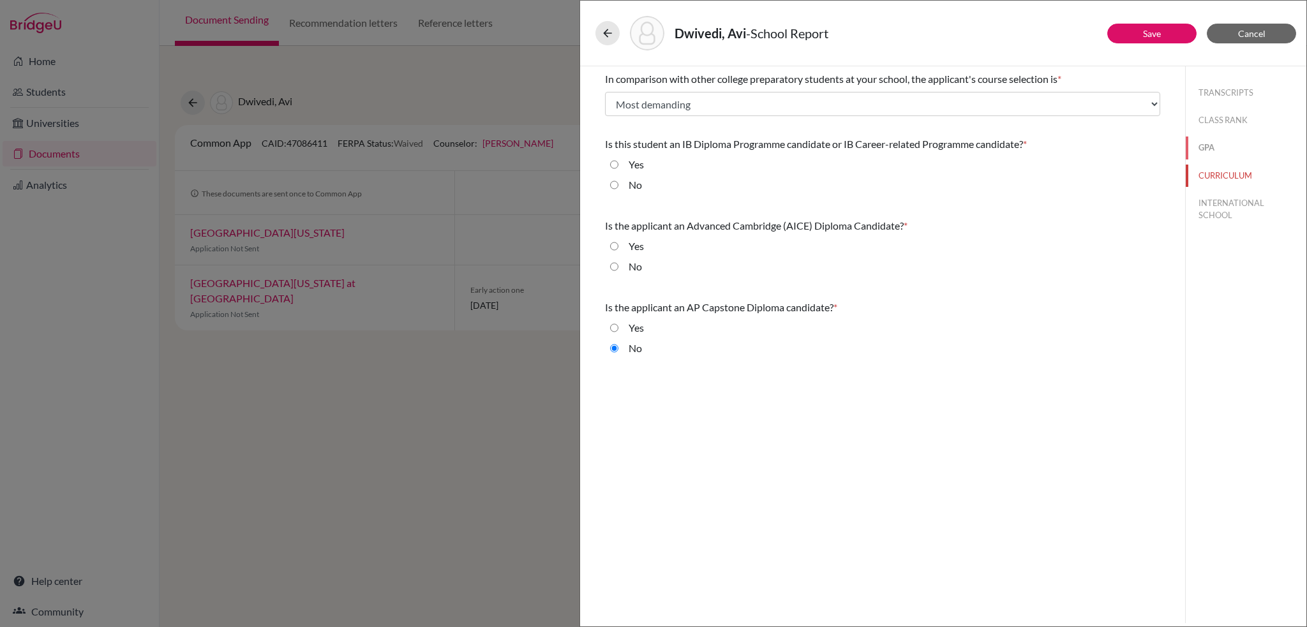
click at [1207, 145] on button "GPA" at bounding box center [1246, 148] width 121 height 22
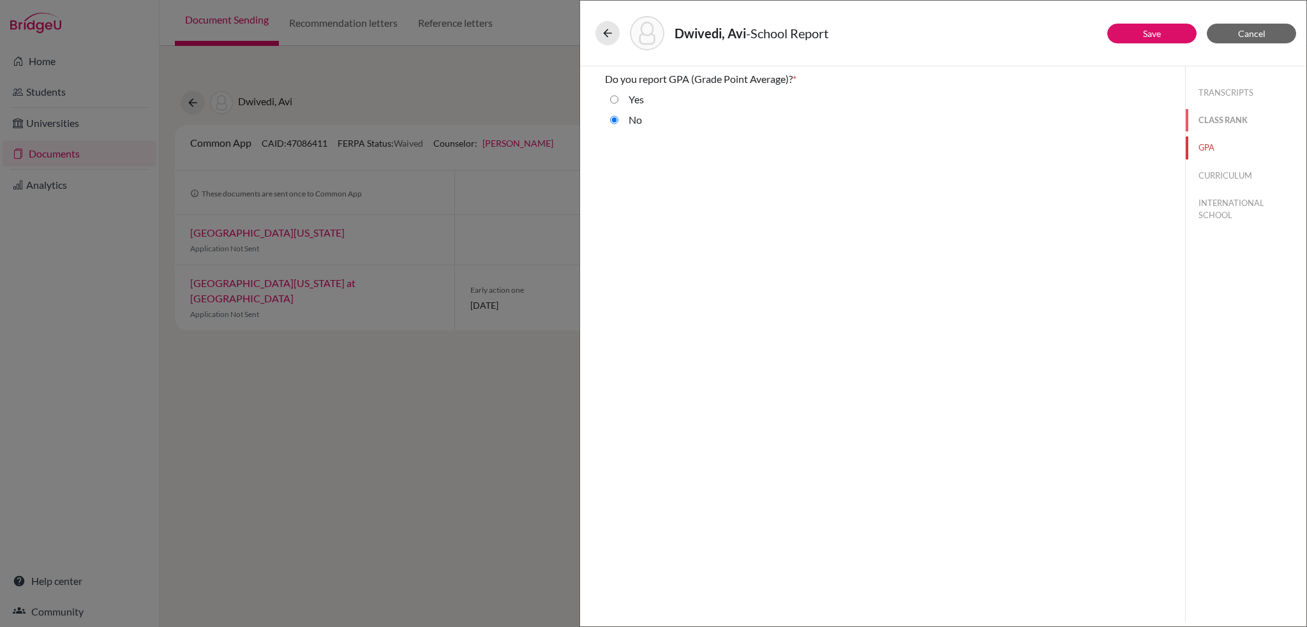
click at [1217, 112] on button "CLASS RANK" at bounding box center [1246, 120] width 121 height 22
click at [1205, 91] on button "TRANSCRIPTS" at bounding box center [1246, 93] width 121 height 22
select select "1"
select select "0"
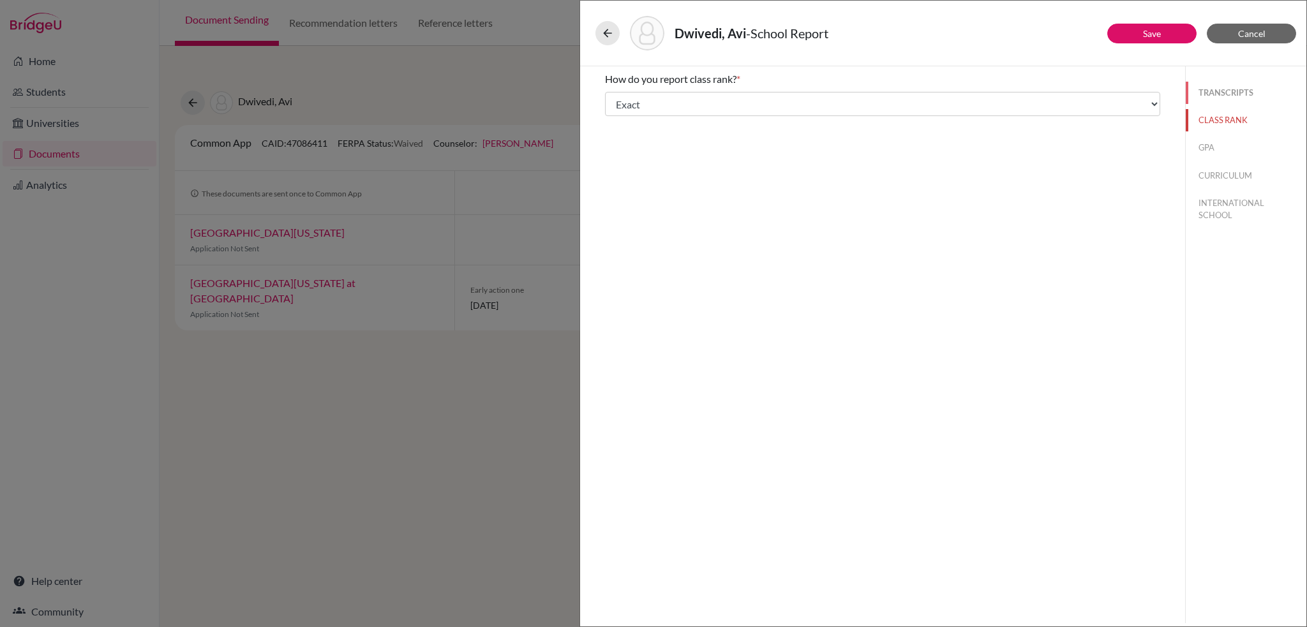
select select "687932"
select select "0"
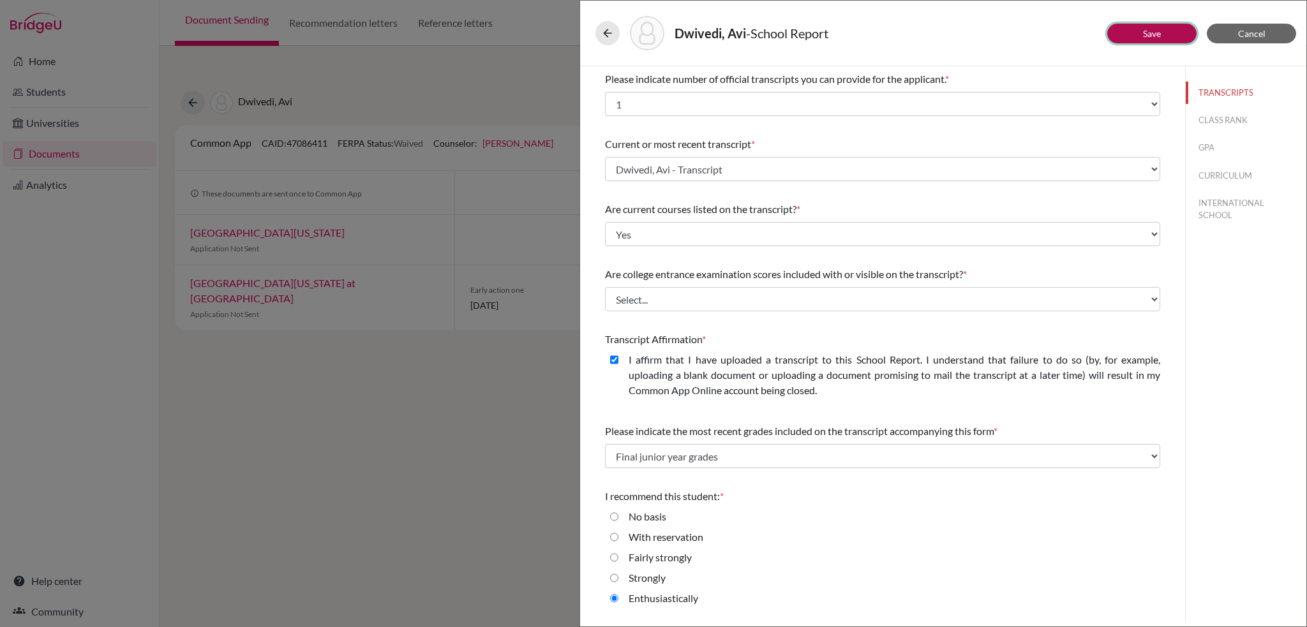
click at [1146, 37] on link "Save" at bounding box center [1152, 33] width 18 height 11
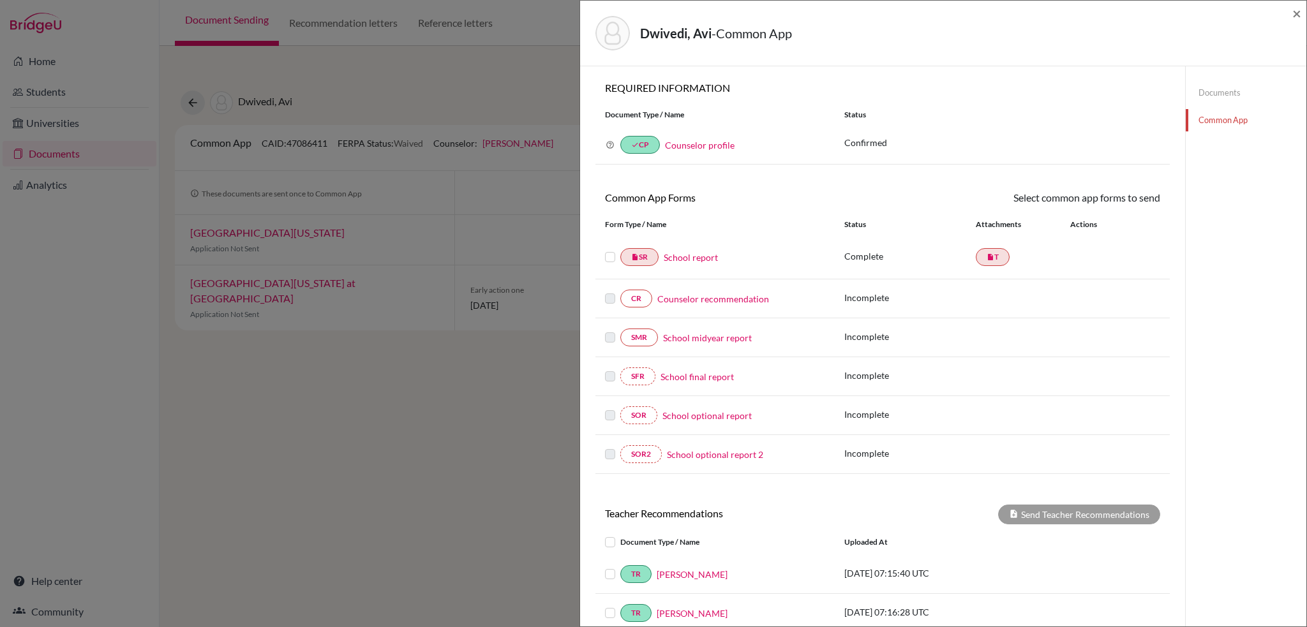
click at [1200, 94] on link "Documents" at bounding box center [1246, 93] width 121 height 22
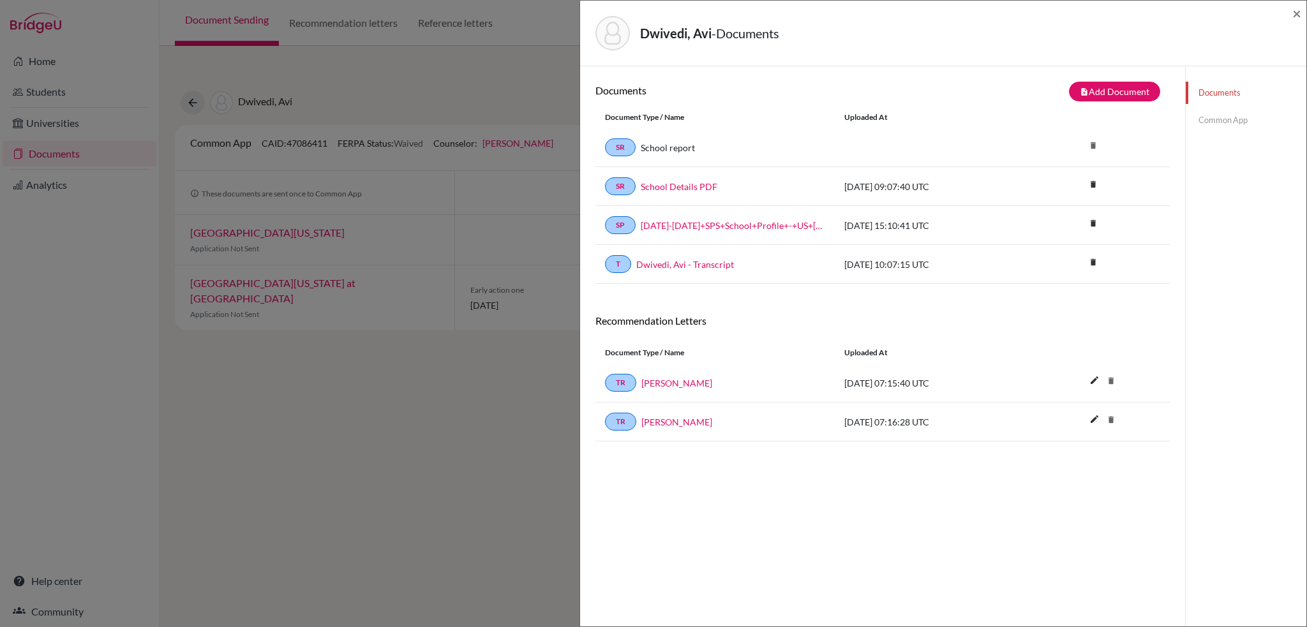
click at [1222, 122] on link "Common App" at bounding box center [1246, 120] width 121 height 22
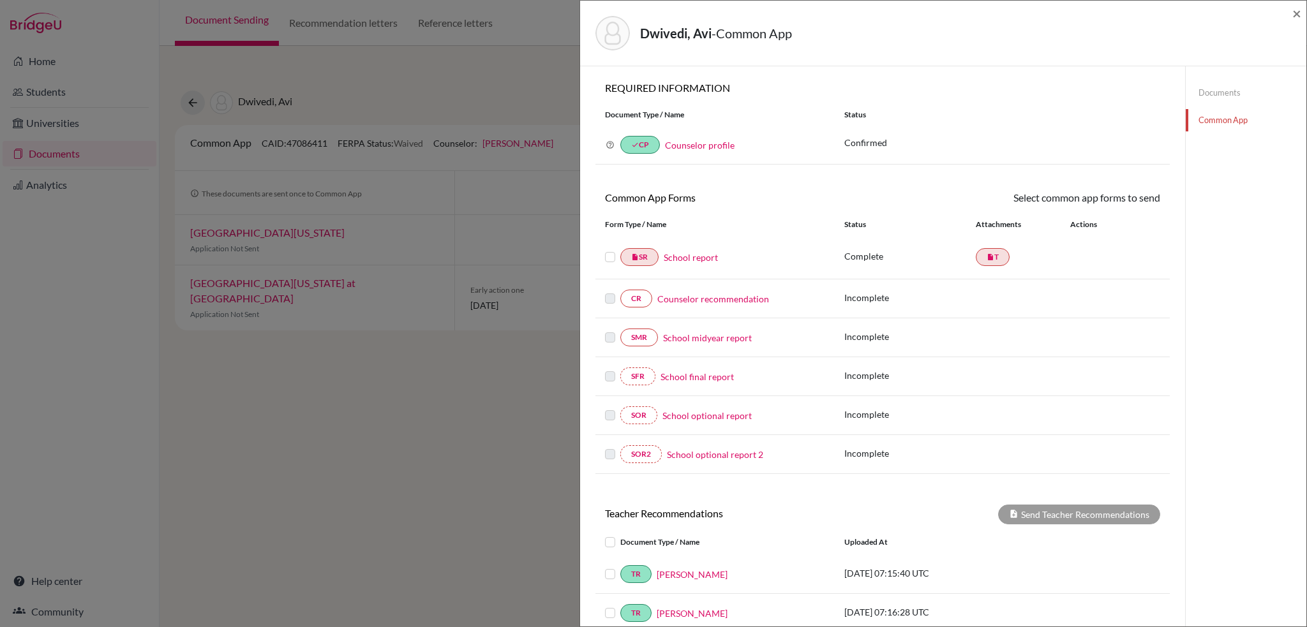
click at [611, 249] on label at bounding box center [610, 249] width 10 height 0
click at [0, 0] on input "checkbox" at bounding box center [0, 0] width 0 height 0
click at [1129, 197] on link "Send" at bounding box center [1133, 200] width 53 height 20
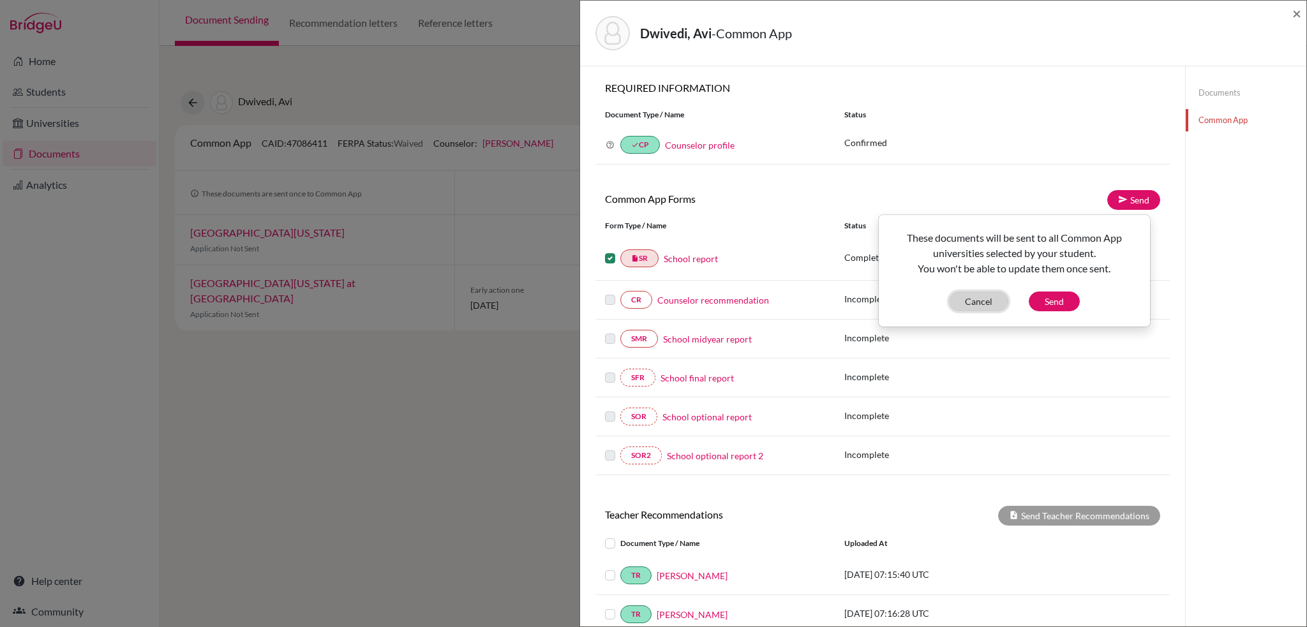
click at [993, 304] on button "Cancel" at bounding box center [978, 302] width 59 height 20
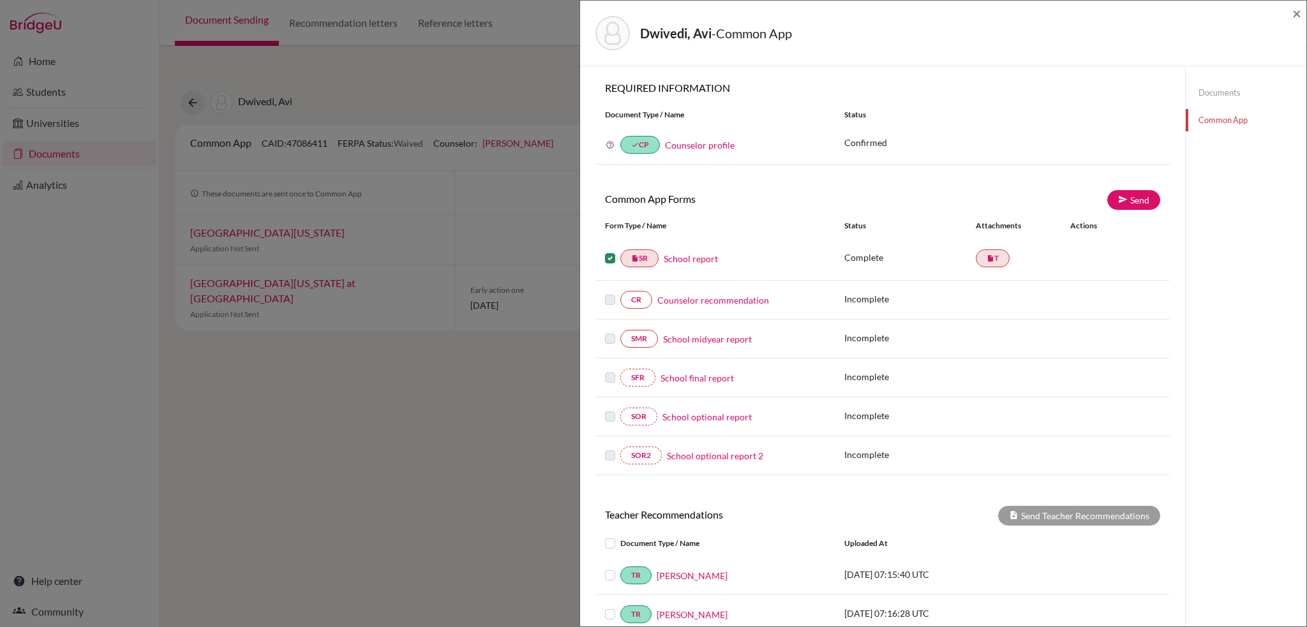
click at [692, 255] on link "School report" at bounding box center [691, 258] width 54 height 13
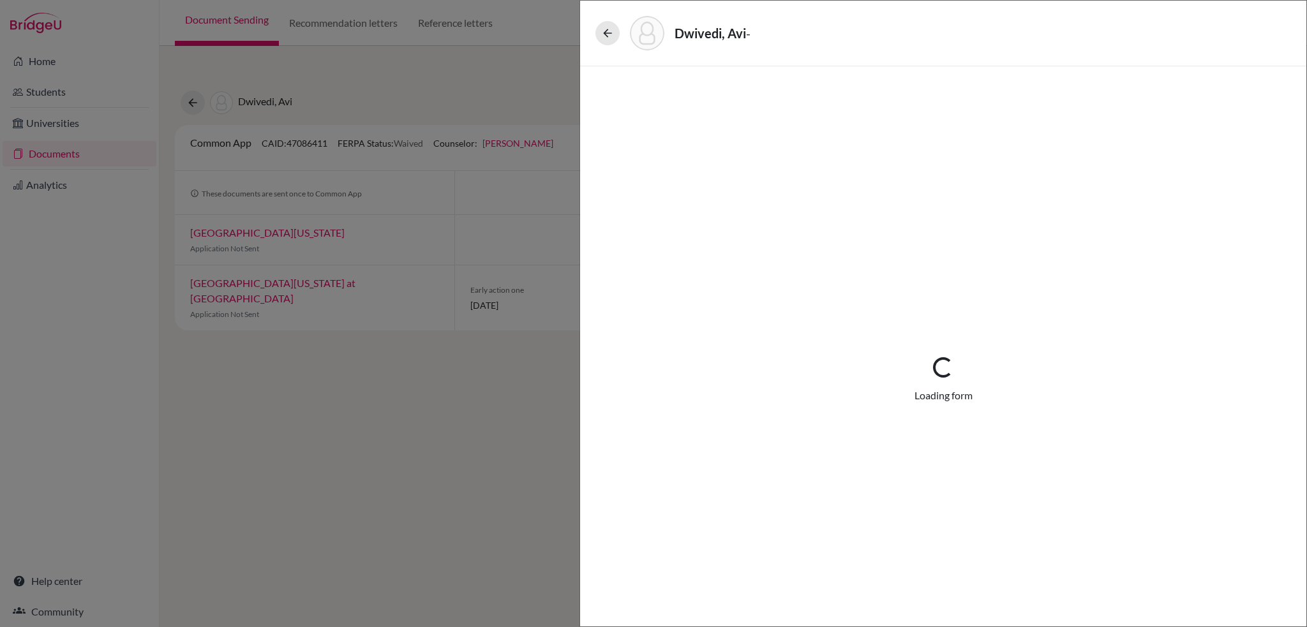
select select "1"
select select "687932"
select select "0"
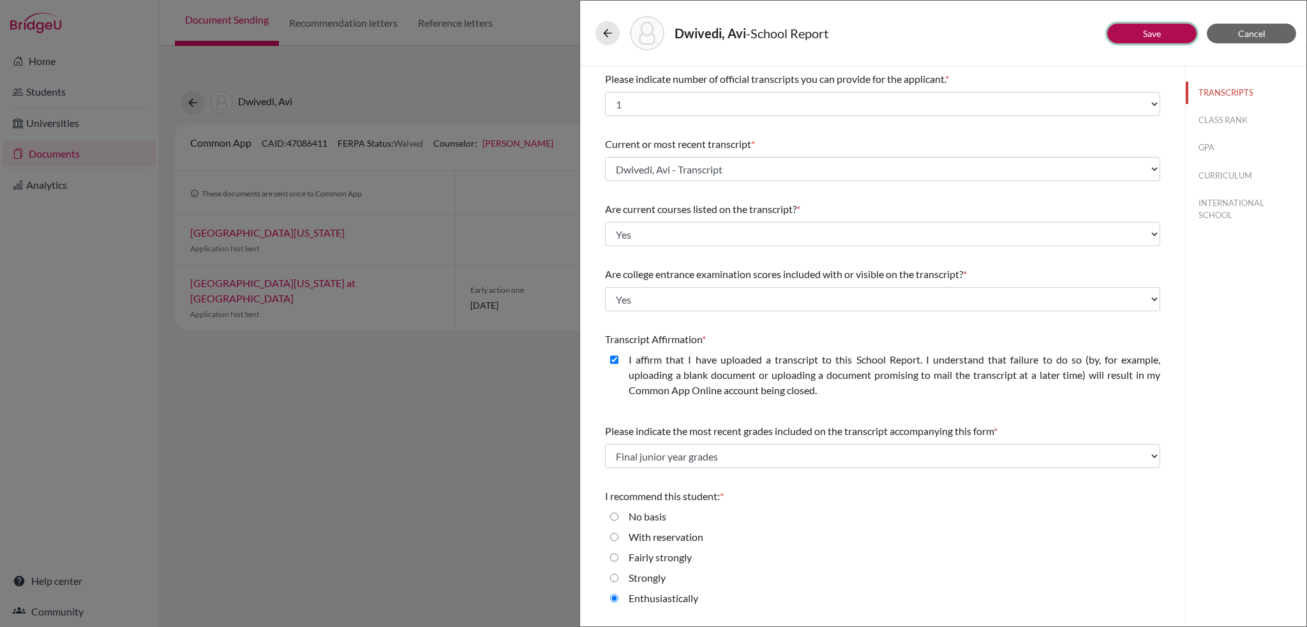
click at [1166, 38] on button "Save" at bounding box center [1151, 34] width 89 height 20
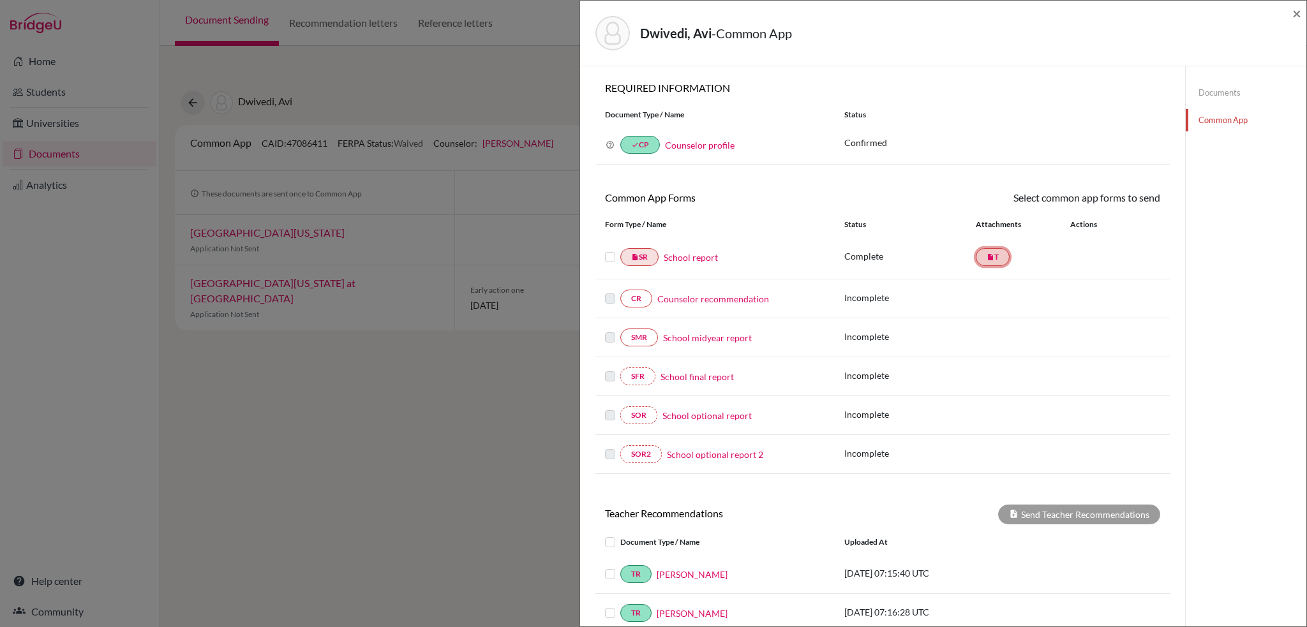
click at [999, 262] on link "insert_drive_file T" at bounding box center [993, 257] width 34 height 18
click at [1216, 96] on link "Documents" at bounding box center [1246, 93] width 121 height 22
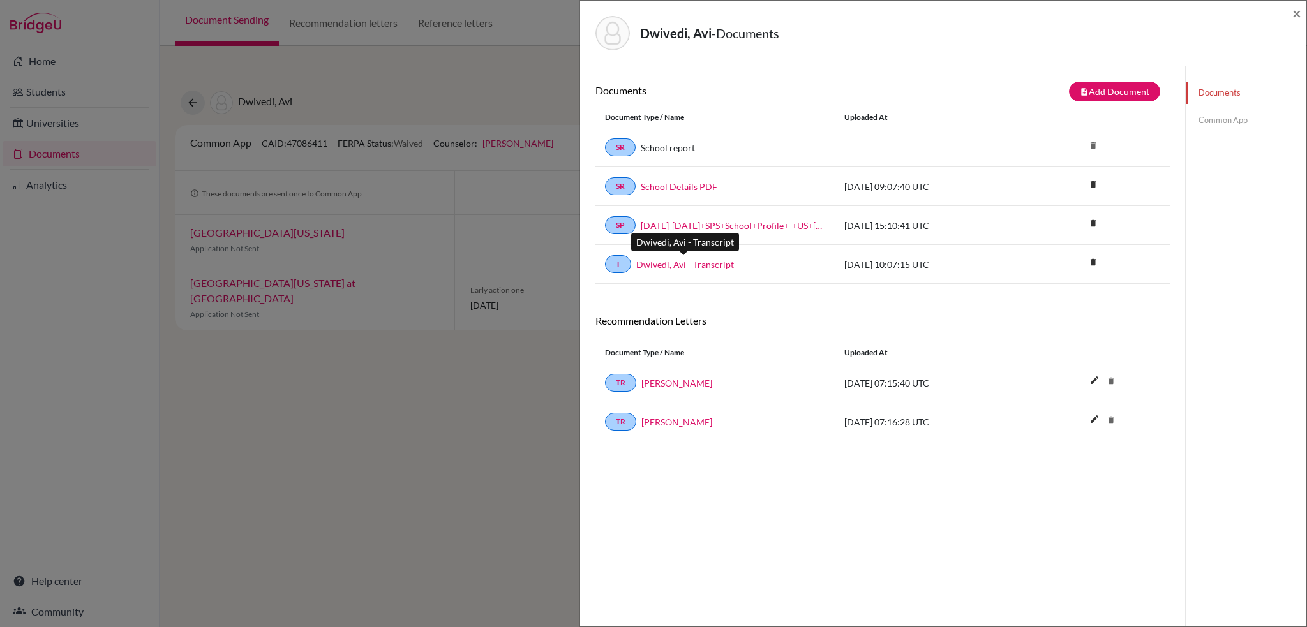
click at [694, 264] on link "Dwivedi, Avi - Transcript" at bounding box center [685, 264] width 98 height 13
click at [1207, 117] on link "Common App" at bounding box center [1246, 120] width 121 height 22
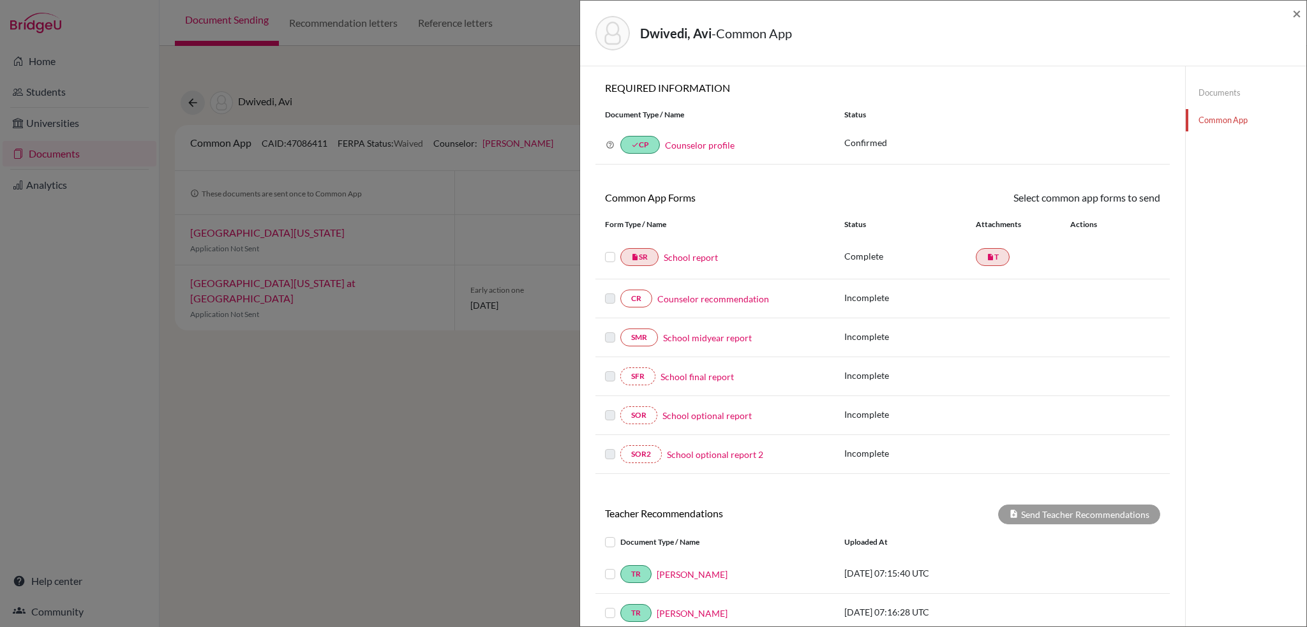
click at [607, 249] on label at bounding box center [610, 249] width 10 height 0
click at [0, 0] on input "checkbox" at bounding box center [0, 0] width 0 height 0
click at [1118, 203] on icon at bounding box center [1123, 200] width 10 height 10
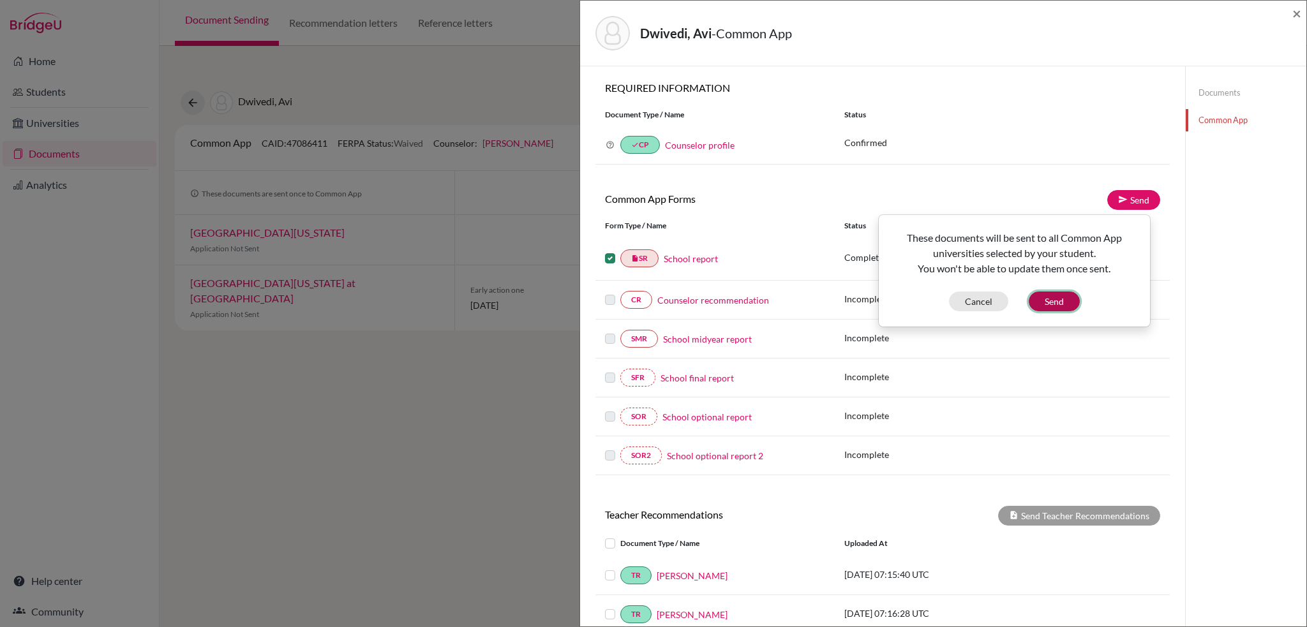
click at [1052, 304] on button "Send" at bounding box center [1054, 302] width 51 height 20
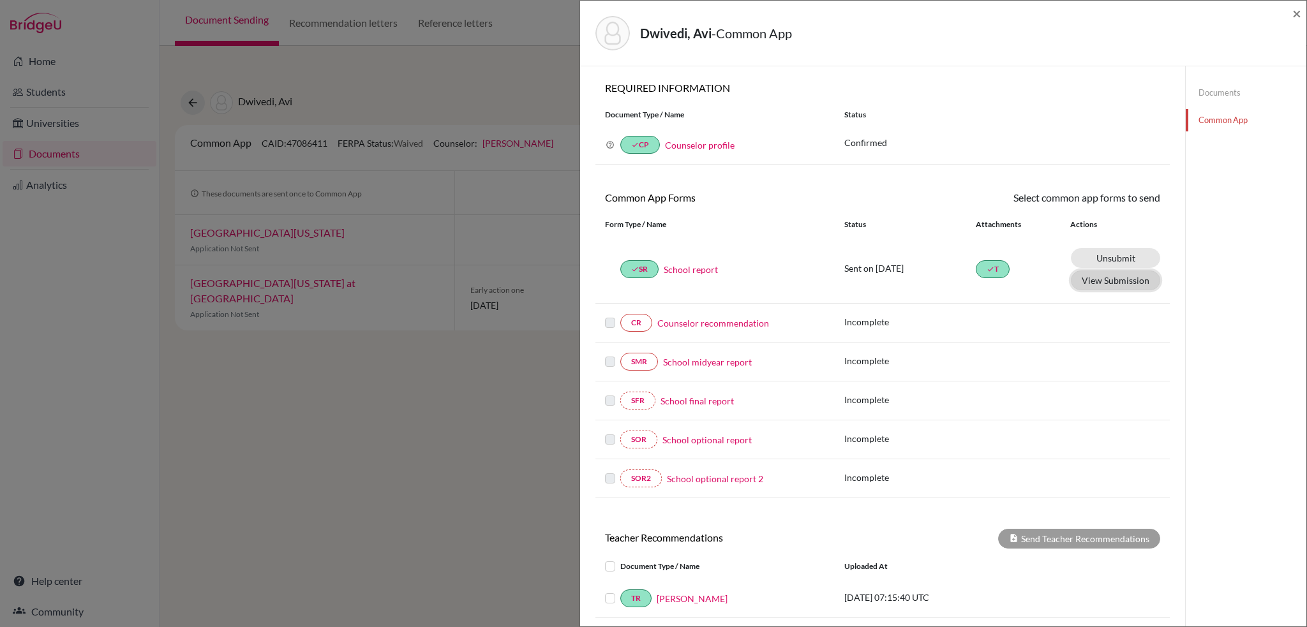
click at [1092, 274] on button "View Submission" at bounding box center [1115, 281] width 89 height 20
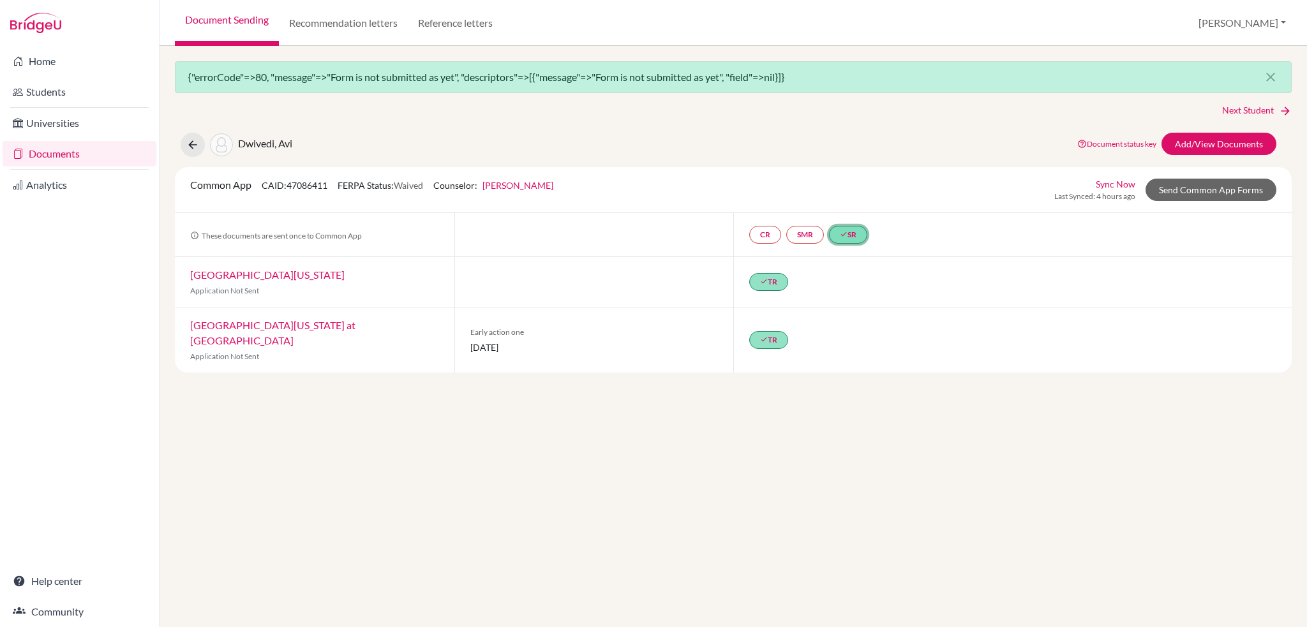
click at [856, 234] on link "done SR" at bounding box center [848, 235] width 38 height 18
click at [854, 184] on link "School report" at bounding box center [841, 181] width 54 height 11
select select "1"
select select "687932"
select select "0"
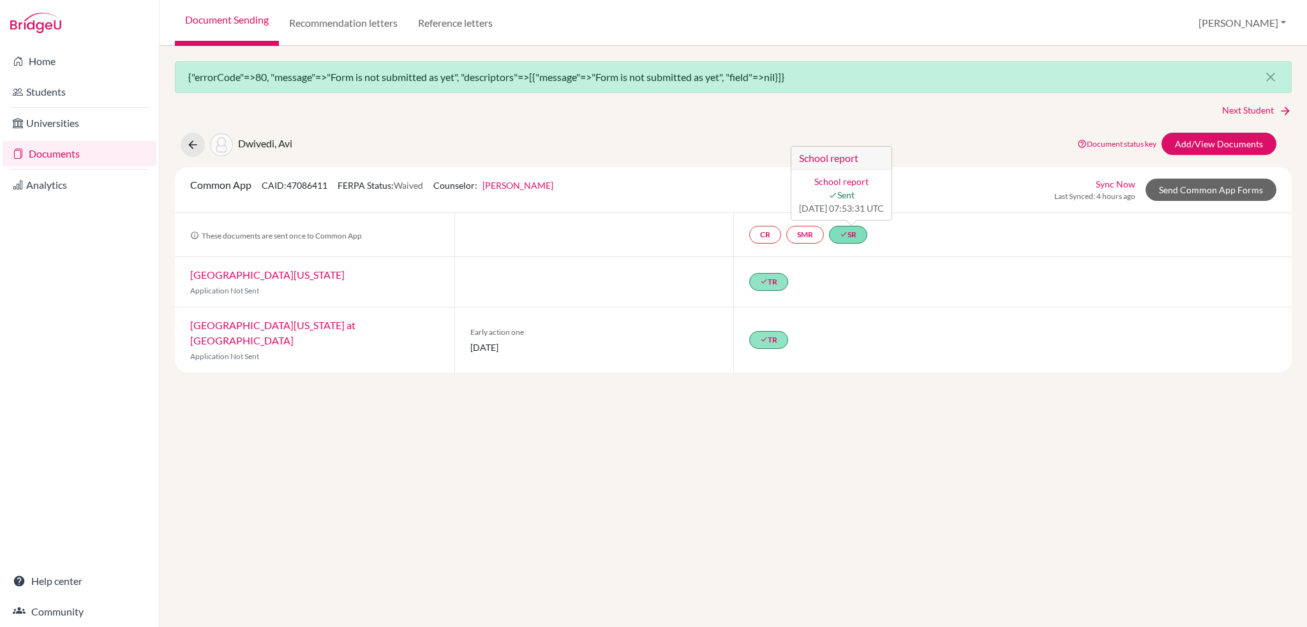
select select "0"
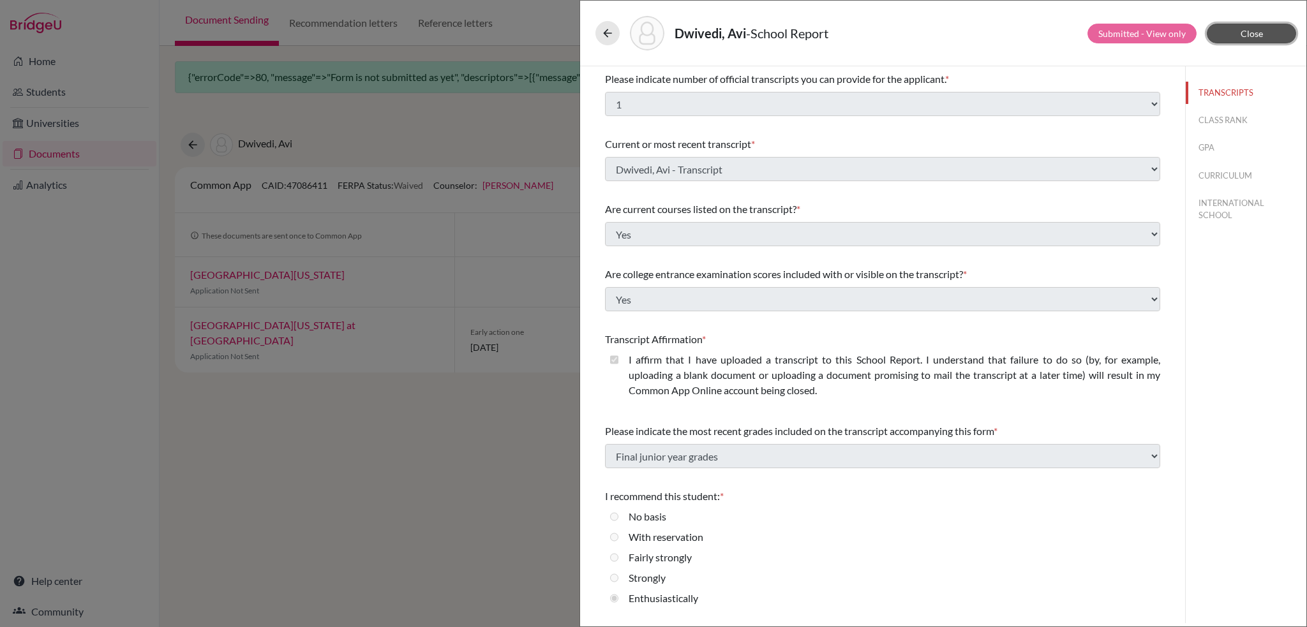
click at [1258, 36] on span "Close" at bounding box center [1251, 33] width 22 height 11
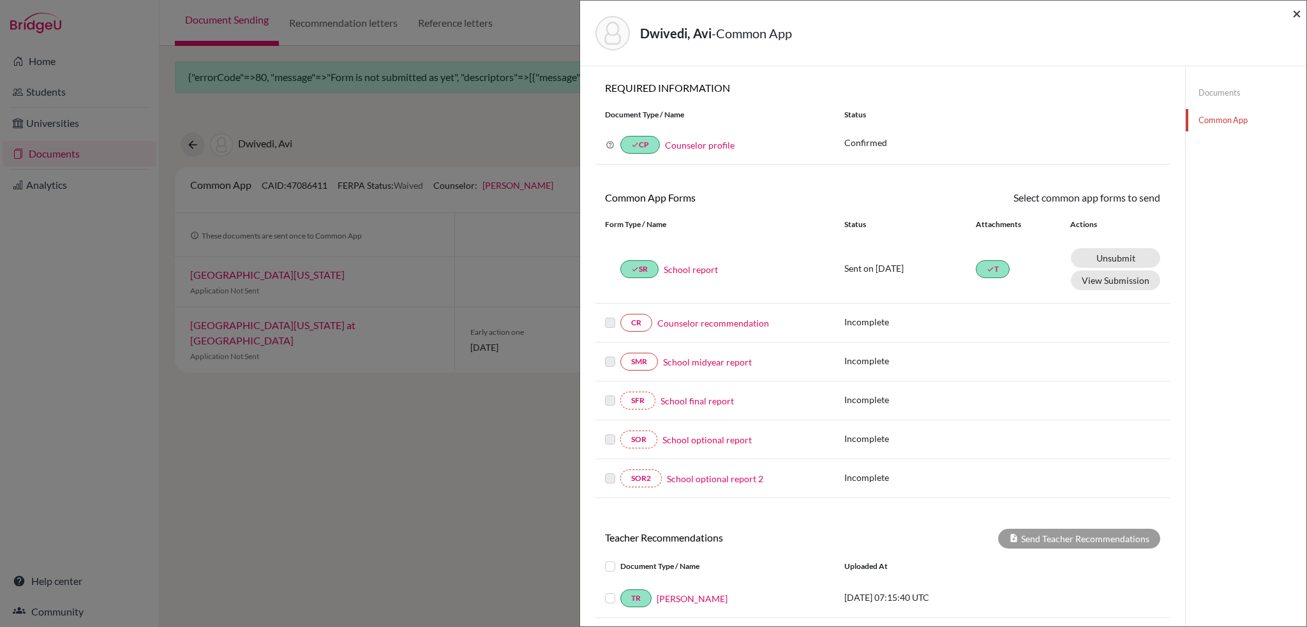
click at [1299, 12] on span "×" at bounding box center [1296, 13] width 9 height 19
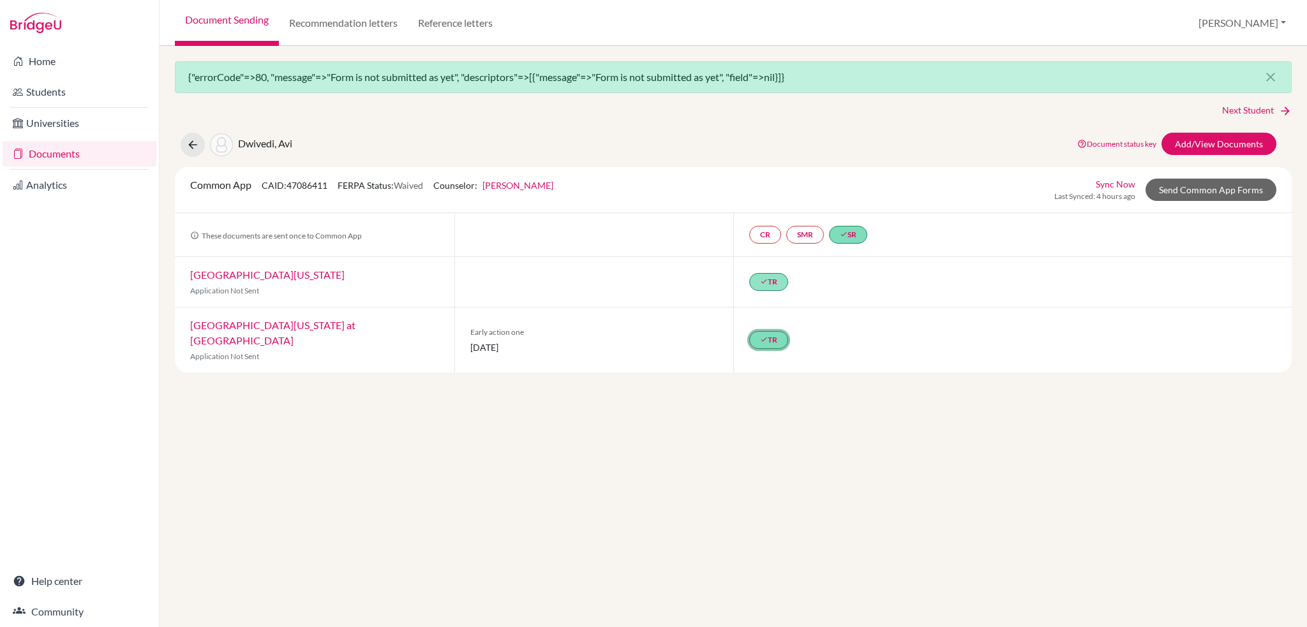
click at [777, 331] on link "done TR" at bounding box center [768, 340] width 39 height 18
click at [789, 267] on link "Zhivko Stoyanov’s Recommendation" at bounding box center [768, 262] width 143 height 11
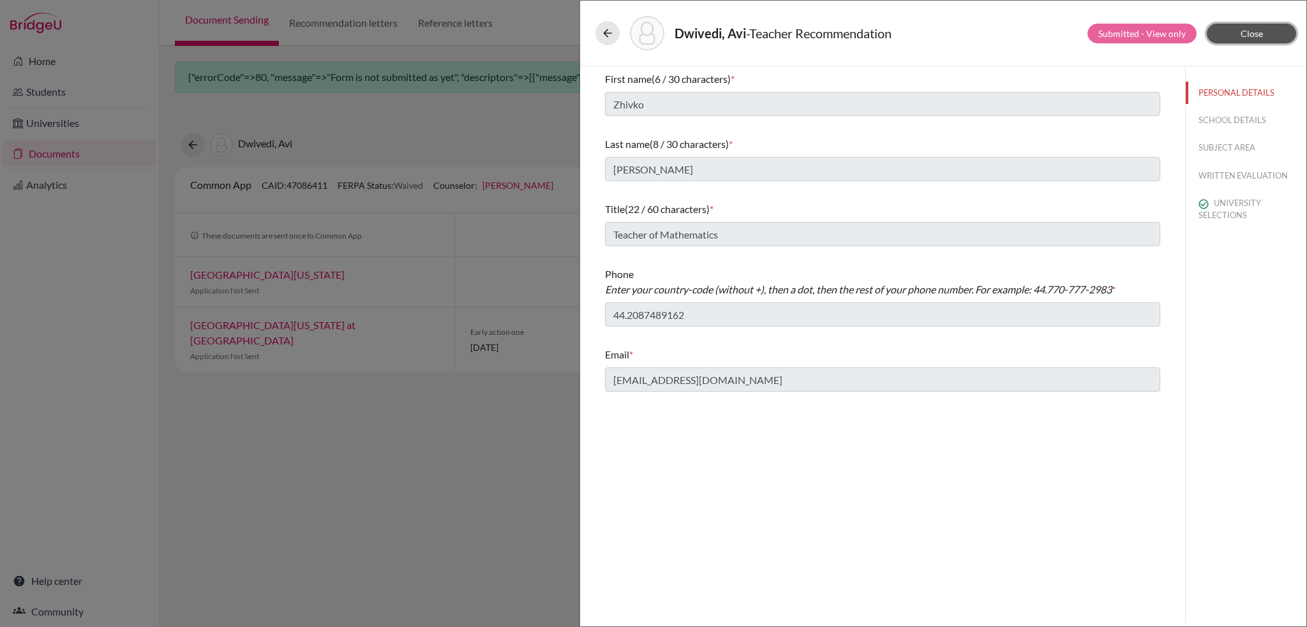
click at [1266, 40] on button "Close" at bounding box center [1251, 34] width 89 height 20
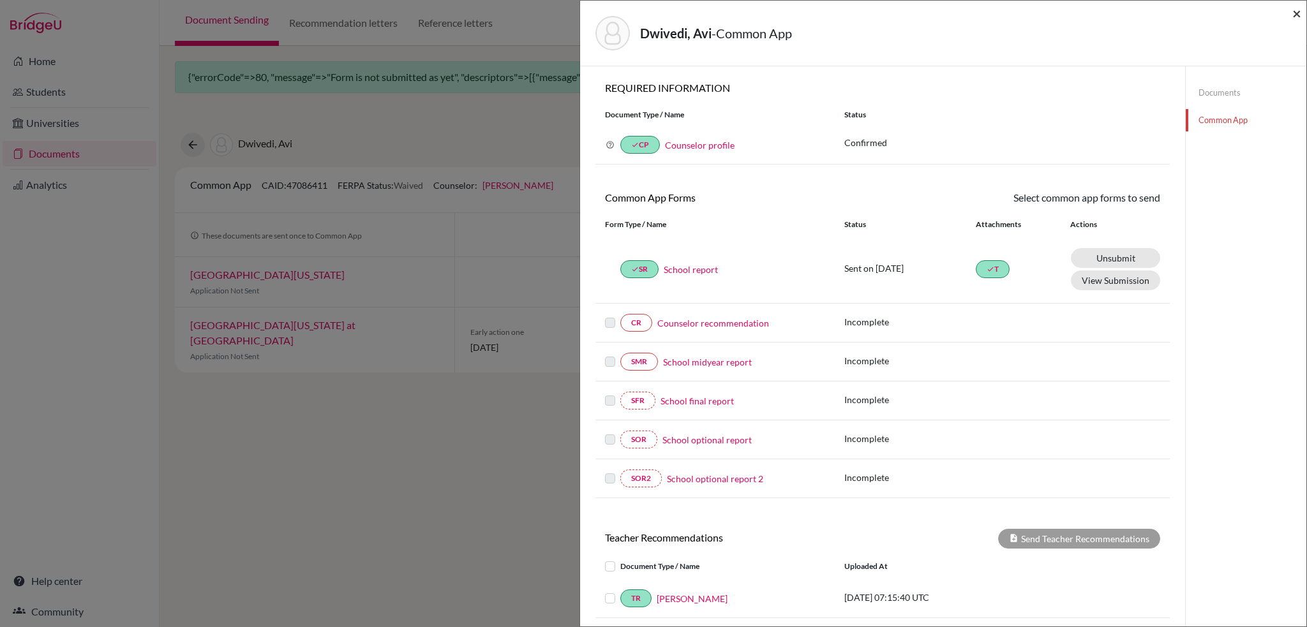
click at [1297, 13] on span "×" at bounding box center [1296, 13] width 9 height 19
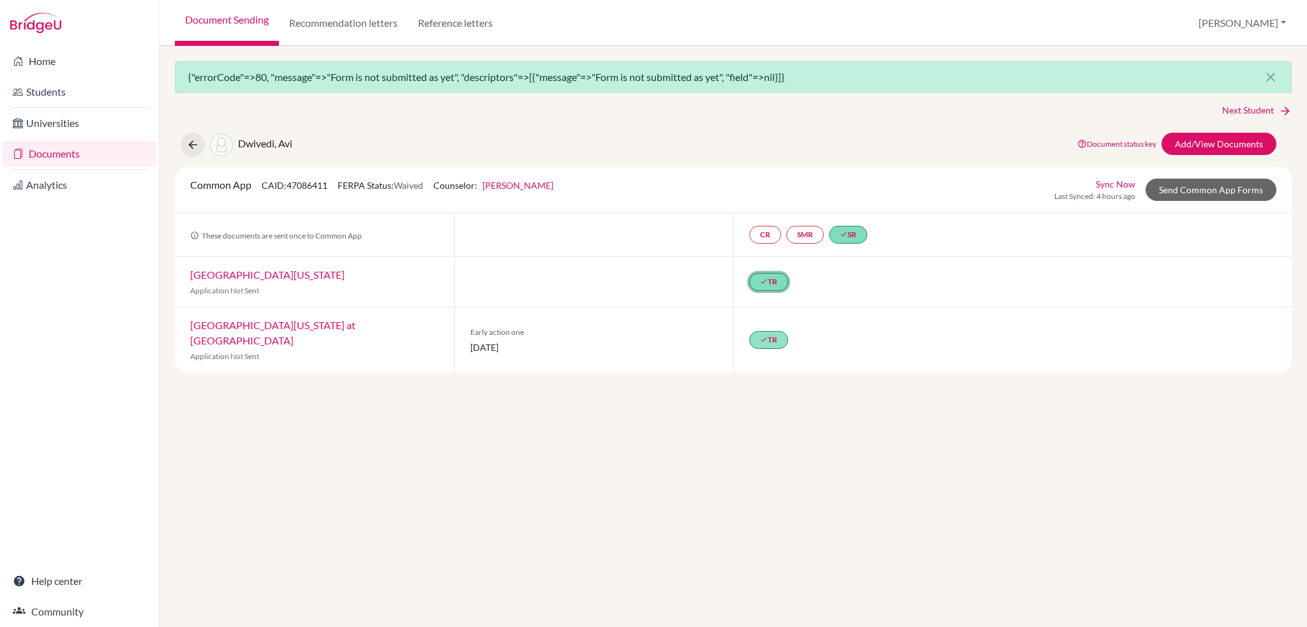
click at [779, 280] on link "done TR" at bounding box center [768, 282] width 39 height 18
click at [784, 217] on link "Zhivko Stoyanov’s Recommendation" at bounding box center [768, 211] width 143 height 11
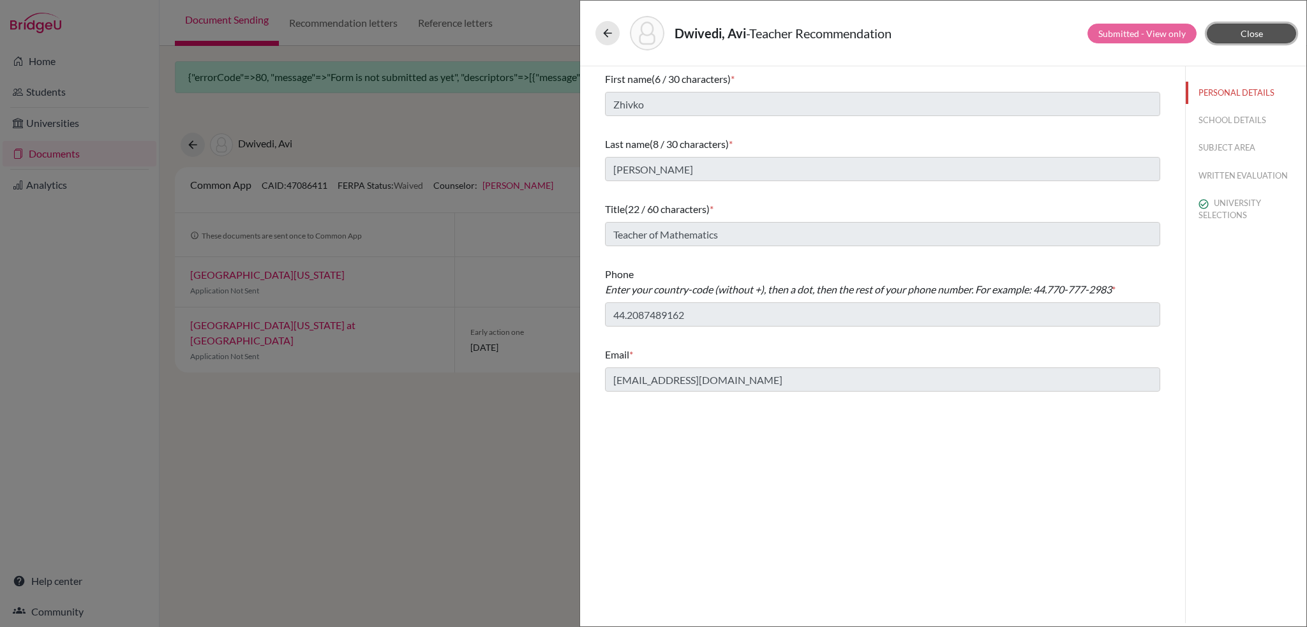
click at [1268, 30] on button "Close" at bounding box center [1251, 34] width 89 height 20
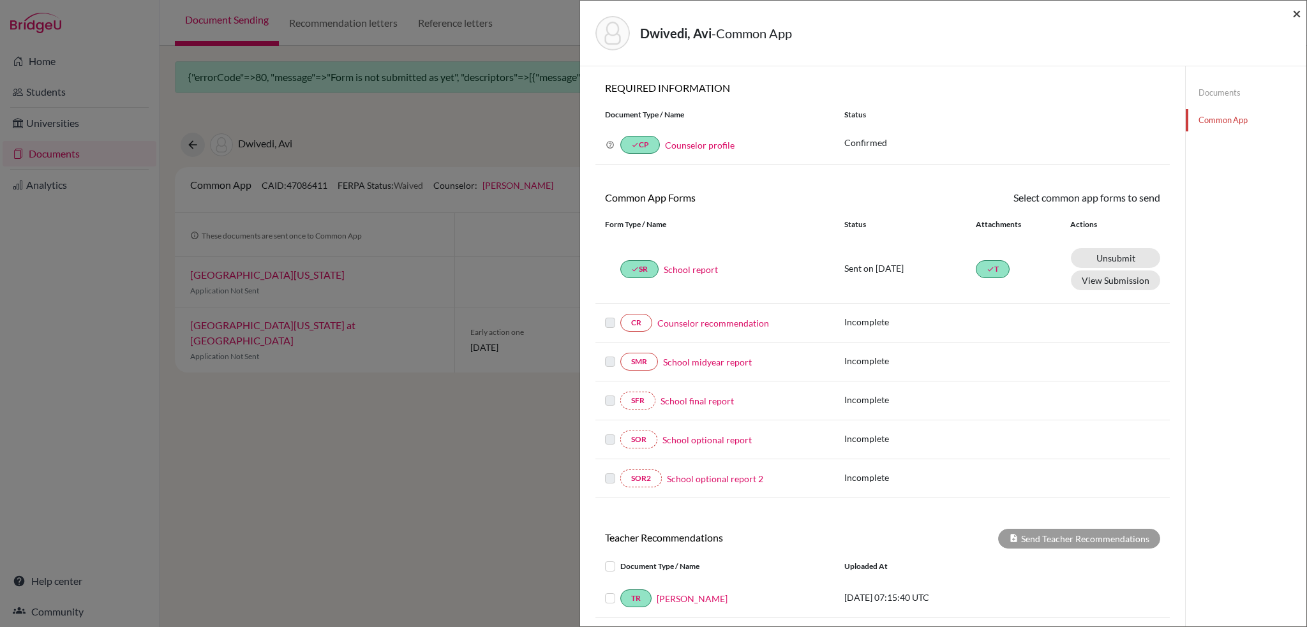
click at [1294, 10] on span "×" at bounding box center [1296, 13] width 9 height 19
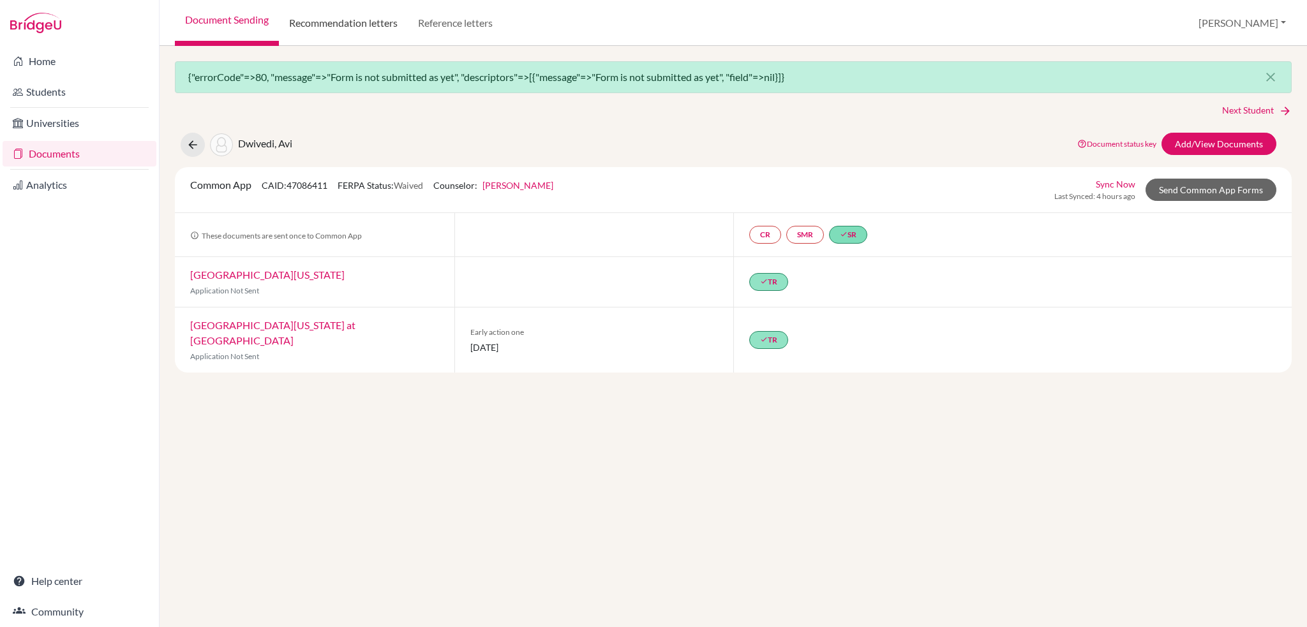
click at [345, 20] on link "Recommendation letters" at bounding box center [343, 23] width 129 height 46
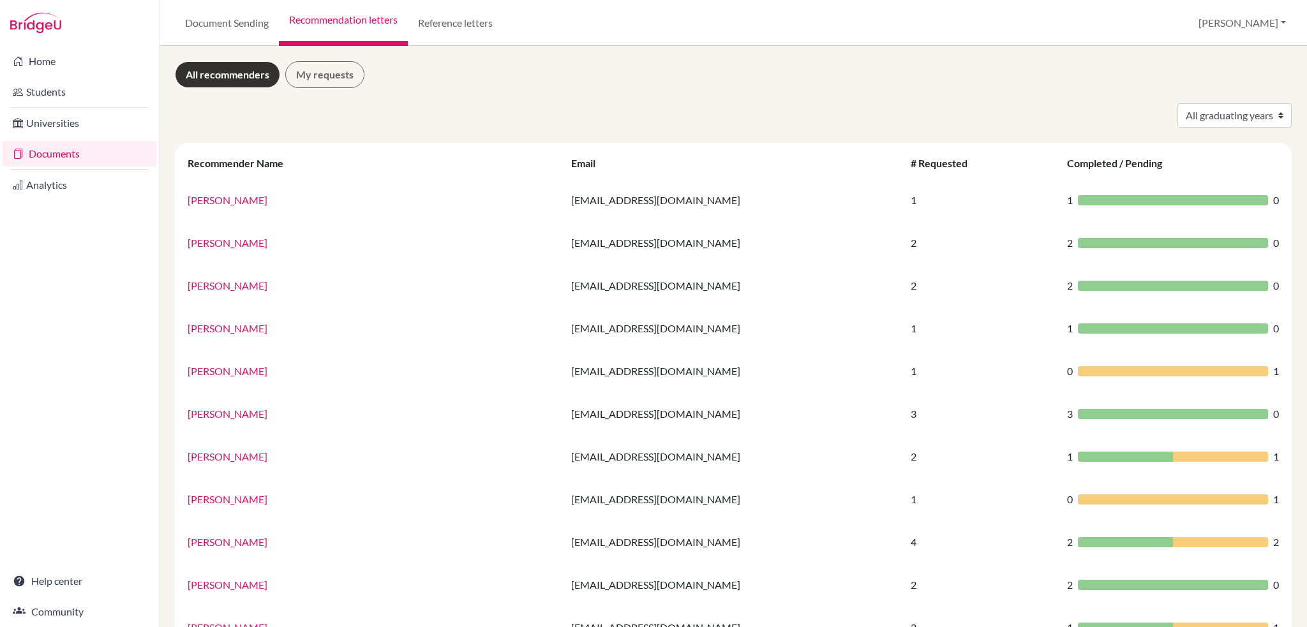
click at [461, 24] on link "Reference letters" at bounding box center [455, 23] width 95 height 46
